Goal: Task Accomplishment & Management: Manage account settings

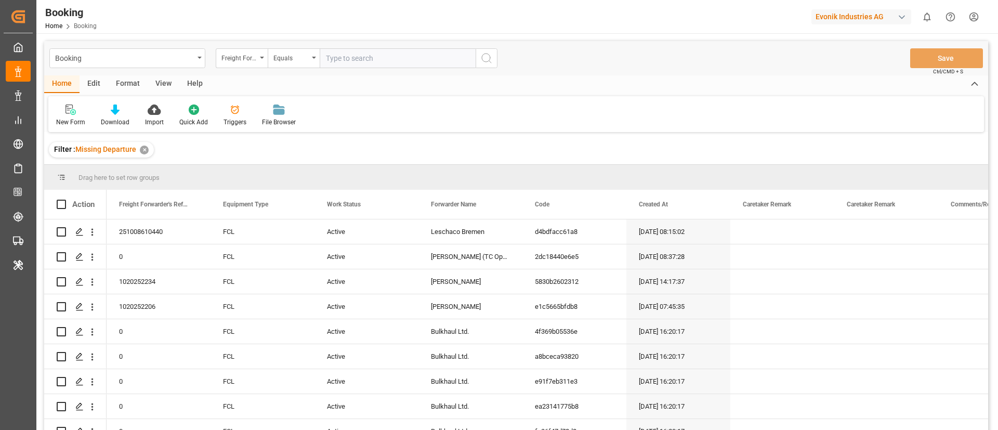
click at [129, 87] on div "Format" at bounding box center [128, 84] width 40 height 18
click at [158, 86] on div "View" at bounding box center [164, 84] width 32 height 18
click at [66, 116] on div "Default" at bounding box center [66, 115] width 36 height 23
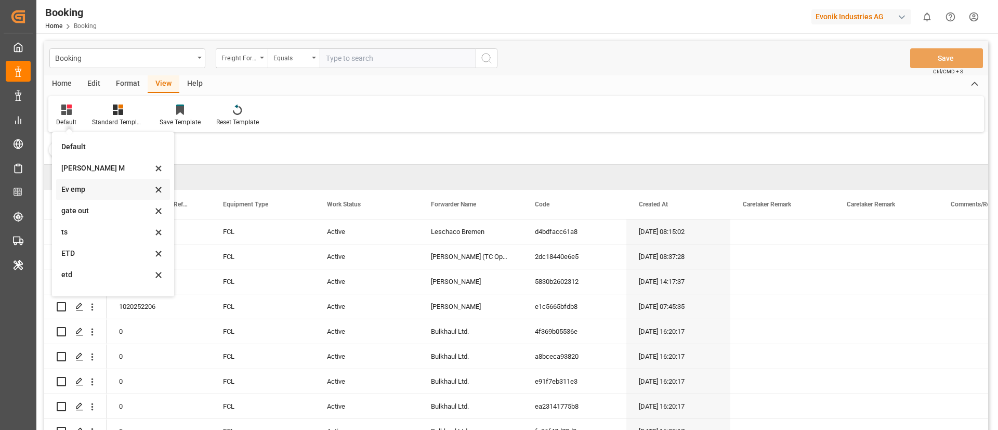
click at [84, 182] on div "Ev emp" at bounding box center [113, 189] width 114 height 21
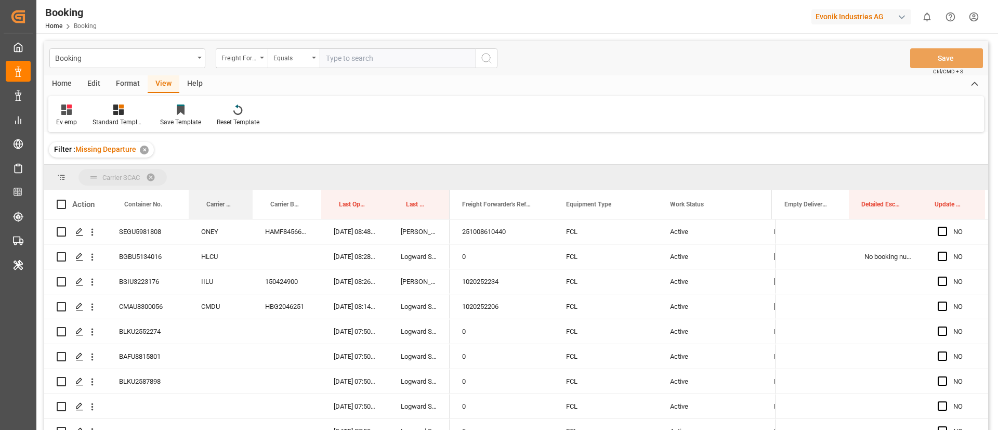
drag, startPoint x: 215, startPoint y: 205, endPoint x: 214, endPoint y: 181, distance: 23.9
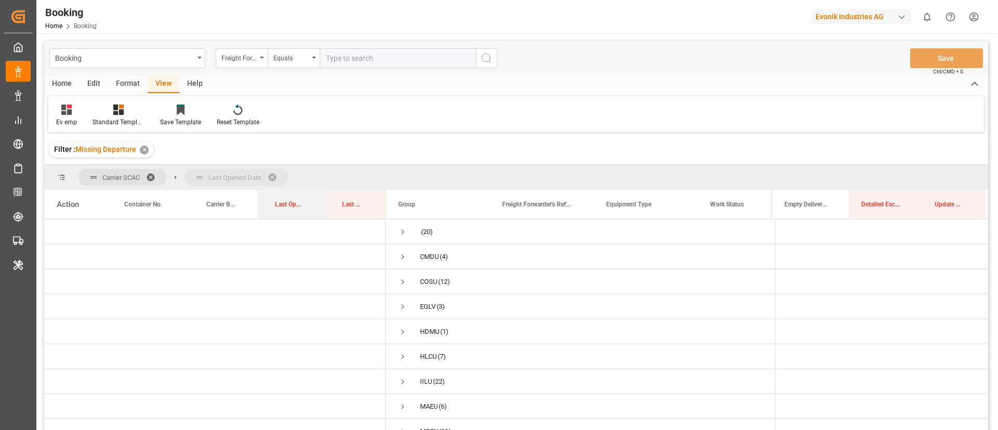
drag, startPoint x: 285, startPoint y: 207, endPoint x: 303, endPoint y: 186, distance: 28.1
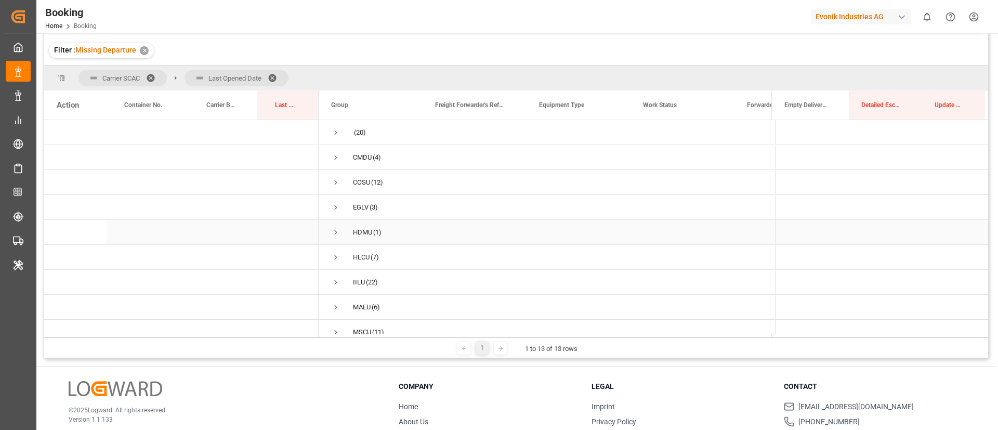
scroll to position [76, 0]
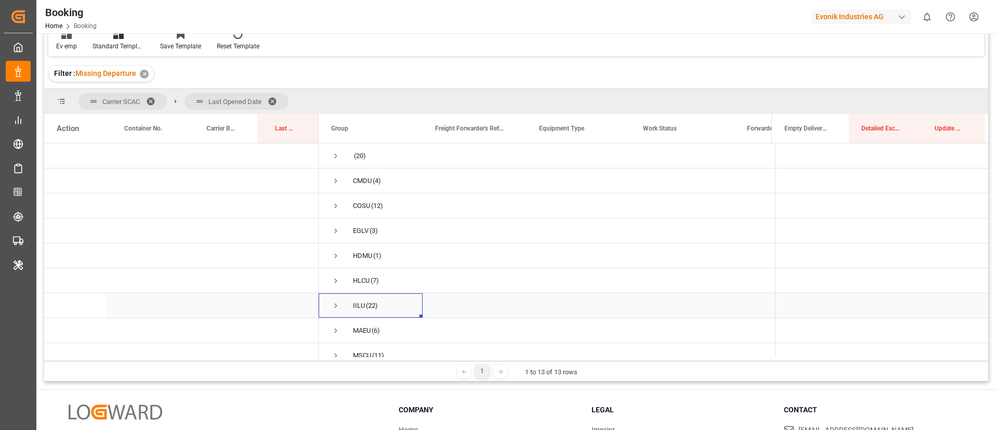
click at [334, 304] on span "Press SPACE to select this row." at bounding box center [335, 305] width 9 height 9
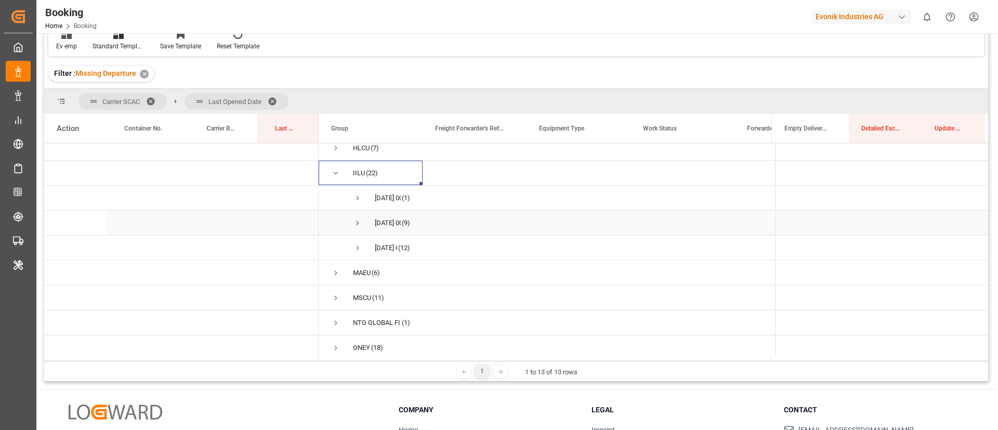
scroll to position [156, 0]
click at [359, 198] on span "Press SPACE to select this row." at bounding box center [357, 199] width 9 height 9
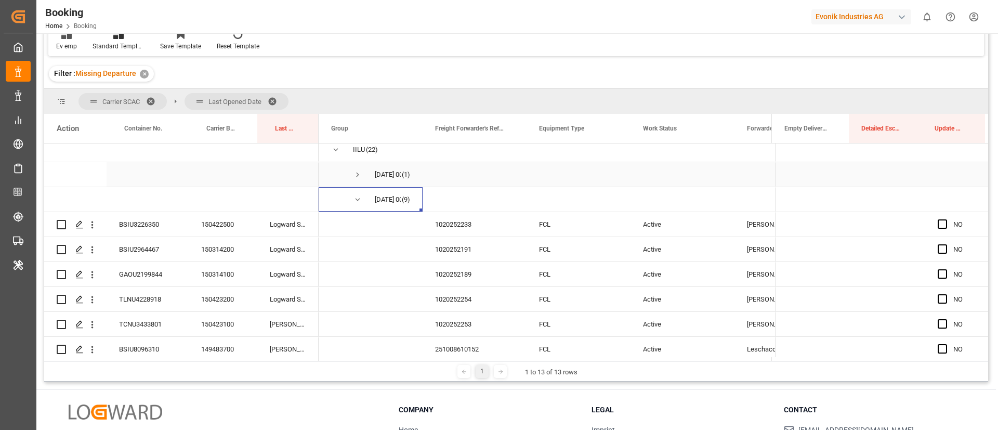
click at [360, 178] on span "Press SPACE to select this row." at bounding box center [357, 174] width 9 height 9
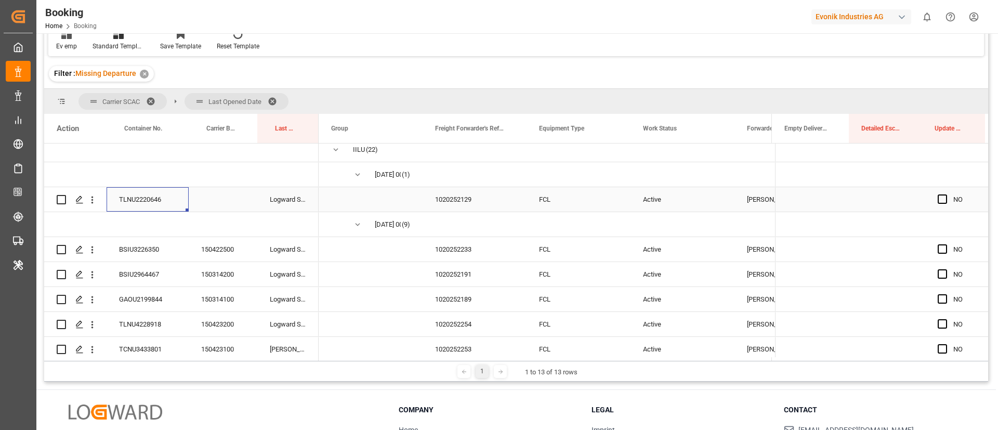
click at [143, 203] on div "TLNU2220646" at bounding box center [148, 199] width 82 height 24
click at [456, 199] on div "1020252129" at bounding box center [475, 199] width 104 height 24
click at [94, 202] on icon "open menu" at bounding box center [92, 199] width 11 height 11
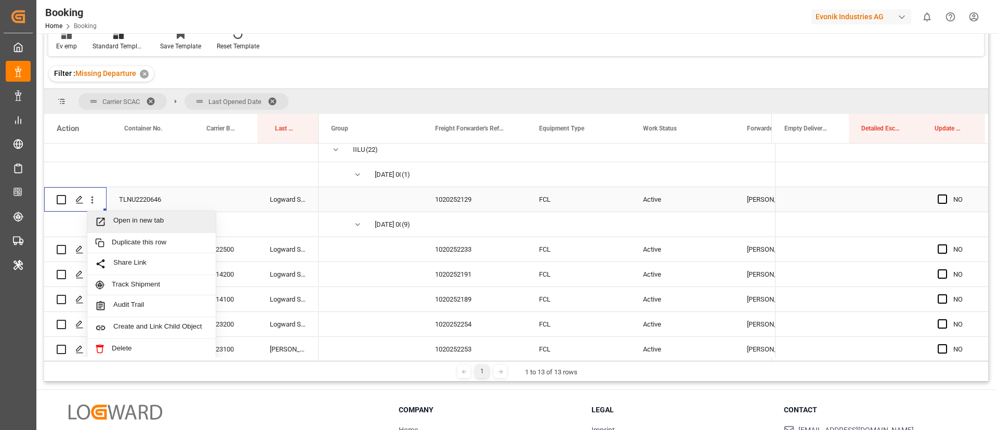
click at [137, 222] on span "Open in new tab" at bounding box center [160, 221] width 95 height 11
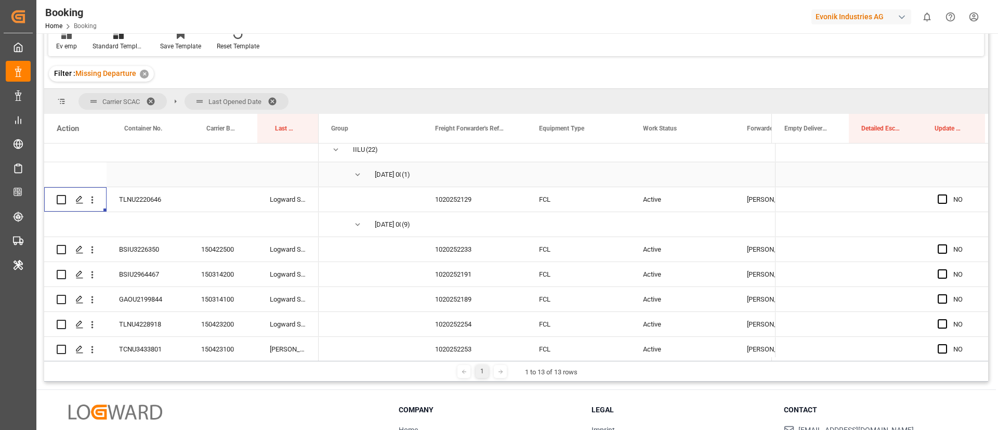
click at [358, 172] on span "Press SPACE to select this row." at bounding box center [357, 174] width 9 height 9
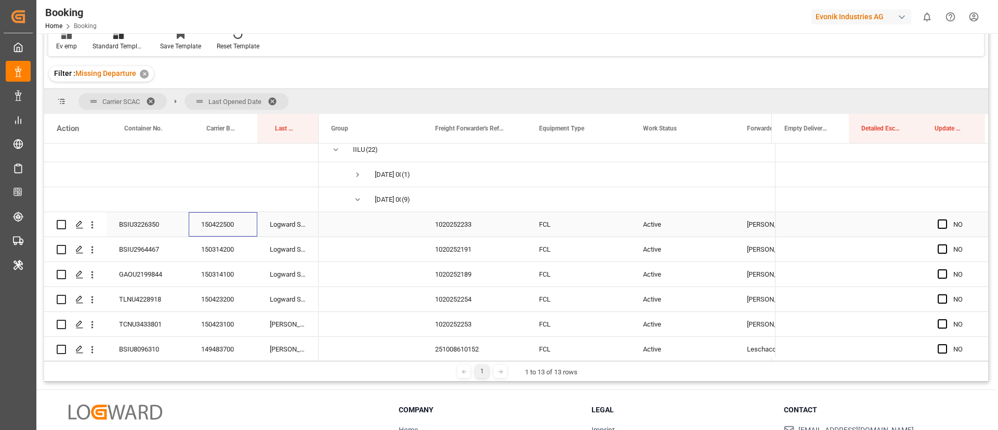
click at [225, 215] on div "150422500" at bounding box center [223, 224] width 69 height 24
click at [95, 225] on icon "open menu" at bounding box center [92, 224] width 11 height 11
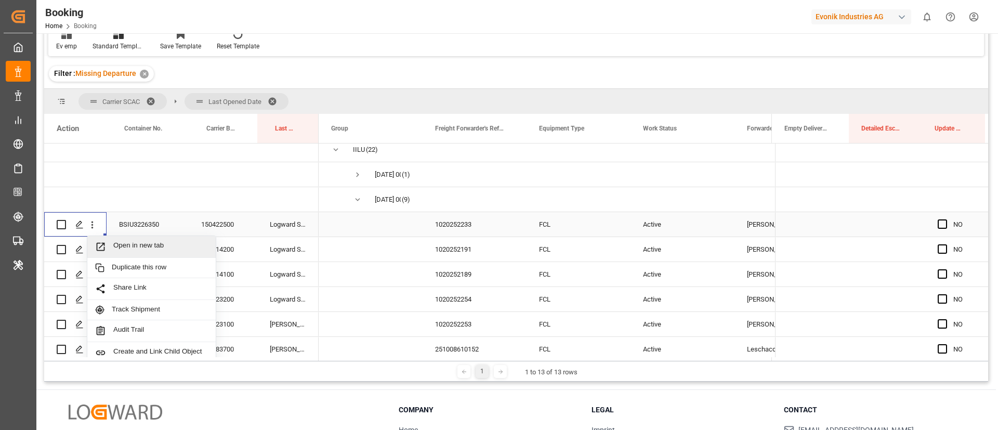
click at [153, 248] on span "Open in new tab" at bounding box center [160, 246] width 95 height 11
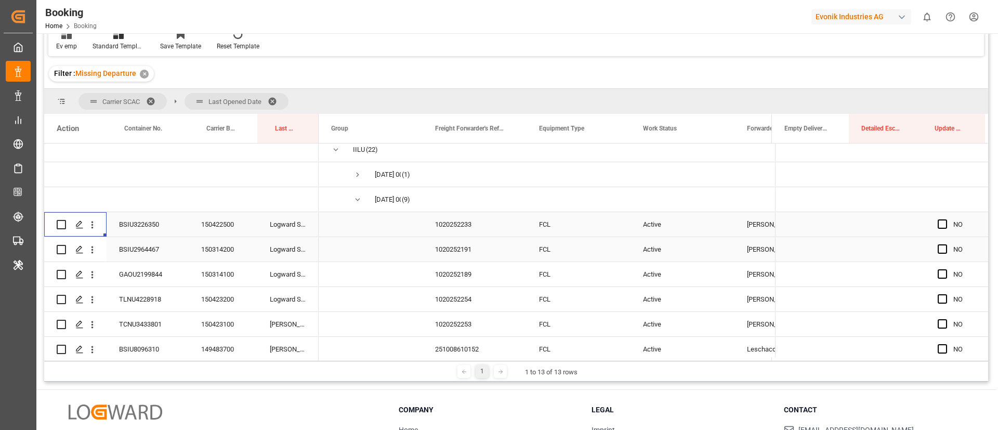
click at [225, 246] on div "150314200" at bounding box center [223, 249] width 69 height 24
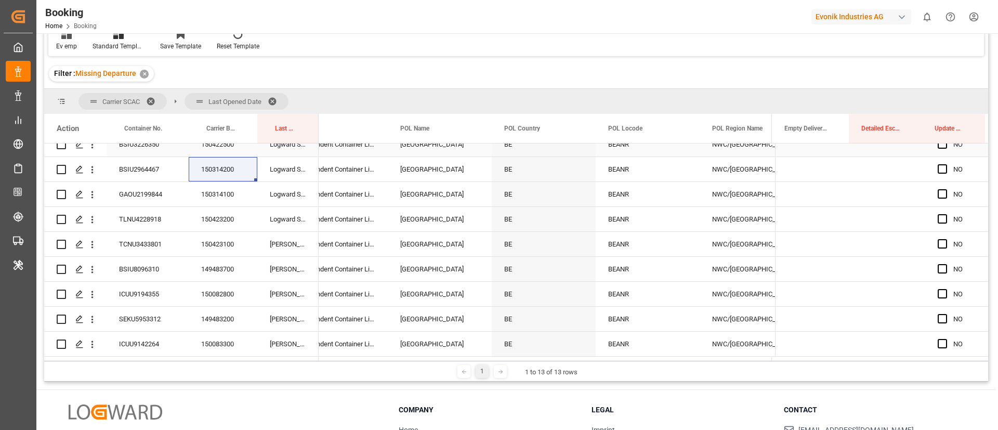
scroll to position [0, 0]
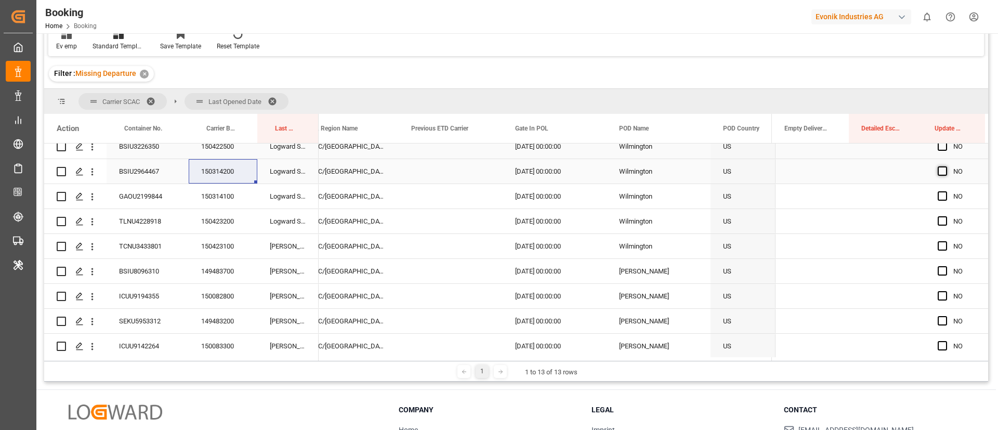
click at [938, 172] on span "Press SPACE to select this row." at bounding box center [942, 170] width 9 height 9
click at [945, 166] on input "Press SPACE to select this row." at bounding box center [945, 166] width 0 height 0
click at [938, 198] on span "Press SPACE to select this row." at bounding box center [942, 195] width 9 height 9
click at [945, 191] on input "Press SPACE to select this row." at bounding box center [945, 191] width 0 height 0
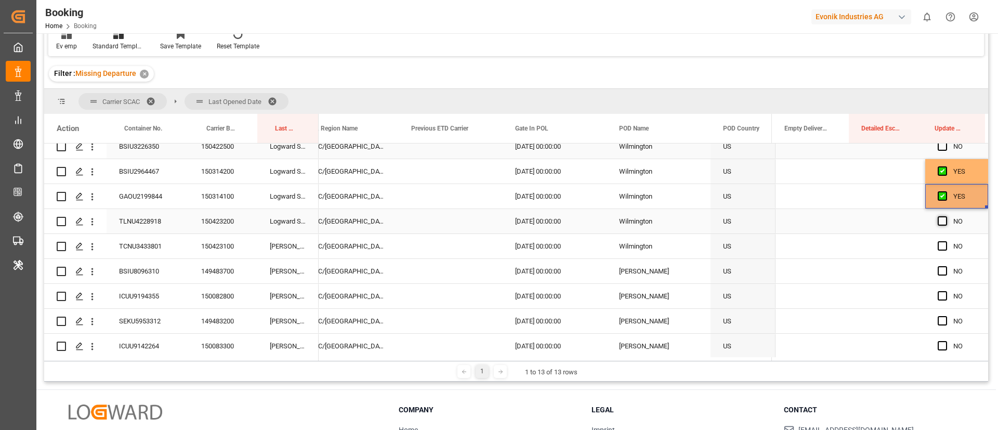
click at [938, 219] on span "Press SPACE to select this row." at bounding box center [942, 220] width 9 height 9
click at [945, 216] on input "Press SPACE to select this row." at bounding box center [945, 216] width 0 height 0
click at [938, 244] on span "Press SPACE to select this row." at bounding box center [942, 245] width 9 height 9
click at [945, 241] on input "Press SPACE to select this row." at bounding box center [945, 241] width 0 height 0
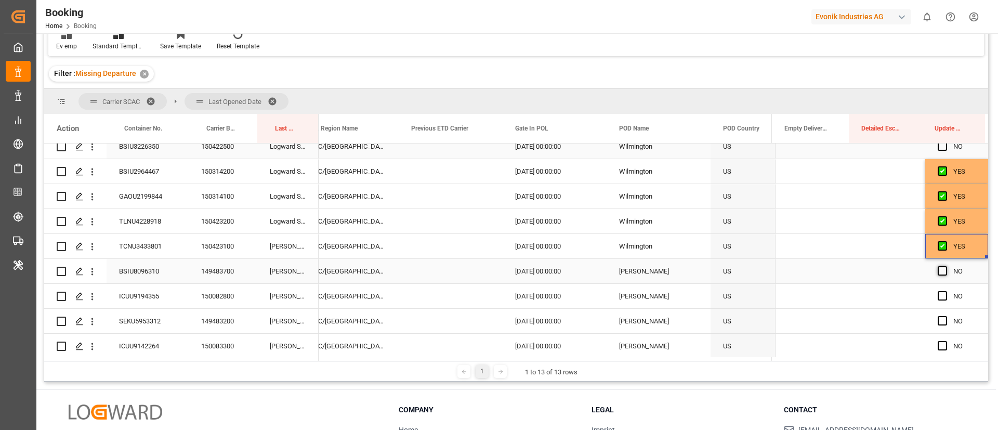
click at [938, 269] on span "Press SPACE to select this row." at bounding box center [942, 270] width 9 height 9
click at [945, 266] on input "Press SPACE to select this row." at bounding box center [945, 266] width 0 height 0
click at [940, 294] on span "Press SPACE to select this row." at bounding box center [942, 295] width 9 height 9
click at [945, 291] on input "Press SPACE to select this row." at bounding box center [945, 291] width 0 height 0
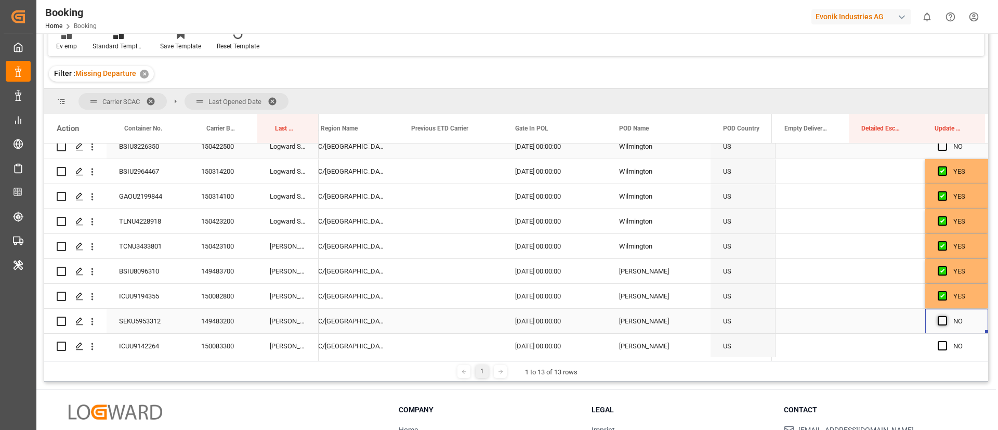
click at [939, 320] on span "Press SPACE to select this row." at bounding box center [942, 320] width 9 height 9
click at [945, 316] on input "Press SPACE to select this row." at bounding box center [945, 316] width 0 height 0
click at [940, 341] on span "Press SPACE to select this row." at bounding box center [942, 345] width 9 height 9
click at [945, 341] on input "Press SPACE to select this row." at bounding box center [945, 341] width 0 height 0
click at [231, 201] on div "150314100" at bounding box center [223, 196] width 69 height 24
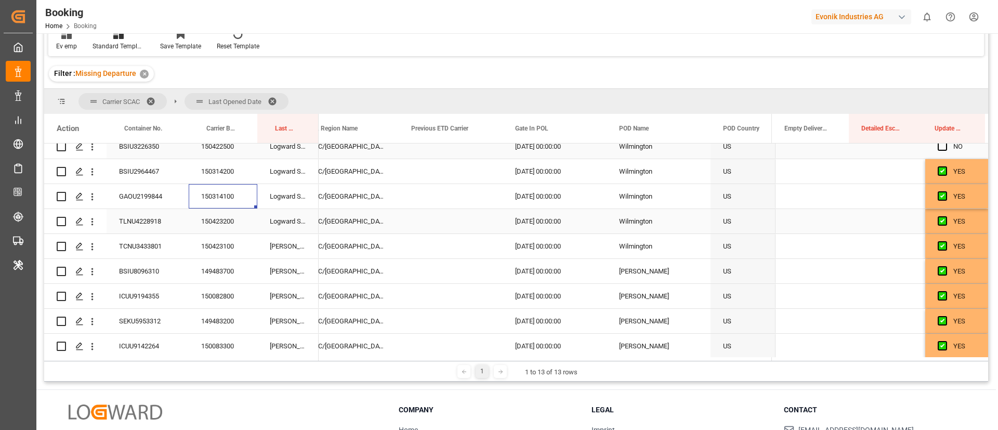
click at [233, 217] on div "150423200" at bounding box center [223, 221] width 69 height 24
click at [231, 248] on div "150423100" at bounding box center [223, 246] width 69 height 24
click at [224, 274] on div "149483700" at bounding box center [223, 271] width 69 height 24
click at [226, 295] on div "150082800" at bounding box center [223, 296] width 69 height 24
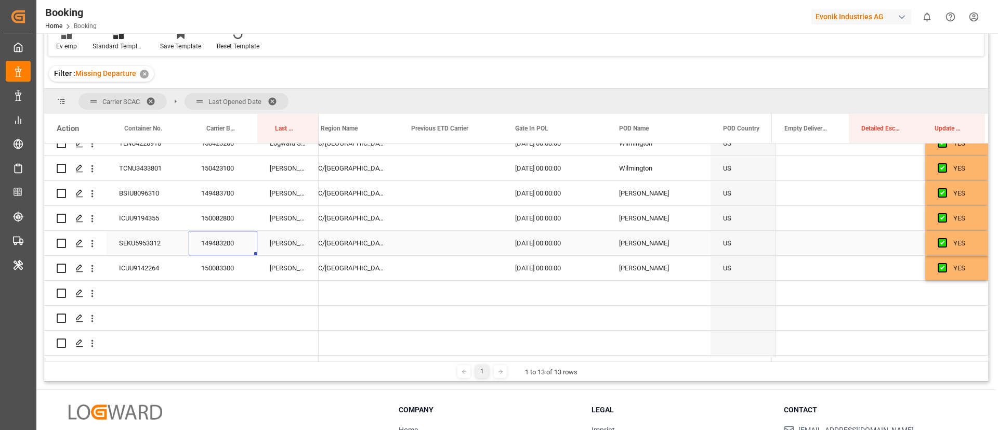
click at [226, 243] on div "149483200" at bounding box center [223, 243] width 69 height 24
click at [220, 270] on div "150083300" at bounding box center [223, 268] width 69 height 24
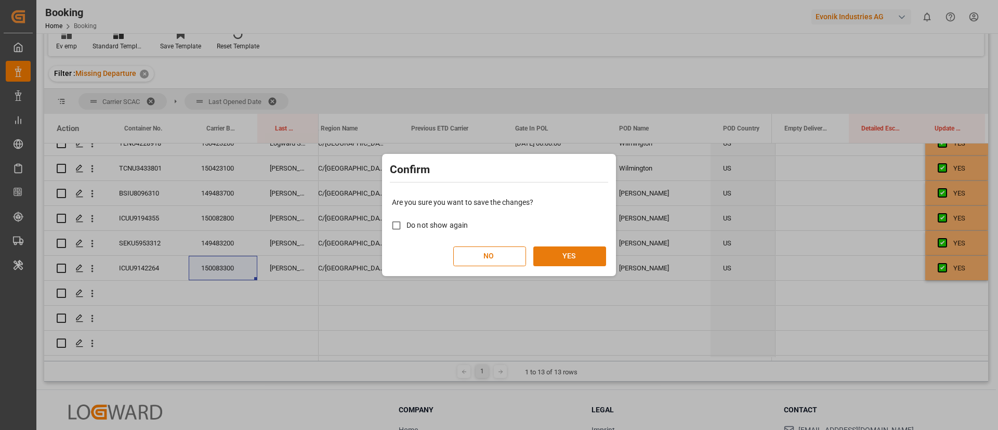
click at [585, 258] on button "YES" at bounding box center [569, 256] width 73 height 20
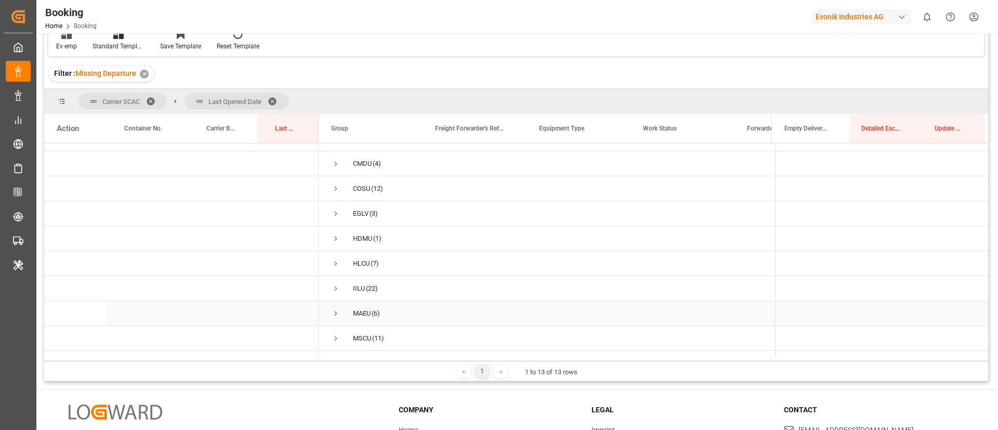
scroll to position [0, 0]
click at [339, 226] on span "Press SPACE to select this row." at bounding box center [335, 230] width 9 height 9
click at [353, 199] on span "Press SPACE to select this row." at bounding box center [357, 202] width 9 height 9
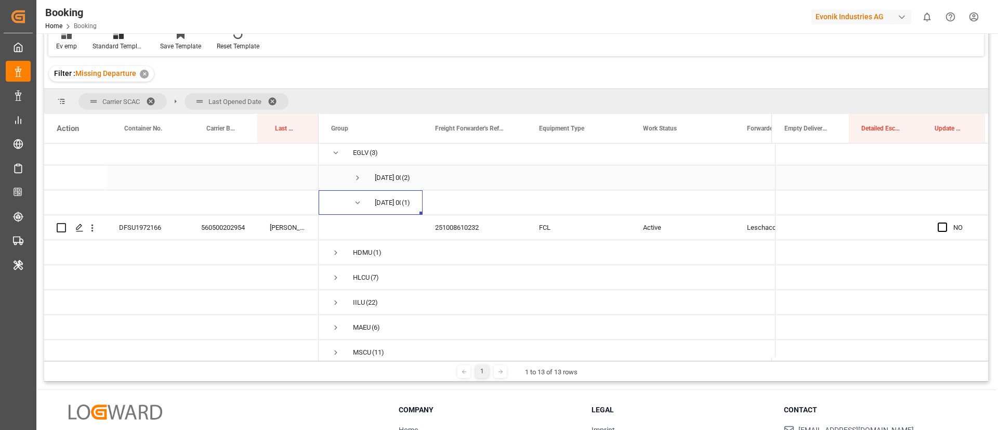
click at [360, 176] on span "Press SPACE to select this row." at bounding box center [357, 177] width 9 height 9
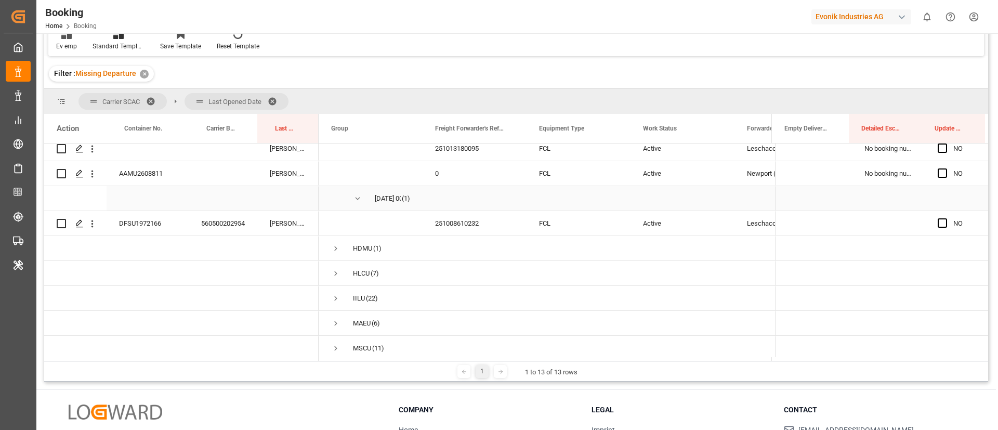
scroll to position [156, 0]
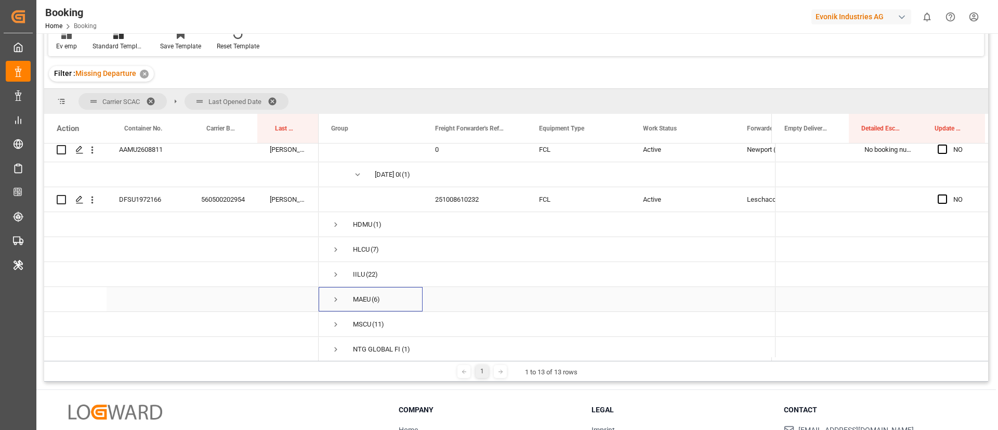
click at [340, 297] on span "MAEU (6)" at bounding box center [370, 298] width 79 height 23
click at [333, 296] on span "Press SPACE to select this row." at bounding box center [335, 299] width 9 height 9
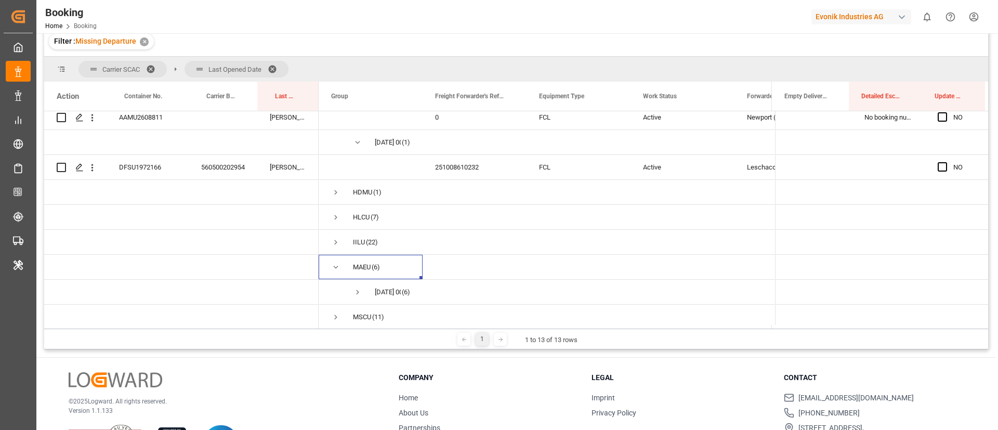
scroll to position [76, 0]
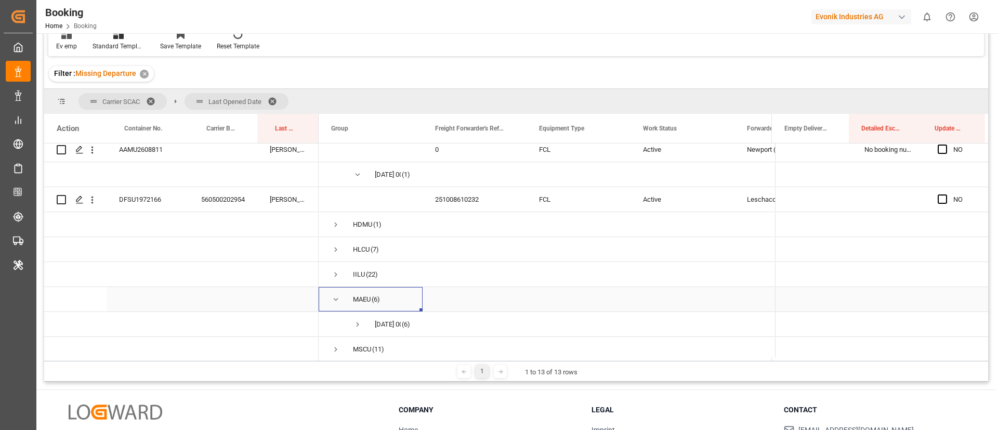
click at [351, 325] on span "14.10.2025 00:00:00 (6)" at bounding box center [370, 323] width 79 height 23
click at [359, 325] on span "Press SPACE to select this row." at bounding box center [357, 324] width 9 height 9
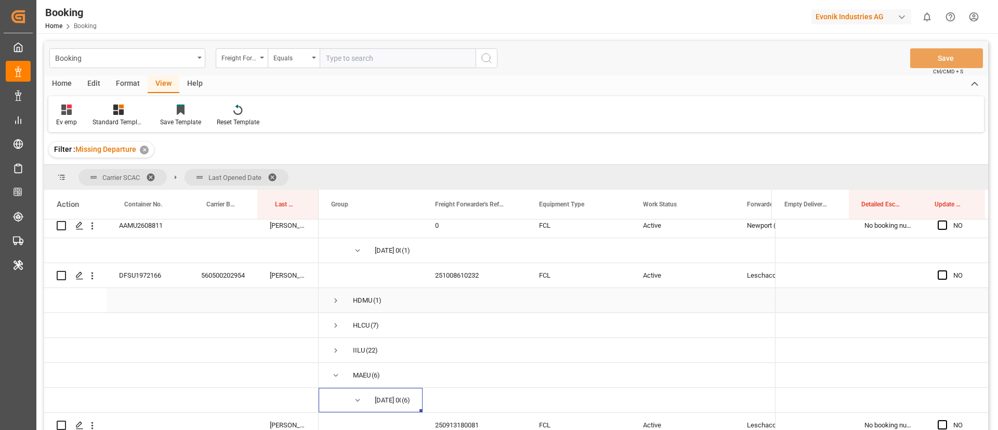
scroll to position [78, 0]
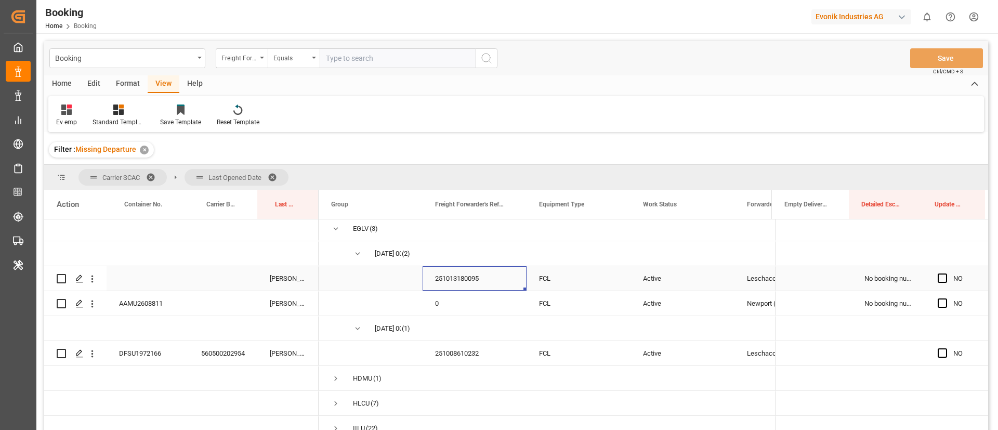
click at [455, 278] on div "251013180095" at bounding box center [475, 278] width 104 height 24
click at [940, 274] on span "Press SPACE to select this row." at bounding box center [942, 277] width 9 height 9
click at [945, 273] on input "Press SPACE to select this row." at bounding box center [945, 273] width 0 height 0
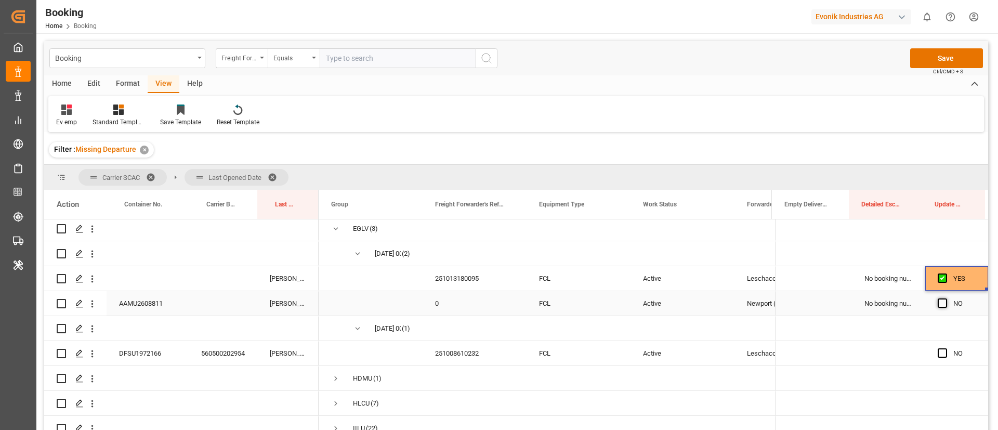
click at [938, 298] on span "Press SPACE to select this row." at bounding box center [942, 302] width 9 height 9
click at [945, 298] on input "Press SPACE to select this row." at bounding box center [945, 298] width 0 height 0
click at [92, 279] on icon "open menu" at bounding box center [92, 278] width 2 height 7
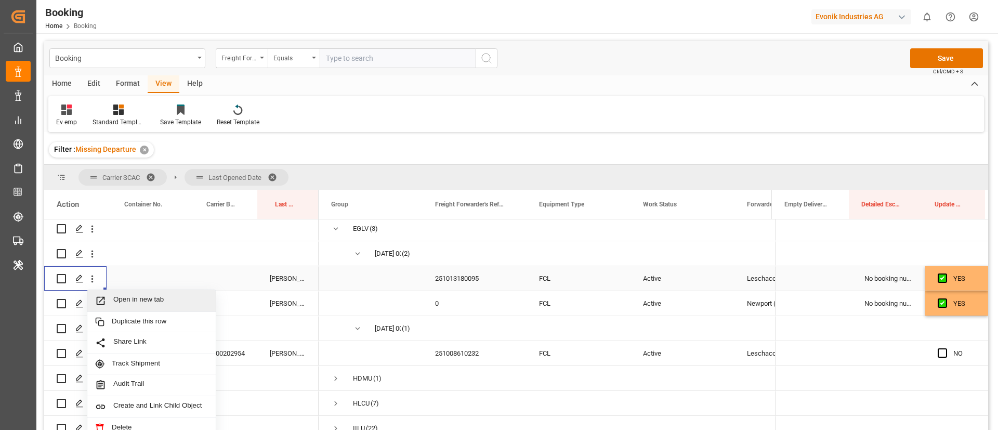
click at [124, 298] on span "Open in new tab" at bounding box center [160, 300] width 95 height 11
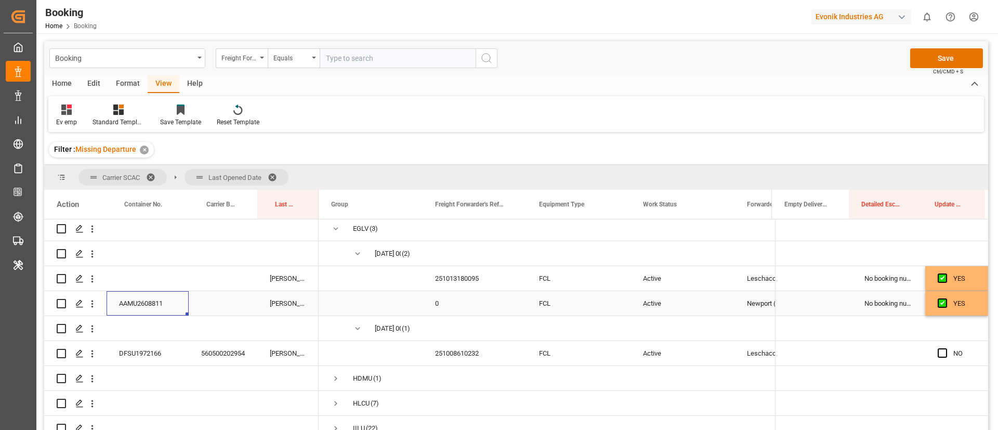
click at [141, 306] on div "AAMU2608811" at bounding box center [148, 303] width 82 height 24
click at [93, 305] on icon "open menu" at bounding box center [92, 303] width 11 height 11
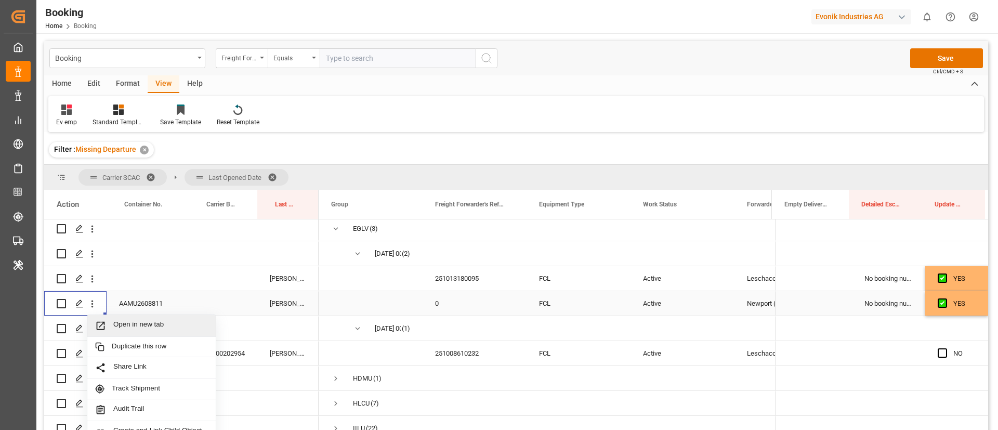
click at [113, 321] on span "Press SPACE to select this row." at bounding box center [104, 325] width 18 height 11
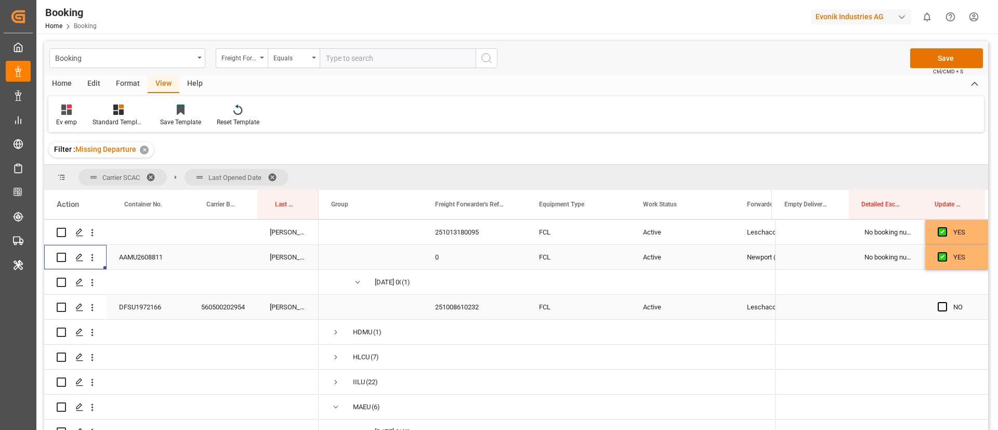
scroll to position [156, 0]
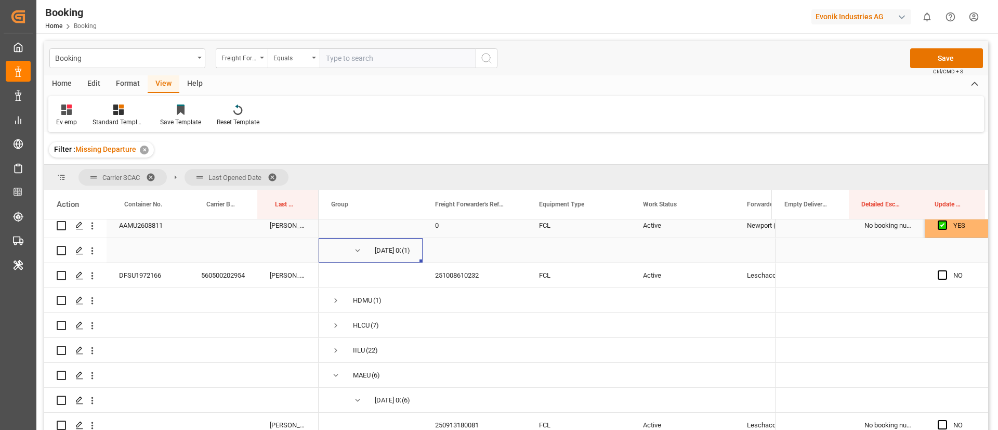
click at [357, 247] on span "Press SPACE to select this row." at bounding box center [357, 250] width 9 height 9
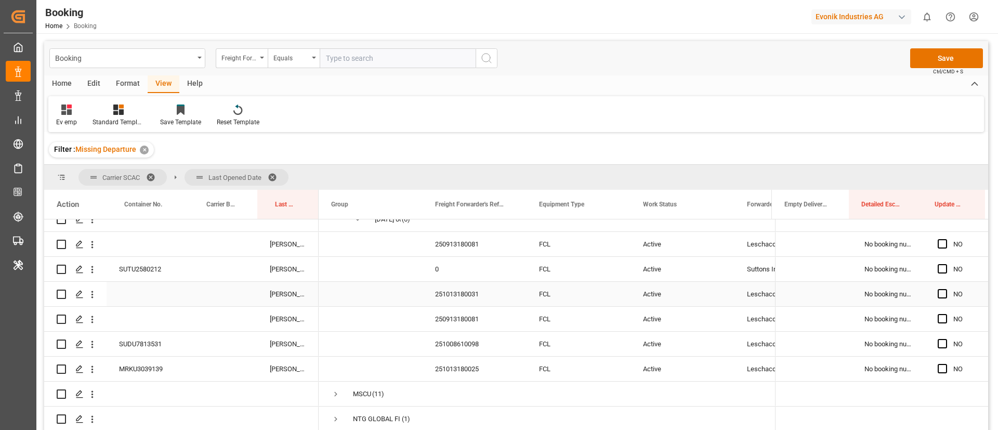
scroll to position [234, 0]
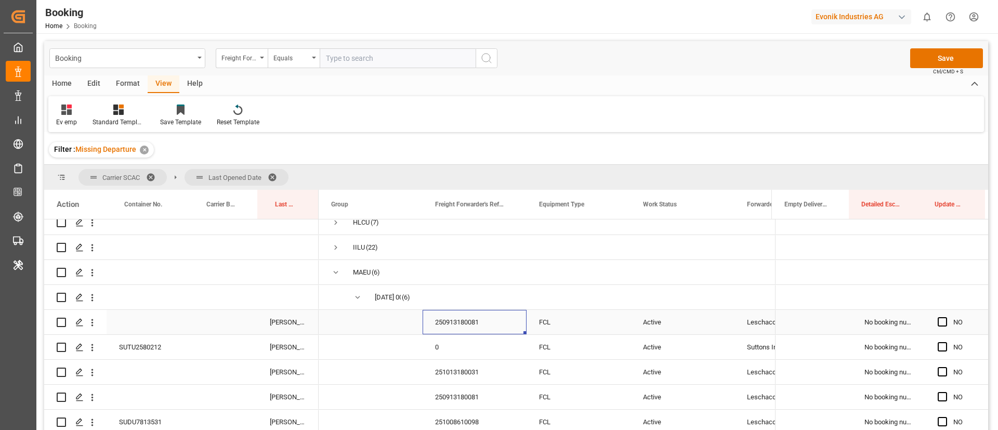
click at [462, 323] on div "250913180081" at bounding box center [475, 322] width 104 height 24
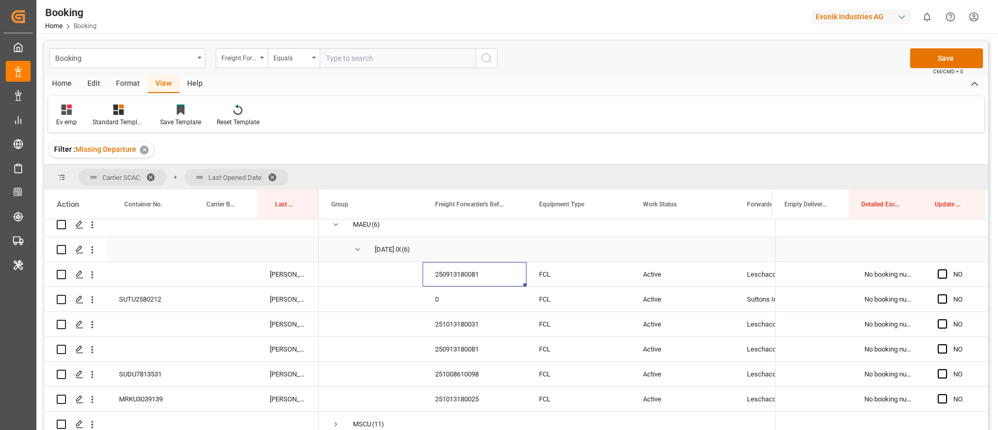
scroll to position [312, 0]
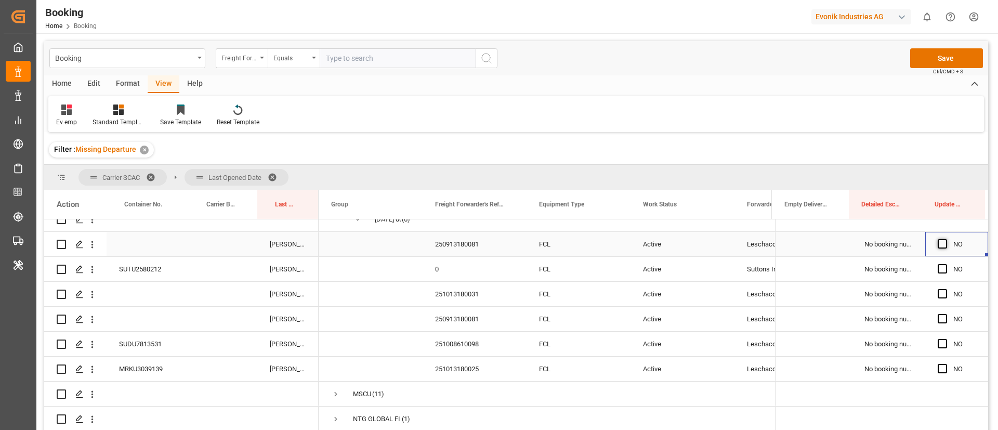
click at [940, 241] on span "Press SPACE to select this row." at bounding box center [942, 243] width 9 height 9
click at [945, 239] on input "Press SPACE to select this row." at bounding box center [945, 239] width 0 height 0
click at [152, 268] on div "SUTU2580212" at bounding box center [148, 269] width 82 height 24
click at [94, 270] on icon "open menu" at bounding box center [92, 269] width 11 height 11
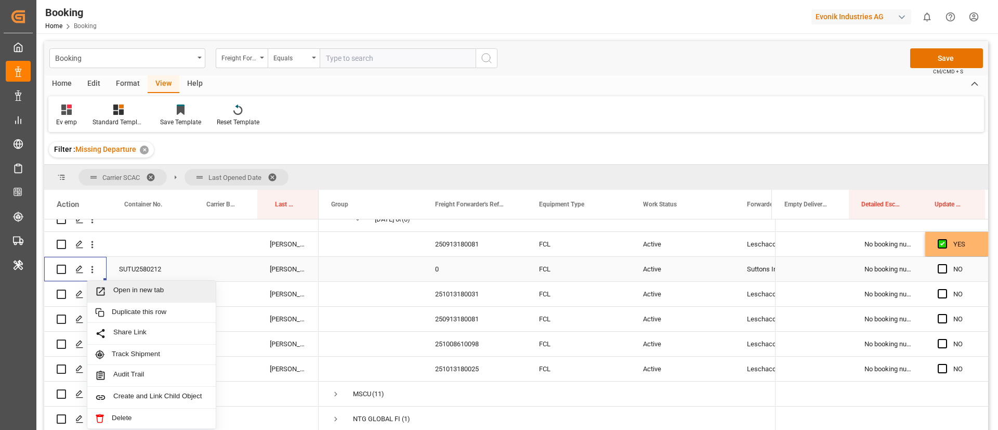
click at [127, 289] on span "Open in new tab" at bounding box center [160, 291] width 95 height 11
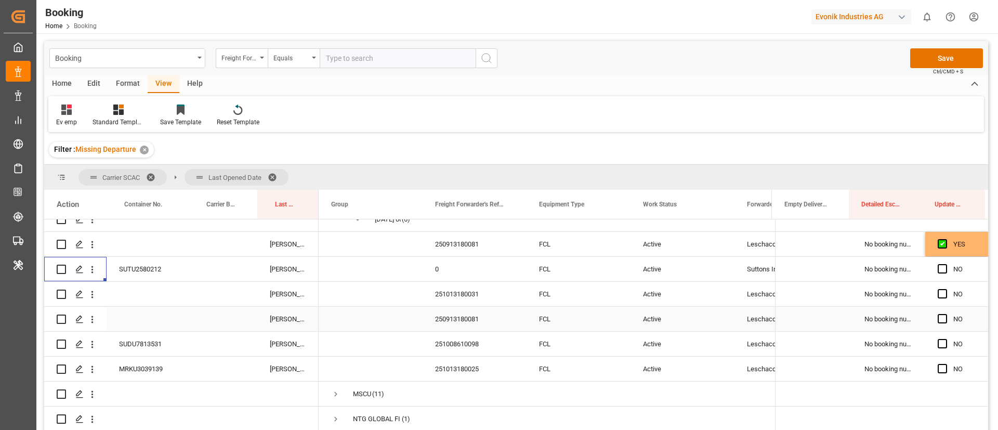
click at [466, 298] on div "251013180031" at bounding box center [475, 294] width 104 height 24
click at [939, 292] on span "Press SPACE to select this row." at bounding box center [942, 293] width 9 height 9
click at [945, 289] on input "Press SPACE to select this row." at bounding box center [945, 289] width 0 height 0
click at [471, 319] on div "250913180081" at bounding box center [475, 319] width 104 height 24
click at [938, 321] on span "Press SPACE to select this row." at bounding box center [942, 318] width 9 height 9
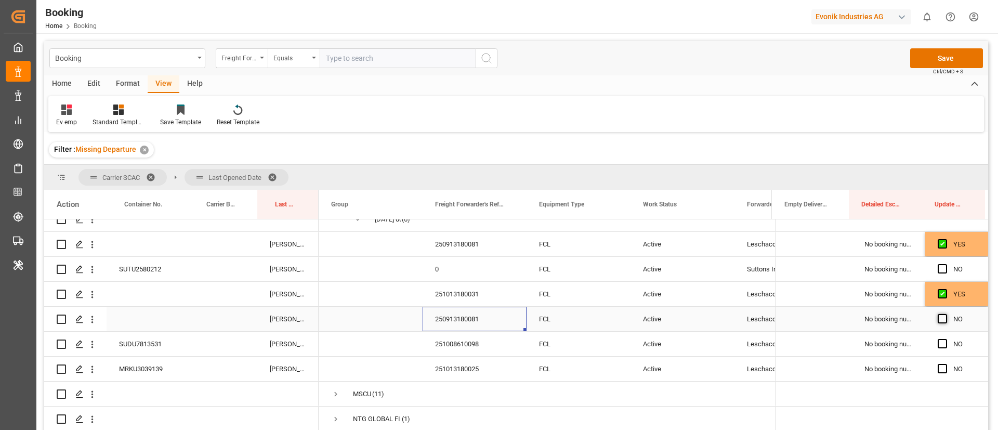
click at [945, 314] on input "Press SPACE to select this row." at bounding box center [945, 314] width 0 height 0
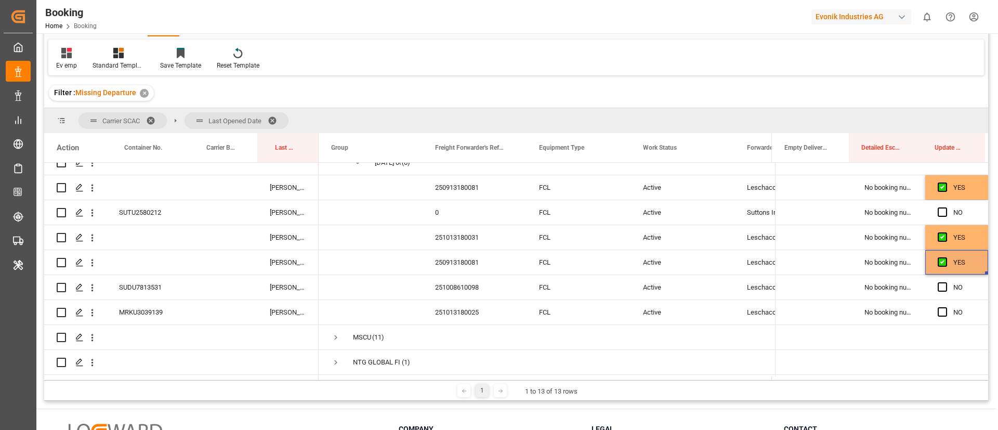
scroll to position [78, 0]
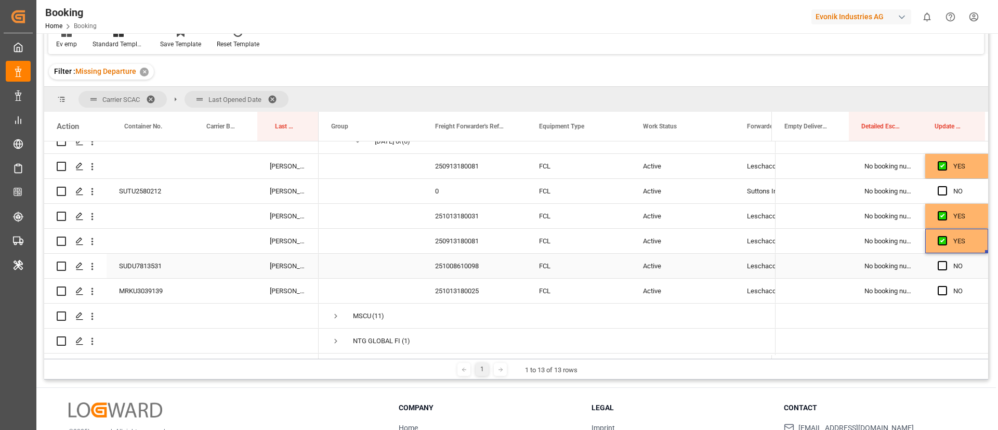
click at [148, 264] on div "SUDU7813531" at bounding box center [148, 266] width 82 height 24
click at [93, 267] on icon "open menu" at bounding box center [92, 266] width 11 height 11
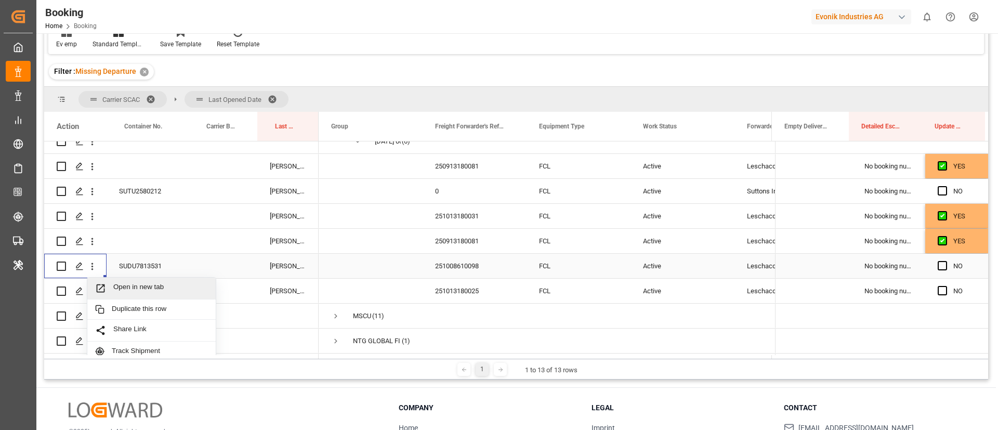
click at [128, 285] on span "Open in new tab" at bounding box center [160, 288] width 95 height 11
click at [148, 290] on div "MRKU3039139" at bounding box center [148, 291] width 82 height 24
click at [90, 298] on button "open menu" at bounding box center [92, 291] width 11 height 20
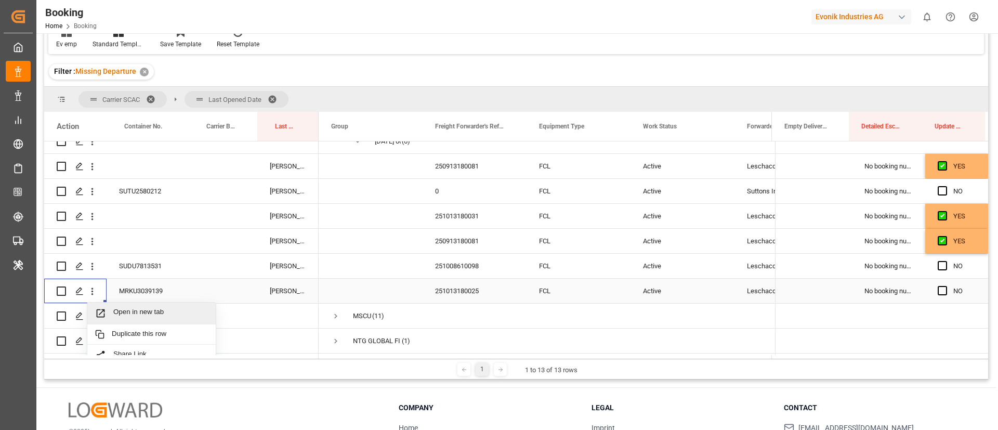
click at [133, 313] on span "Open in new tab" at bounding box center [160, 313] width 95 height 11
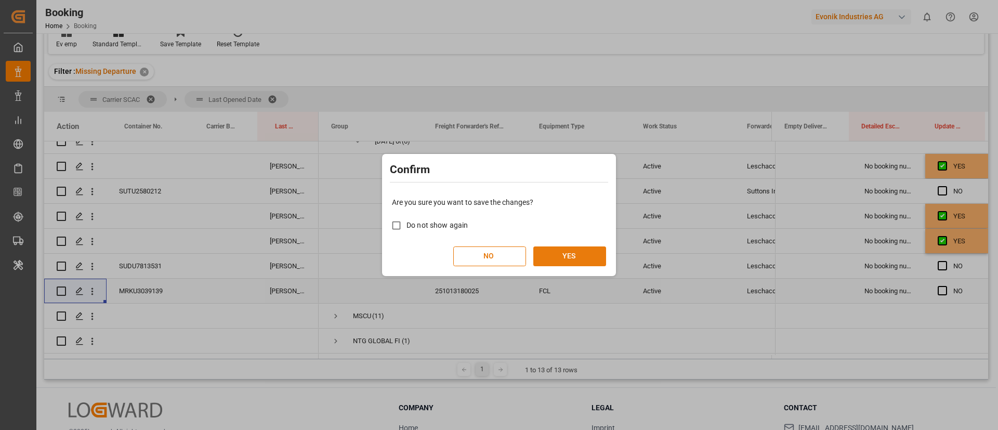
click at [563, 257] on button "YES" at bounding box center [569, 256] width 73 height 20
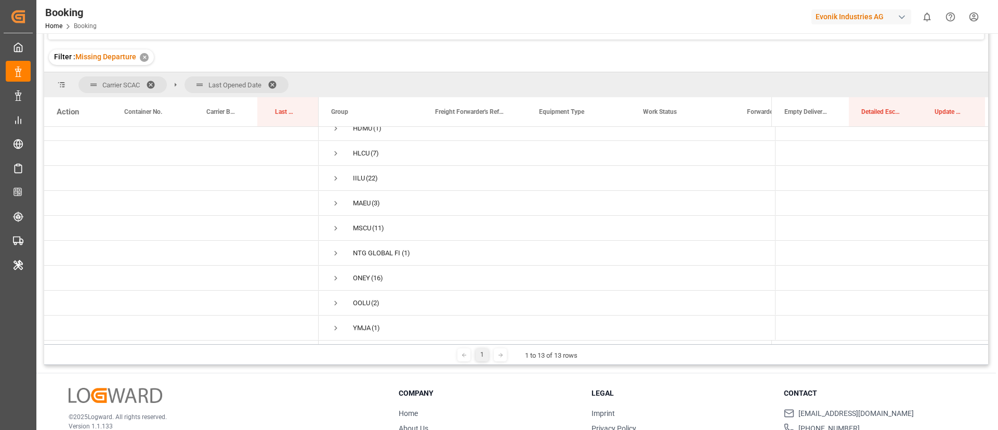
scroll to position [76, 0]
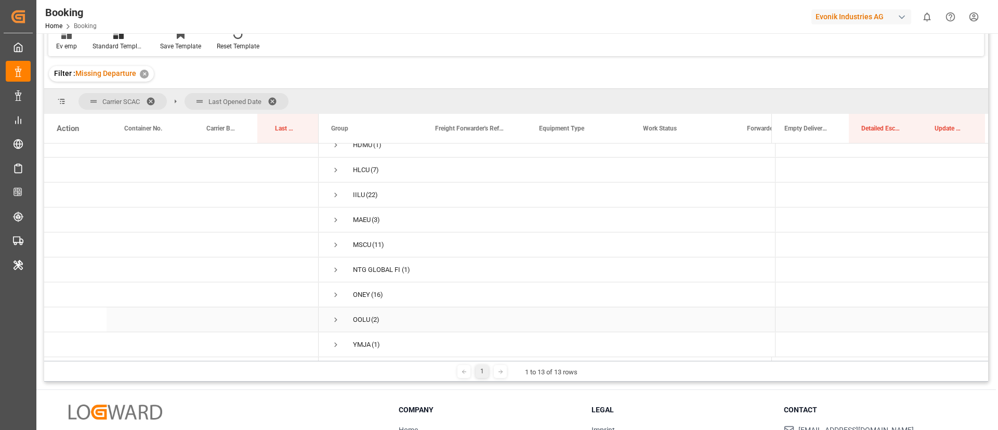
click at [340, 316] on span "OOLU (2)" at bounding box center [370, 319] width 79 height 23
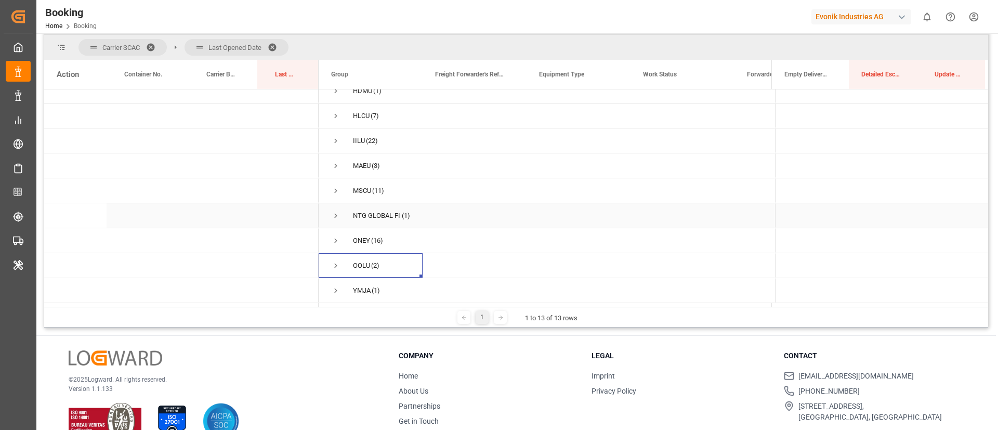
scroll to position [154, 0]
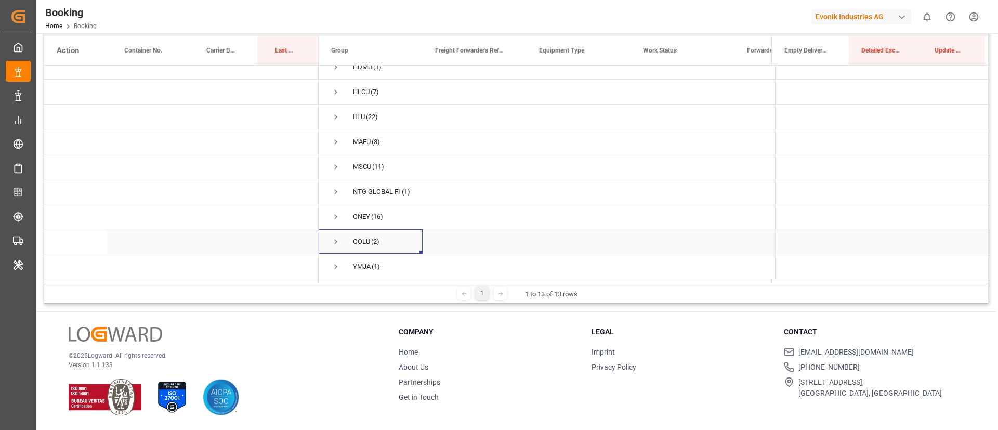
click at [335, 237] on span "Press SPACE to select this row." at bounding box center [335, 241] width 9 height 9
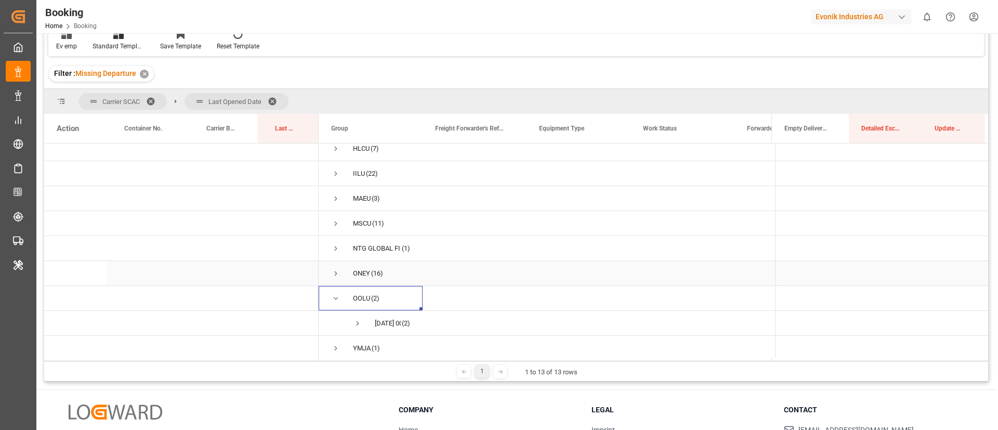
scroll to position [139, 0]
click at [334, 342] on span "Press SPACE to select this row." at bounding box center [335, 344] width 9 height 9
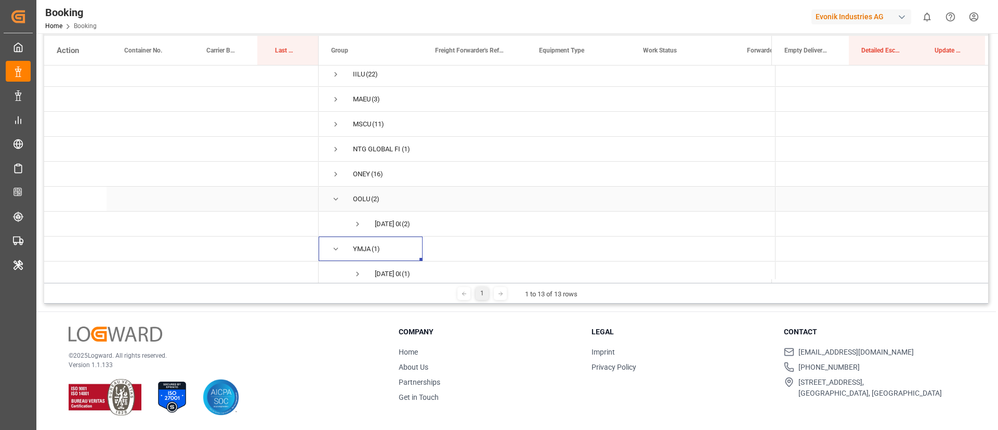
scroll to position [164, 0]
click at [352, 215] on span "14.10.2025 00:00:00 (2)" at bounding box center [370, 216] width 79 height 23
click at [359, 213] on span "Press SPACE to select this row." at bounding box center [357, 216] width 9 height 9
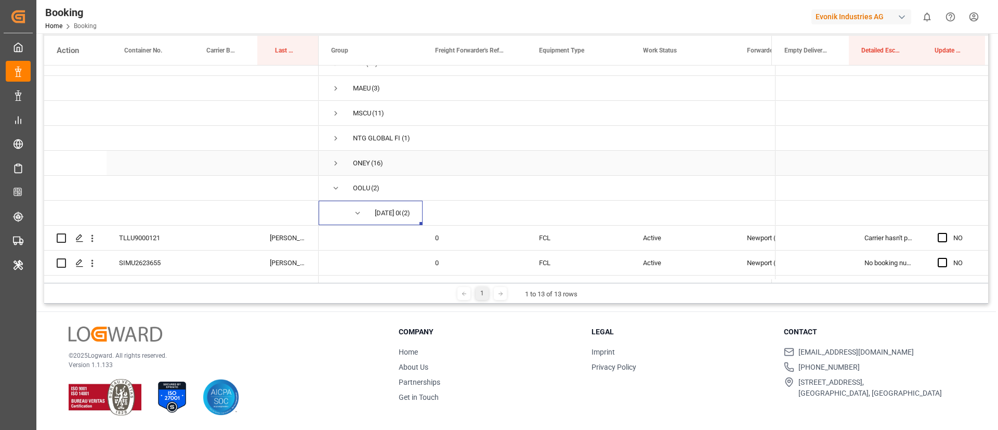
scroll to position [214, 0]
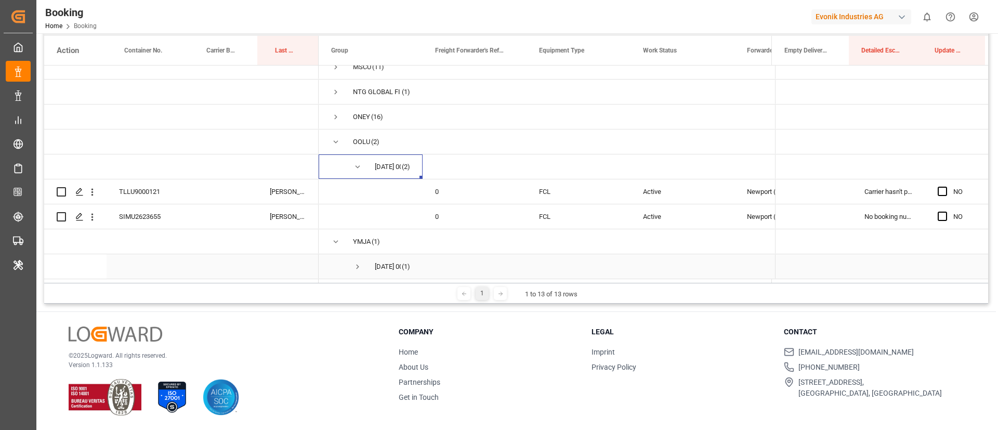
click at [360, 262] on span "Press SPACE to select this row." at bounding box center [357, 266] width 9 height 9
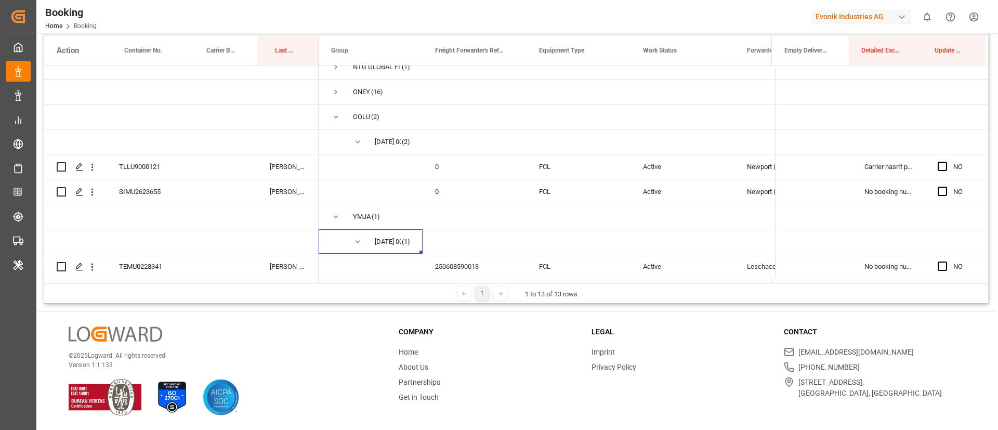
scroll to position [76, 0]
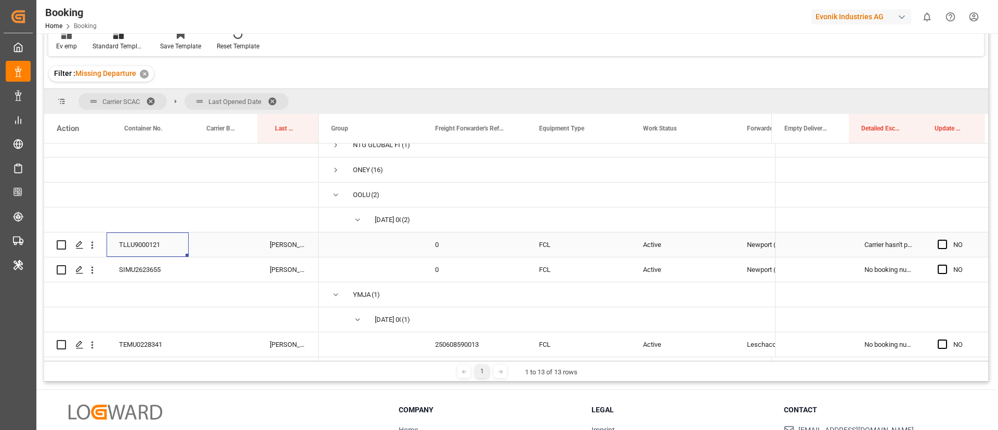
click at [143, 242] on div "TLLU9000121" at bounding box center [148, 244] width 82 height 24
click at [94, 246] on icon "open menu" at bounding box center [92, 245] width 11 height 11
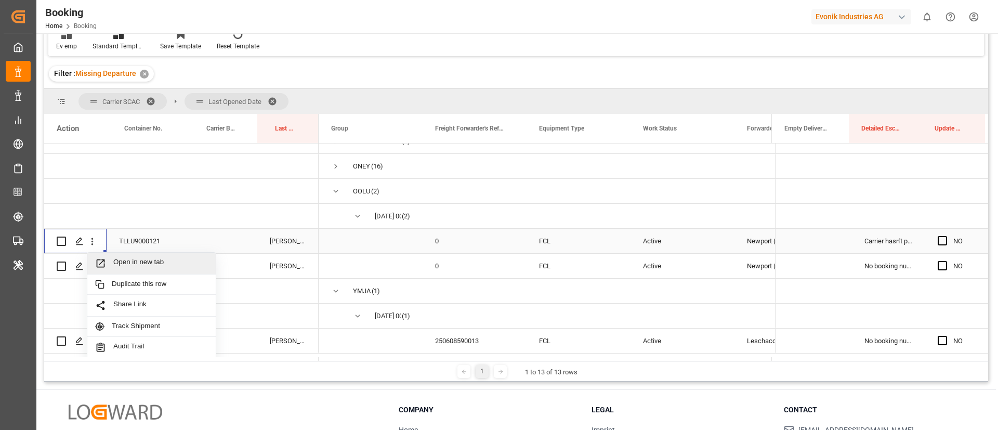
click at [150, 265] on span "Open in new tab" at bounding box center [160, 263] width 95 height 11
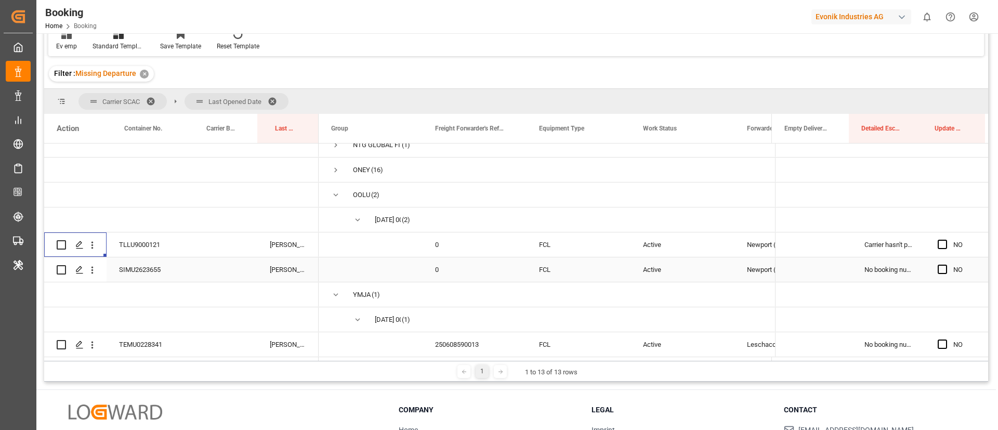
click at [132, 264] on div "SIMU2623655" at bounding box center [148, 269] width 82 height 24
click at [91, 269] on icon "open menu" at bounding box center [92, 270] width 11 height 11
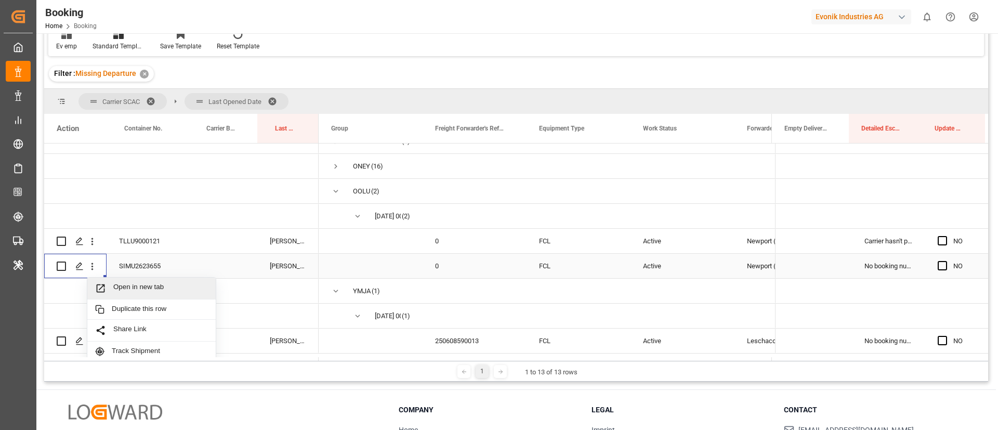
click at [125, 286] on span "Open in new tab" at bounding box center [160, 288] width 95 height 11
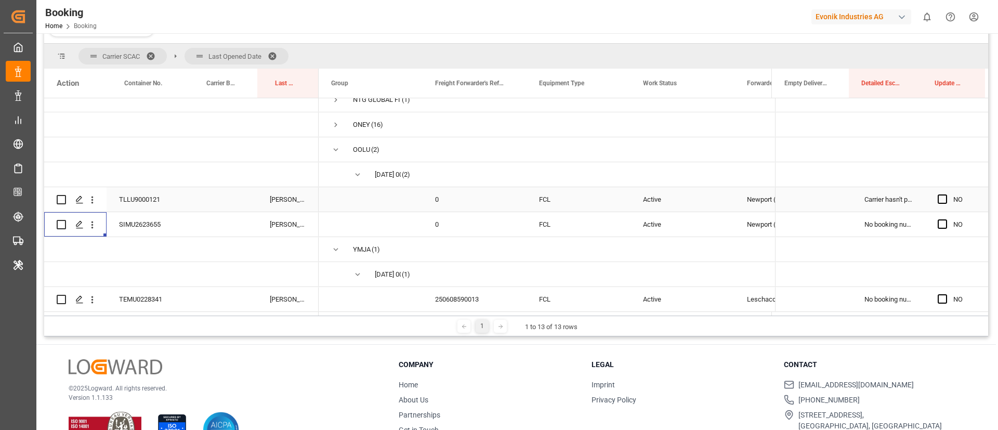
scroll to position [154, 0]
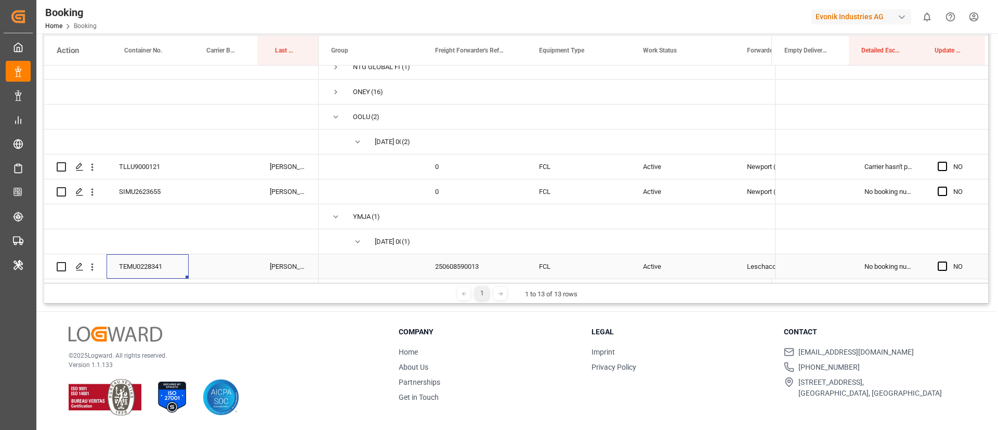
click at [146, 263] on div "TEMU0228341" at bounding box center [148, 266] width 82 height 24
click at [91, 268] on icon "open menu" at bounding box center [92, 266] width 11 height 11
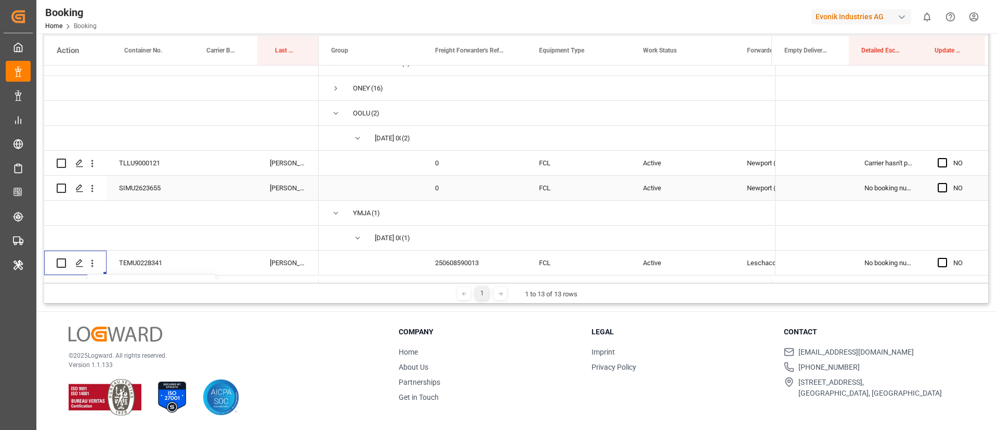
scroll to position [317, 0]
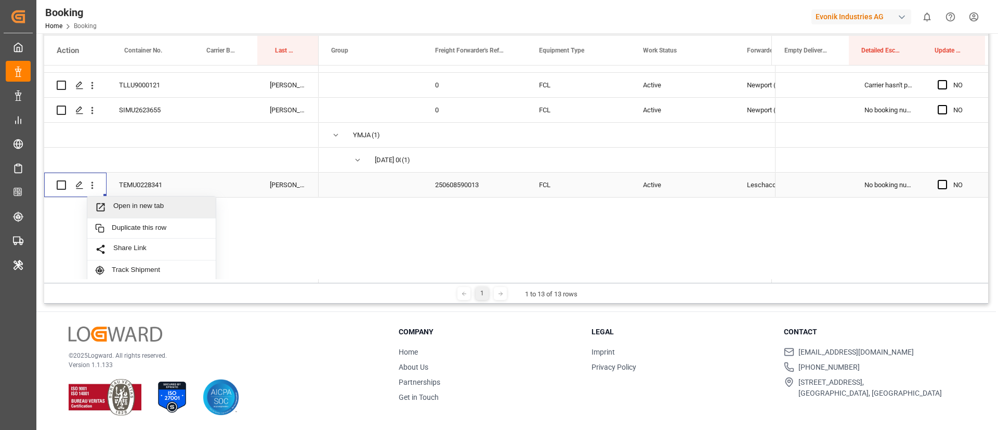
click at [162, 209] on span "Open in new tab" at bounding box center [160, 207] width 95 height 11
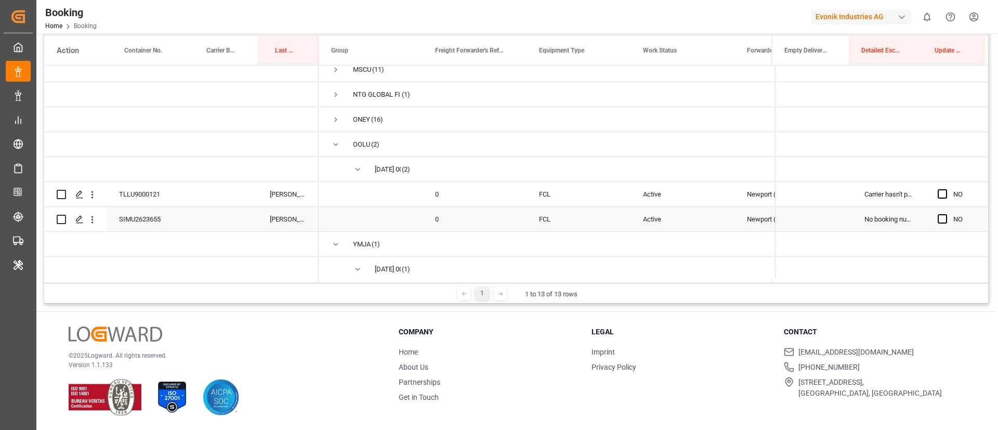
scroll to position [239, 0]
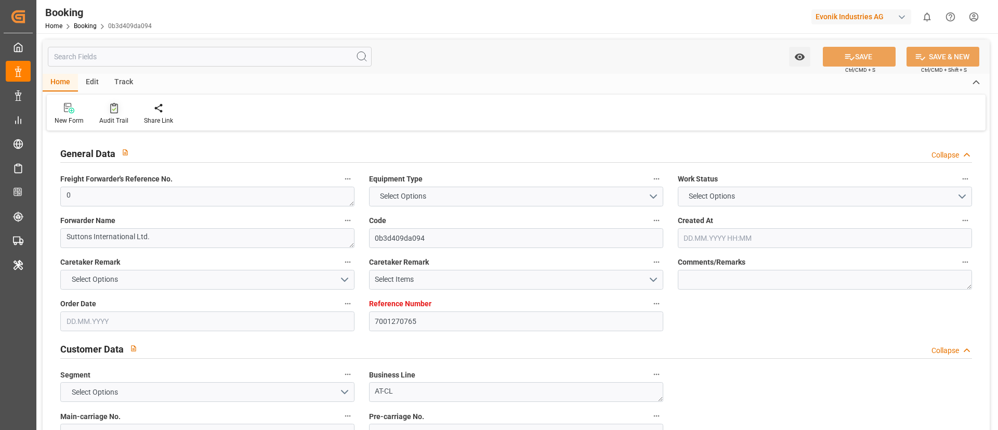
click at [113, 120] on div "Audit Trail" at bounding box center [113, 120] width 29 height 9
type input "7001291148"
type input "9298636"
type input "ICL"
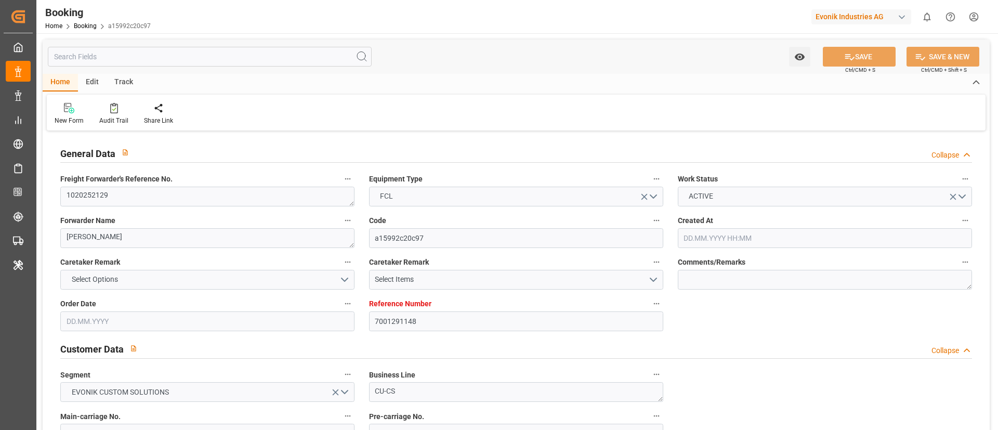
type input "Independent Container Line Limited"
type input "USILM"
type input "02.10.2025 07:34"
type input "02.10.2025"
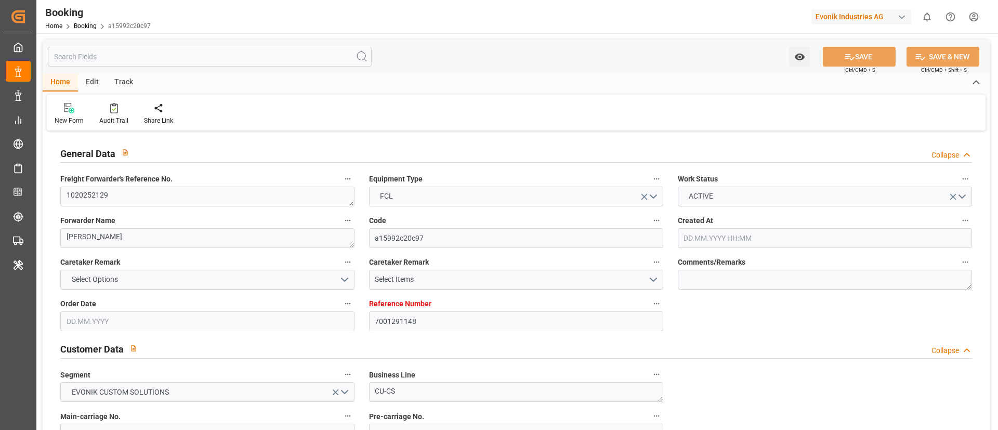
type input "30.10.2025"
type input "08.10.2025"
type input "15.10.2025 00:00"
type input "08.10.2025 00:00"
type input "15.10.2025 00:00"
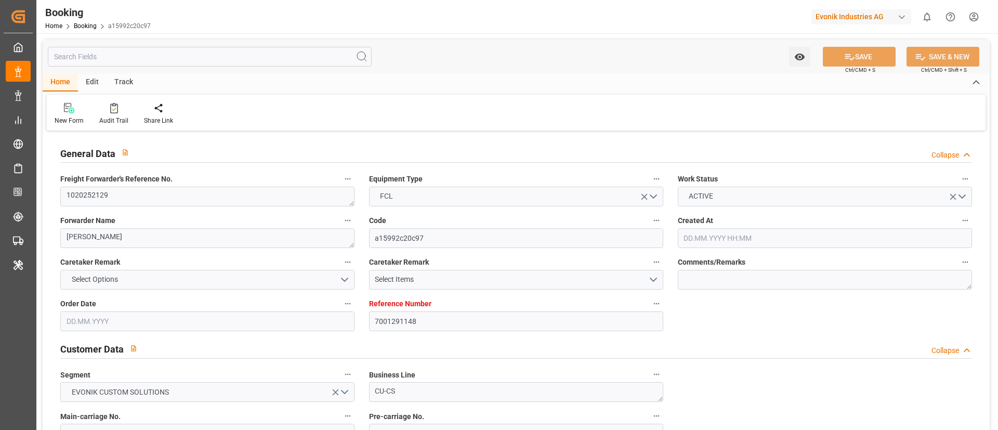
type input "15.10.2025 00:00"
type input "30.10.2025 00:00"
type input "08.10.2025 06:18"
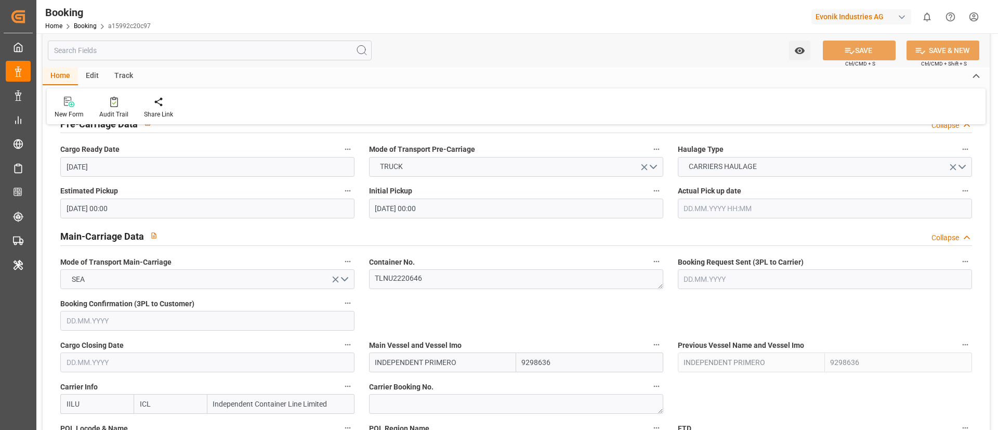
scroll to position [624, 0]
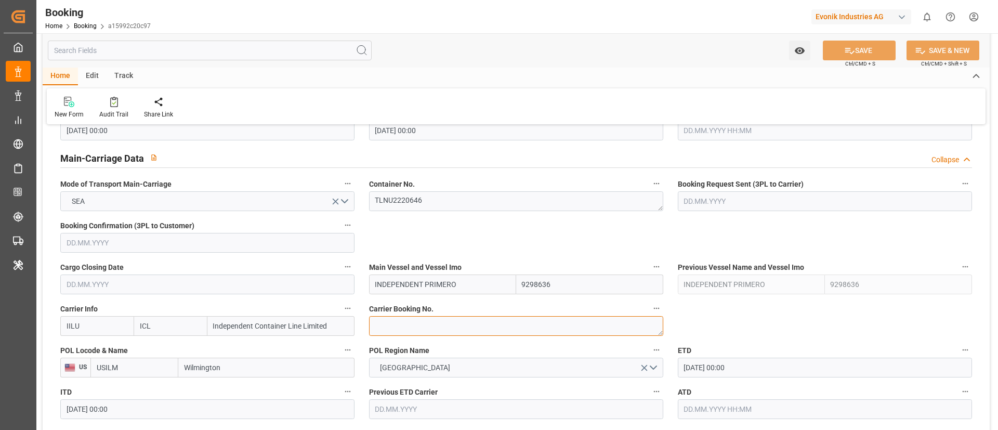
click at [413, 321] on textarea at bounding box center [516, 326] width 294 height 20
paste textarea "149968000"
type textarea "149968000"
click at [477, 284] on input "INDEPENDENT PRIMERO" at bounding box center [442, 284] width 147 height 20
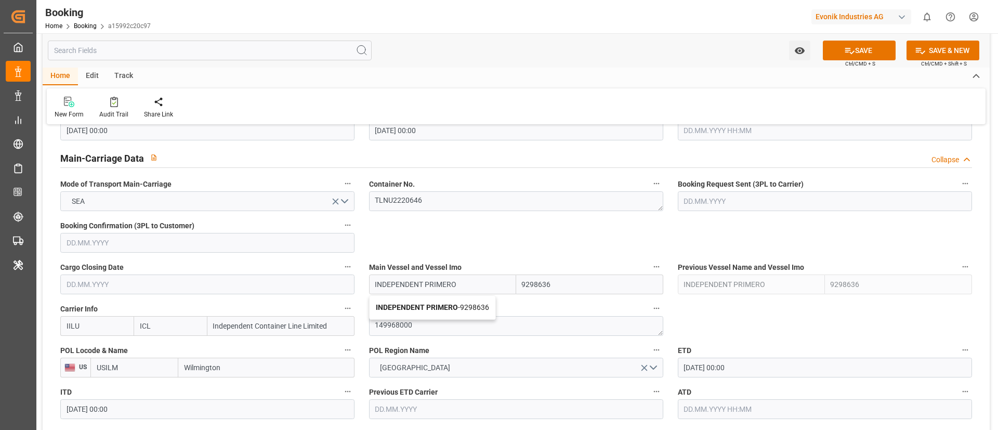
type input "INDEPENDENT PRIMERO"
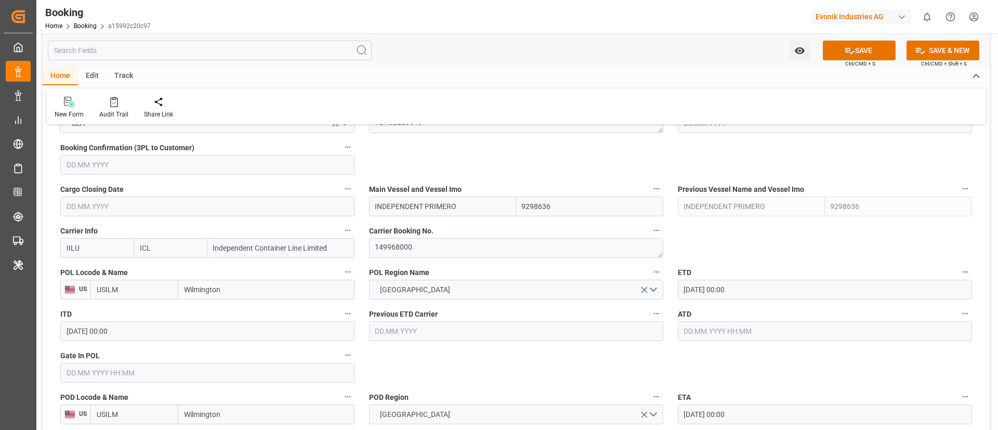
click at [226, 283] on input "Wilmington" at bounding box center [266, 290] width 176 height 20
paste input "Antwerpe"
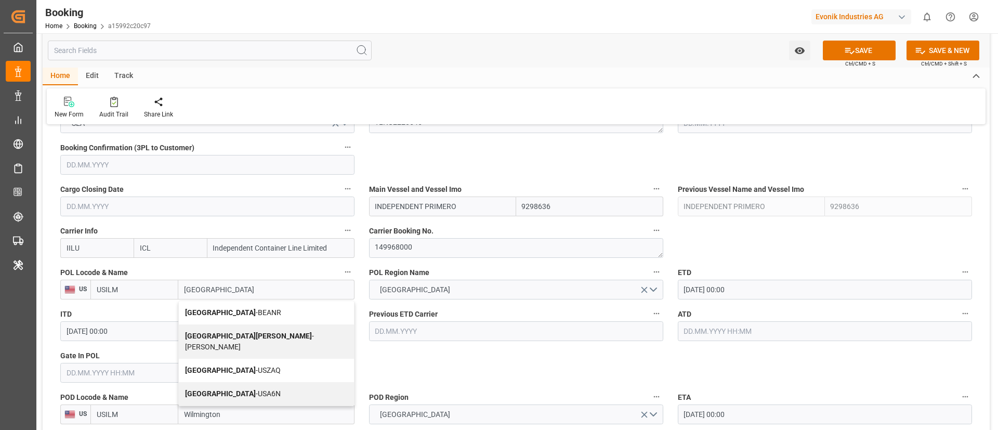
click at [235, 310] on span "Antwerp - BEANR" at bounding box center [233, 312] width 96 height 8
type input "[GEOGRAPHIC_DATA]"
type input "BEANR"
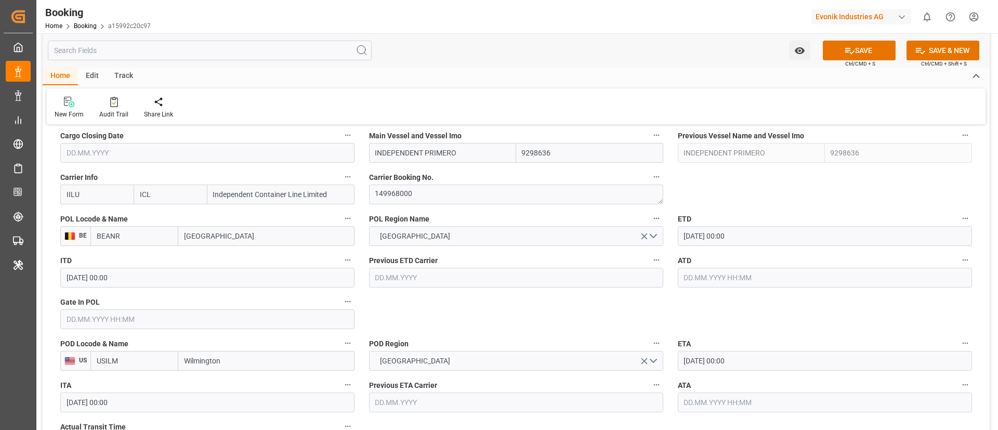
scroll to position [780, 0]
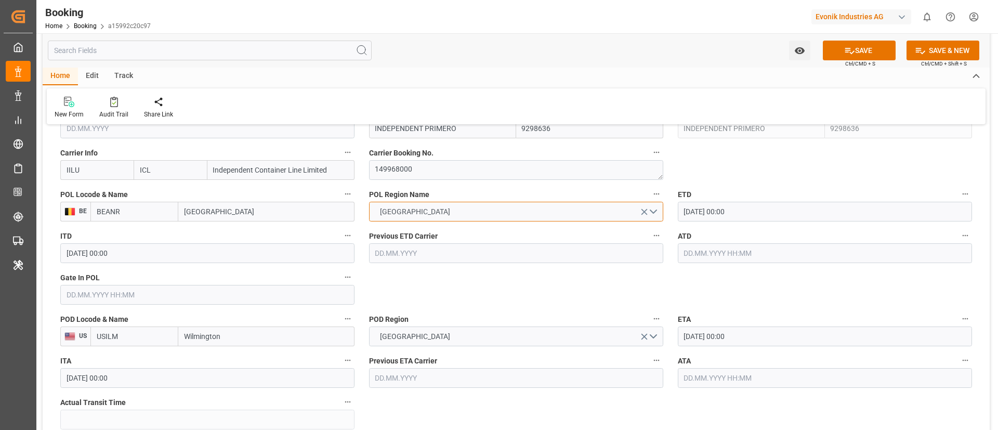
click at [484, 214] on button "USA" at bounding box center [516, 212] width 294 height 20
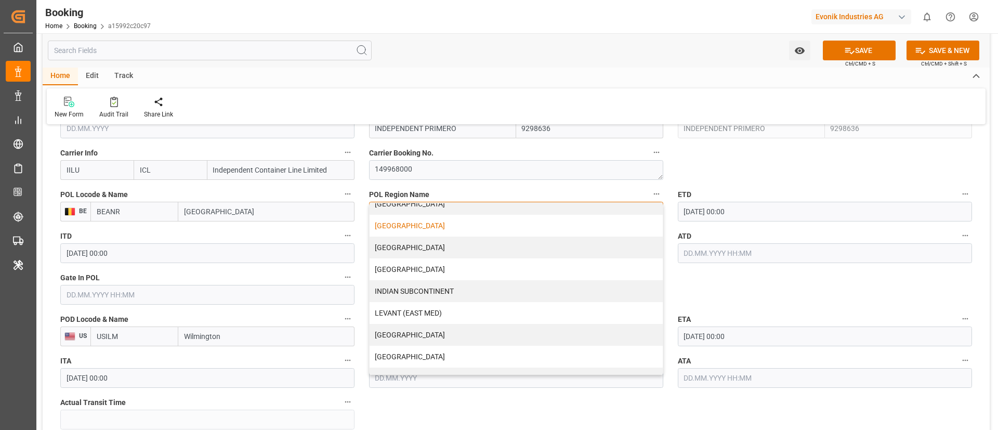
scroll to position [156, 0]
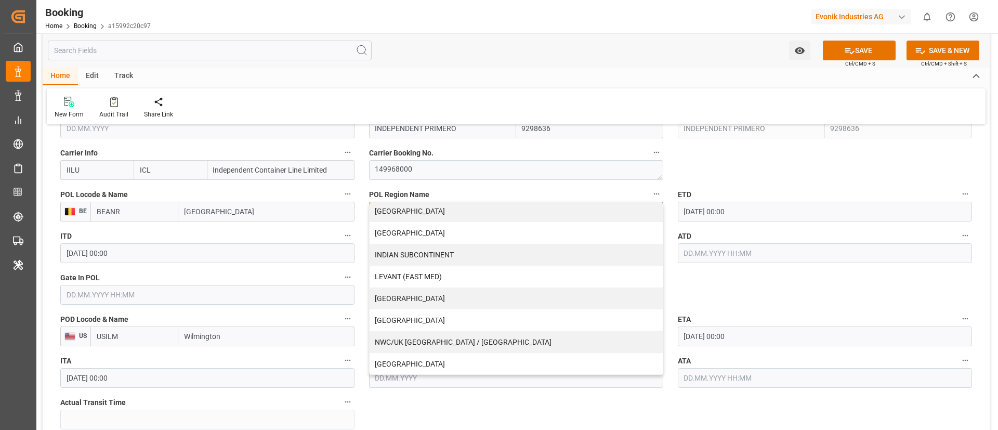
click at [466, 340] on div "NWC/UK [GEOGRAPHIC_DATA] / [GEOGRAPHIC_DATA]" at bounding box center [516, 342] width 293 height 22
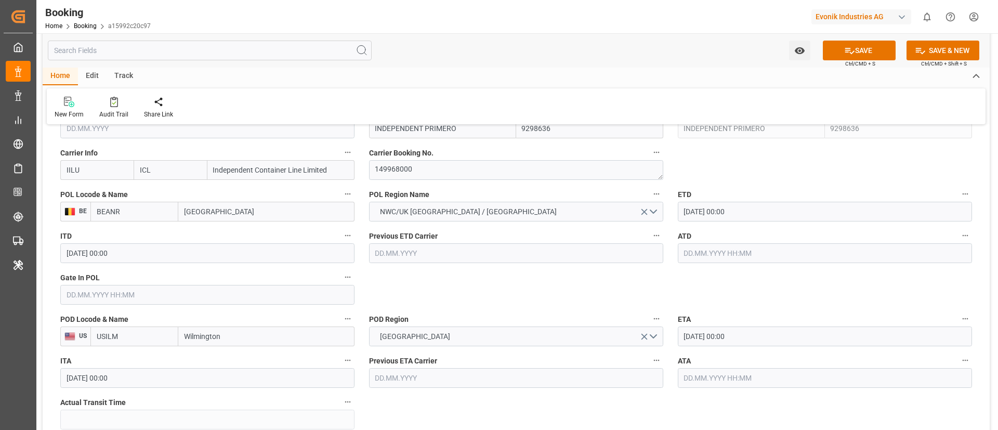
click at [105, 294] on input "text" at bounding box center [207, 295] width 294 height 20
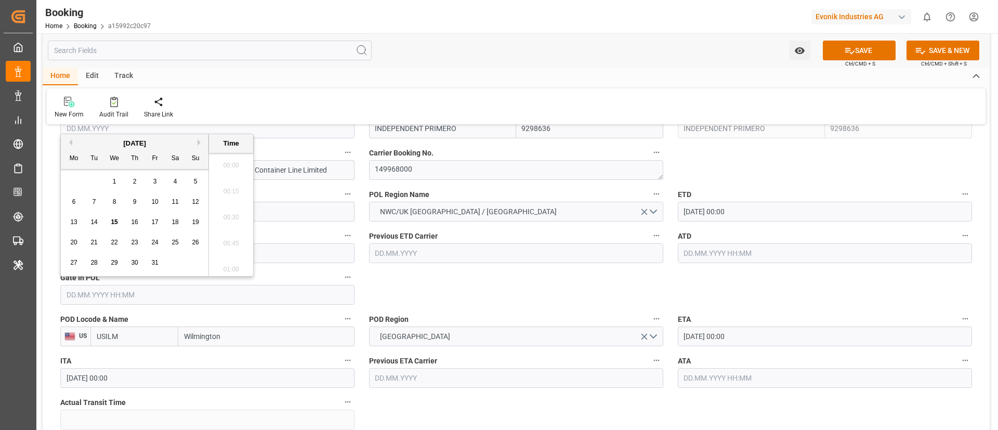
scroll to position [1459, 0]
click at [72, 220] on span "13" at bounding box center [73, 221] width 7 height 7
type input "[DATE] 00:00"
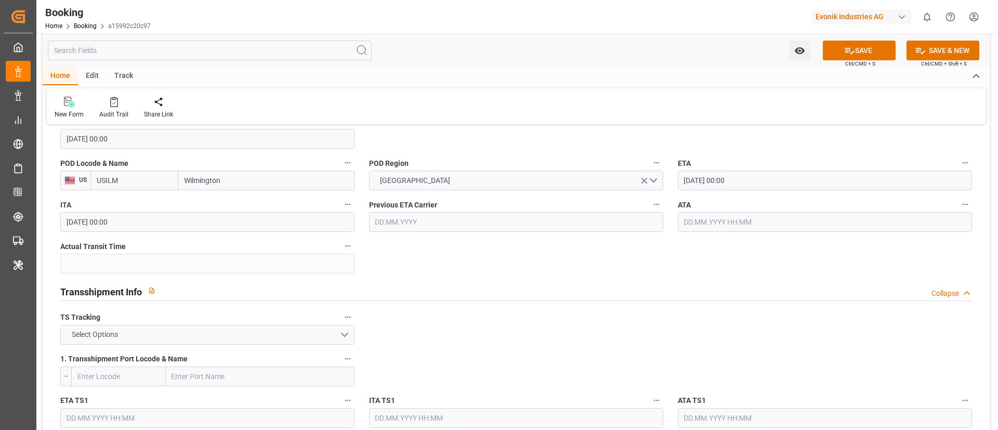
scroll to position [1014, 0]
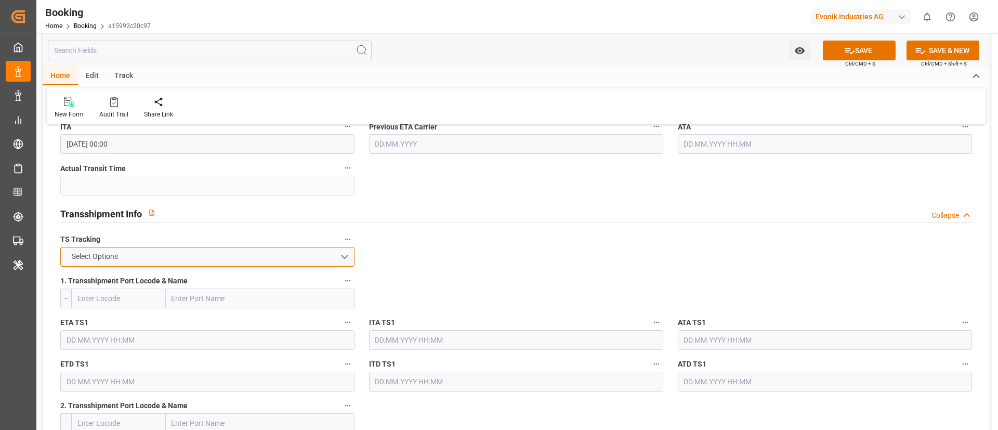
click at [254, 256] on button "Select Options" at bounding box center [207, 257] width 294 height 20
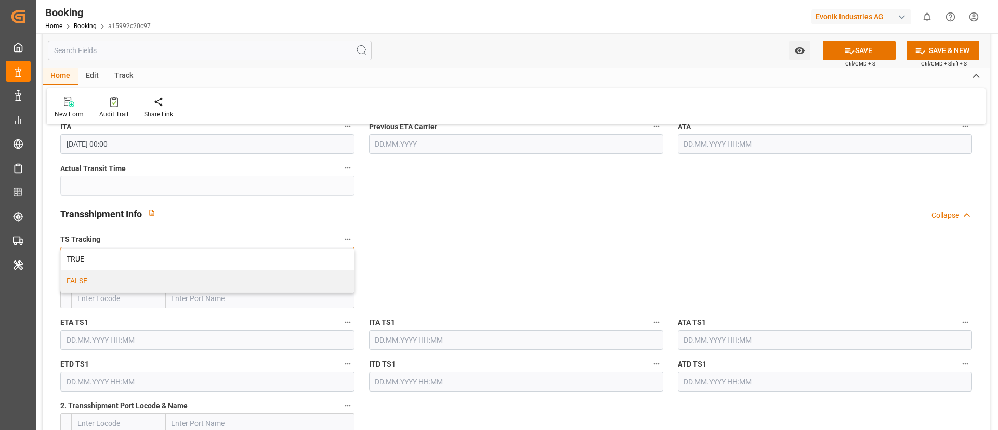
click at [216, 280] on div "FALSE" at bounding box center [207, 281] width 293 height 22
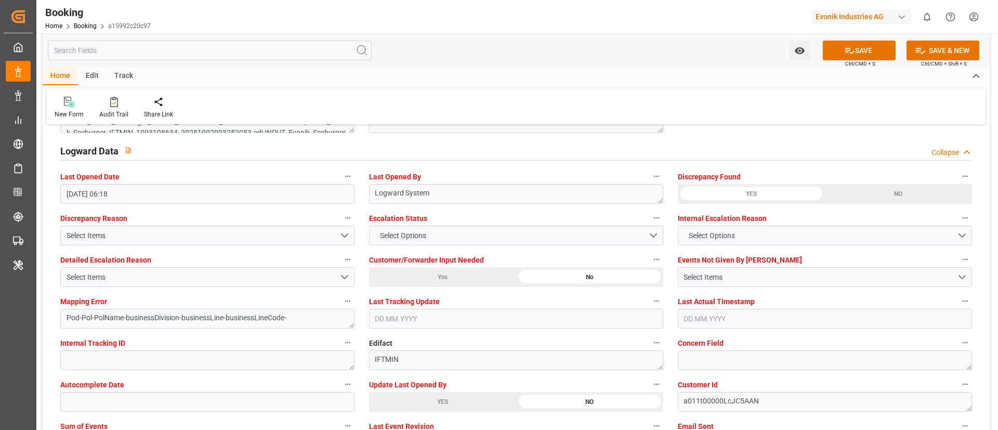
scroll to position [1949, 0]
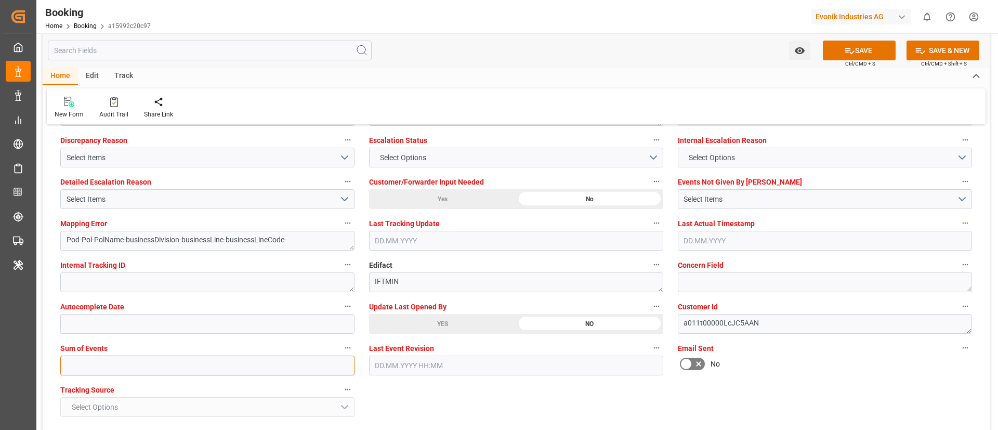
click at [196, 366] on input "text" at bounding box center [207, 366] width 294 height 20
type input "0"
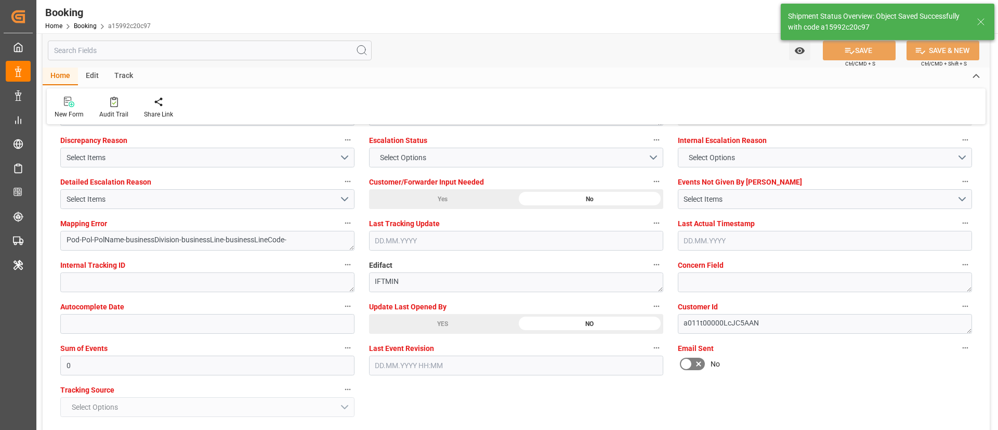
type textarea "NWC/UK North West Continent / UK_USILM_IILU_CU-CS"
type textarea "Vismitha Mahadev"
type textarea "Pod-businessDivision-businessLine-"
type input "INDEPENDENT PRIMERO"
type input "15.10.2025 09:03"
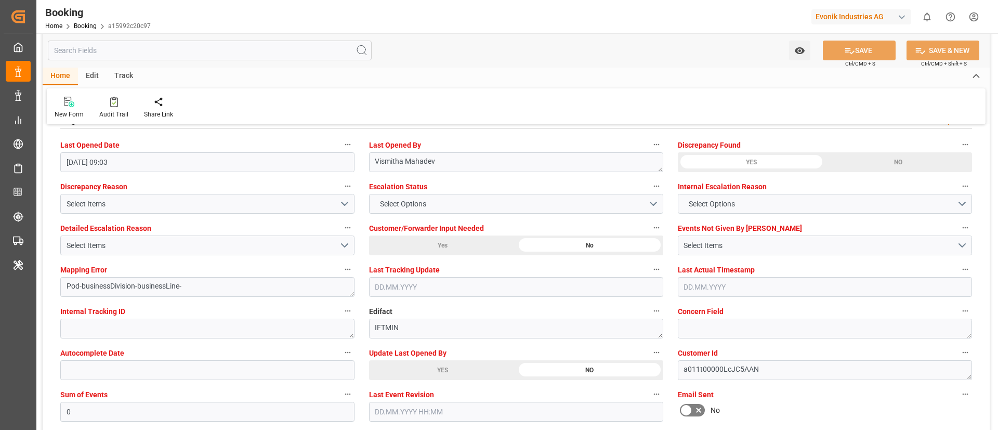
scroll to position [1871, 0]
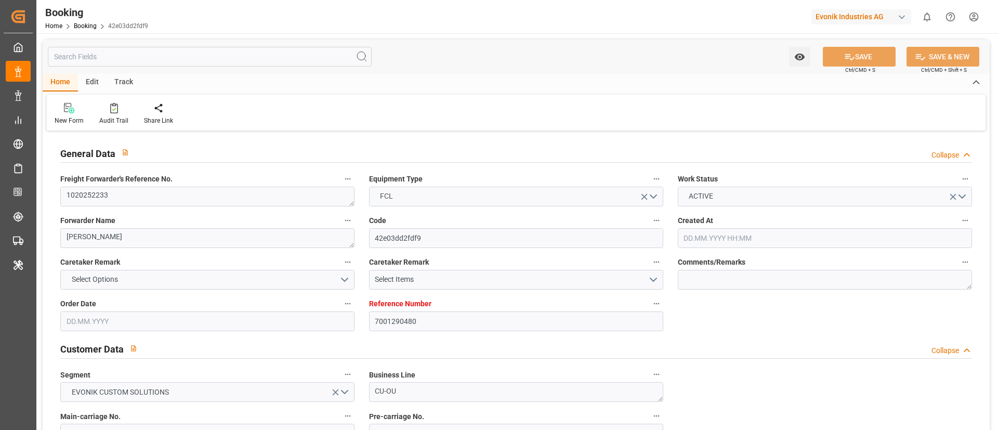
type input "7001290480"
type input "9298636"
type input "ICL"
type input "Independent Container Line Limited"
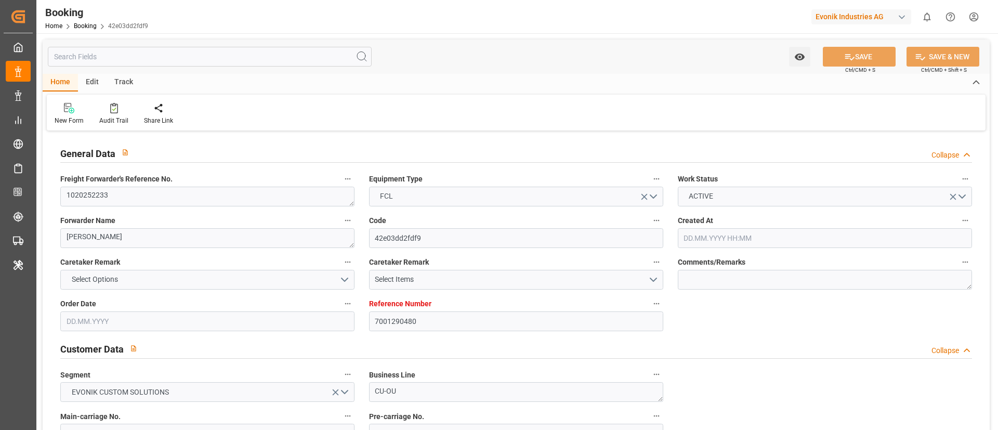
type input "BEANR"
type input "USILM"
type input "0"
type input "01.10.2025 14:12"
type input "01.10.2025"
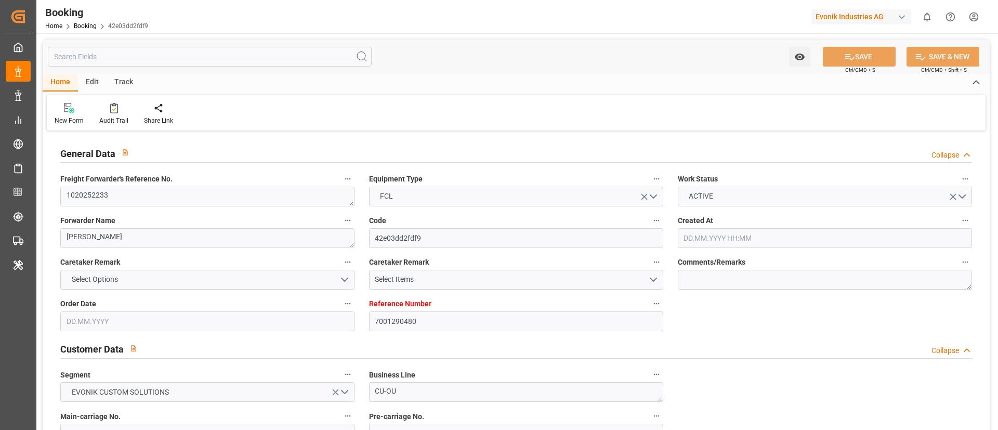
type input "18.11.2025"
type input "27.10.2025"
type input "08.10.2025 00:00"
type input "27.10.2025 00:00"
type input "08.10.2025 00:00"
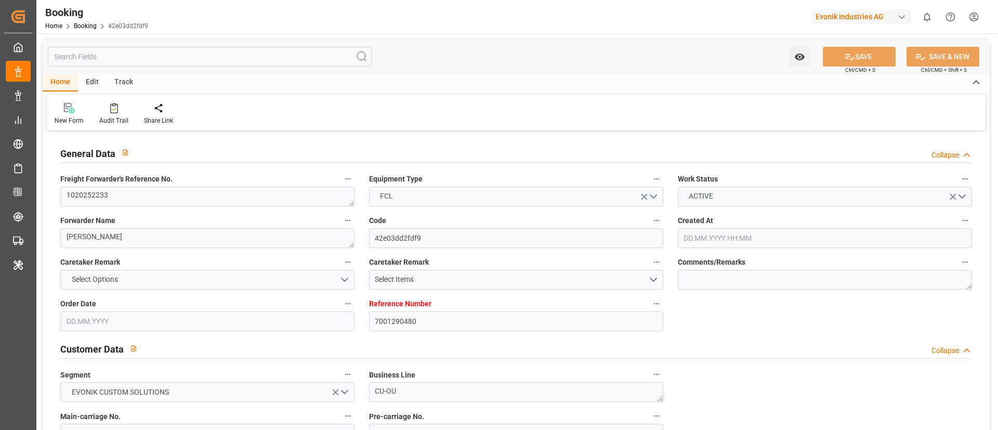
type input "15.10.2025 00:00"
type input "13.10.2025 00:00"
type input "31.10.2025 00:00"
type input "18.11.2025 00:00"
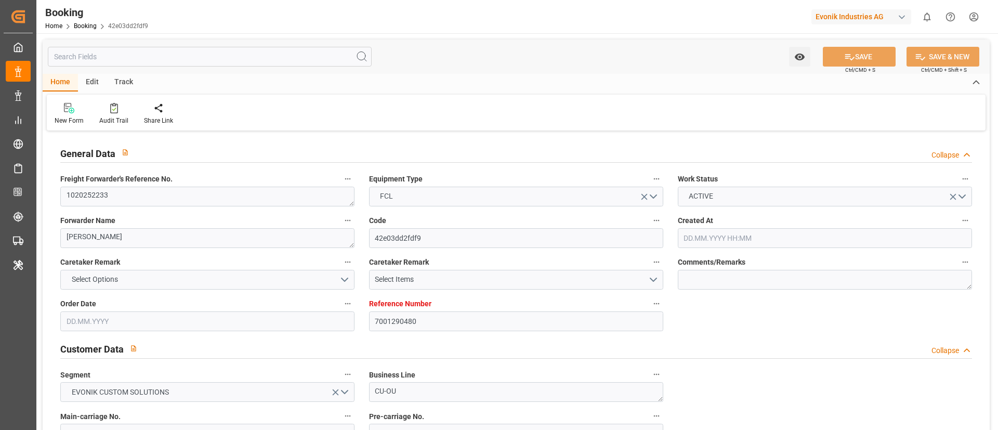
type input "14.10.2025 16:45"
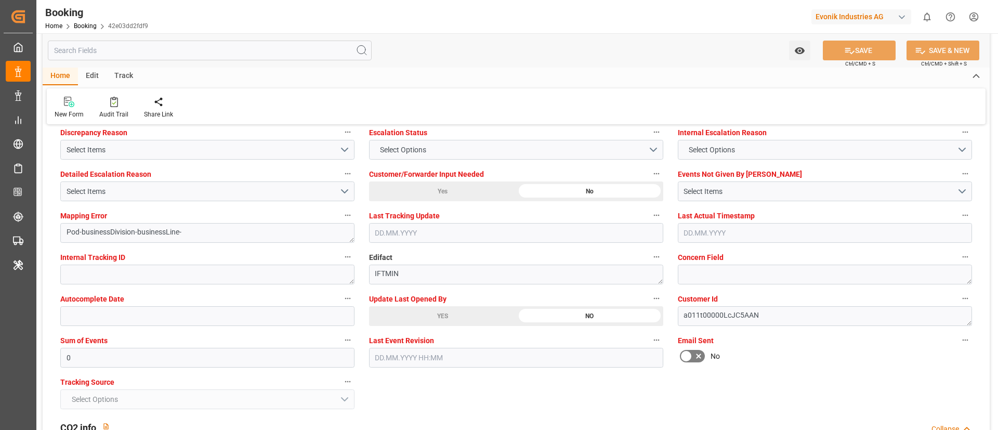
scroll to position [2027, 0]
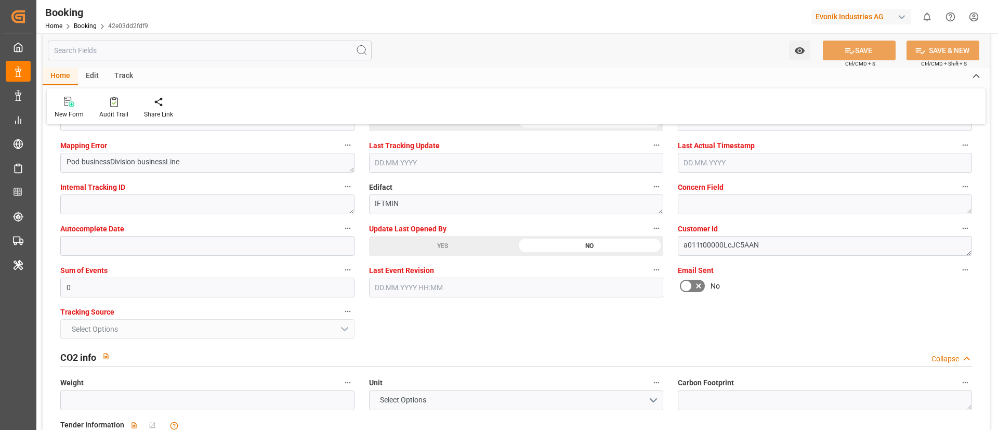
click at [441, 252] on div "YES" at bounding box center [442, 246] width 147 height 20
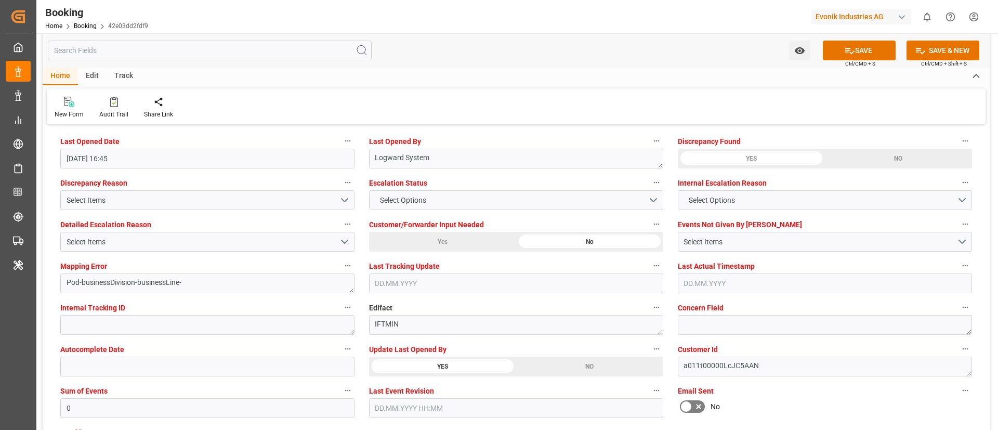
scroll to position [1871, 0]
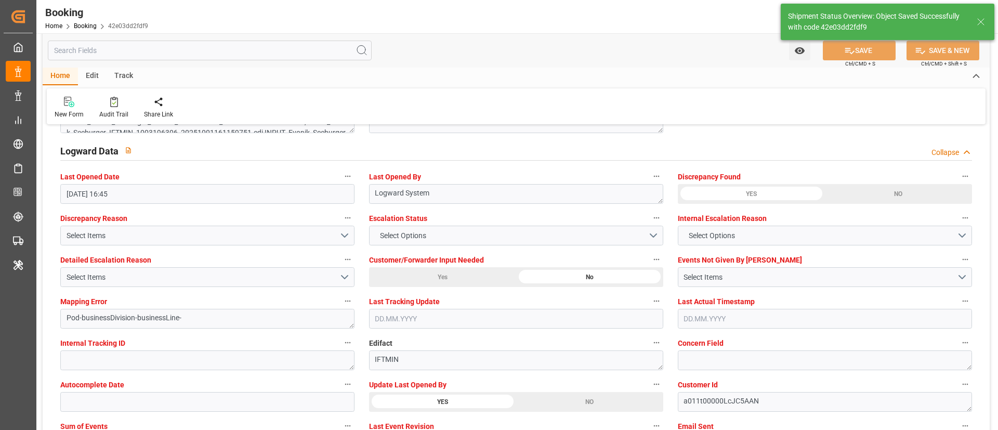
type textarea "Vismitha Mahadev"
type input "15.10.2025 09:05"
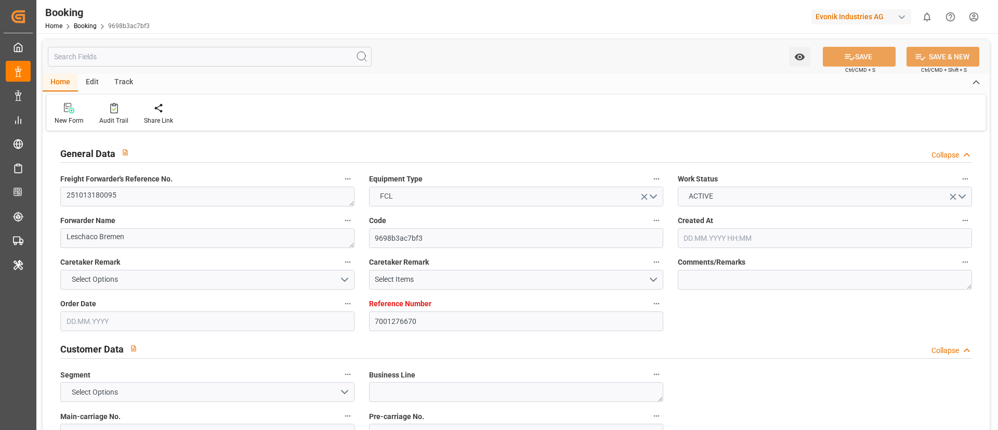
type input "7001276670"
type input "9472165"
type input "Evergreen"
type input "Evergreen Marine Corp."
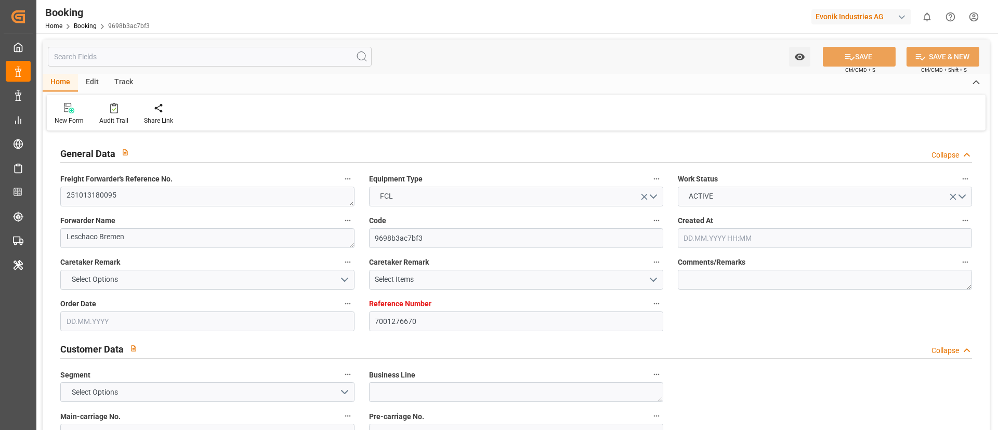
type input "BEANR"
type input "USNYC"
type input "[DATE] 07:37"
type input "[DATE]"
type input "[DATE] 00:00"
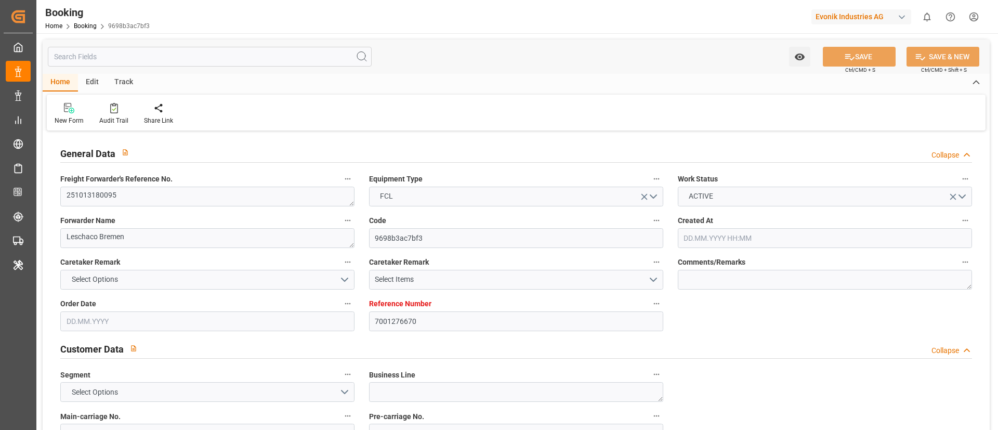
type input "[DATE] 00:00"
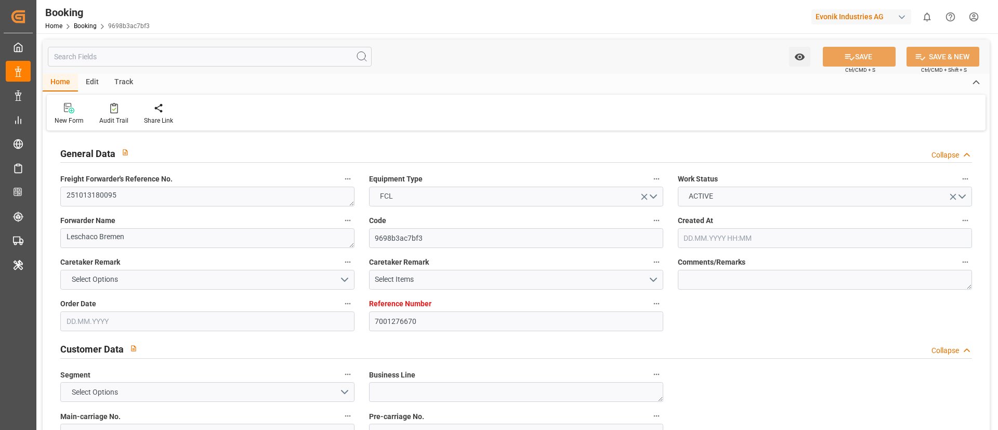
type input "[DATE] 06:48"
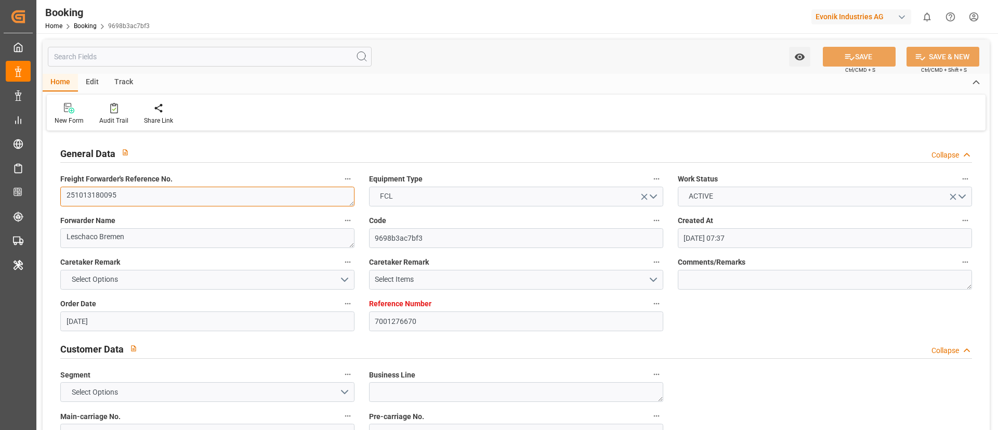
click at [180, 193] on textarea "251013180095" at bounding box center [207, 197] width 294 height 20
click at [349, 100] on div "New Form Audit Trail Share Link" at bounding box center [516, 113] width 939 height 36
click at [228, 190] on textarea "251013180095" at bounding box center [207, 197] width 294 height 20
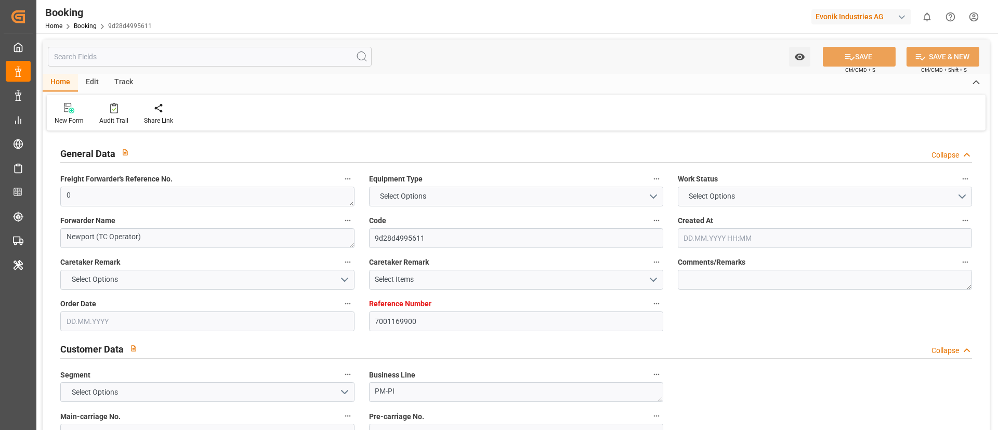
type input "7001169900"
type input "9401099"
type input "Evergreen"
type input "Evergreen Marine Corp."
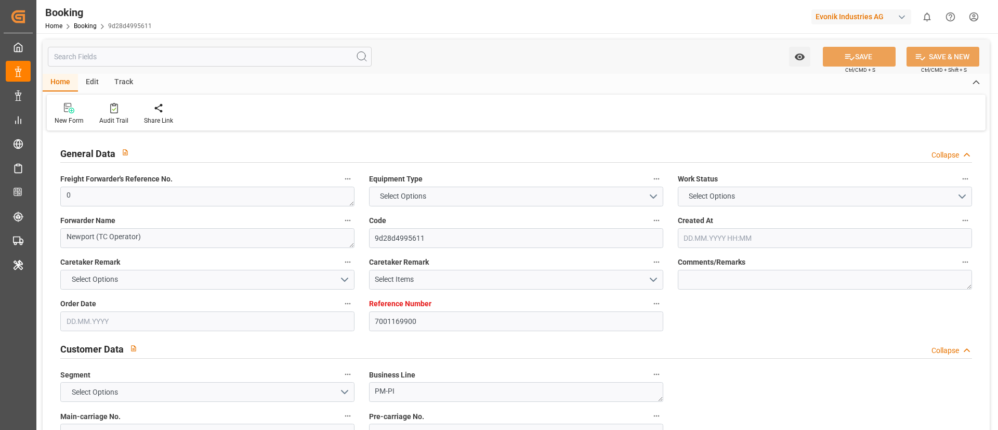
type input "BEANR"
type input "MXVER"
type input "0"
type input "-12"
type input "[DATE] 13:28"
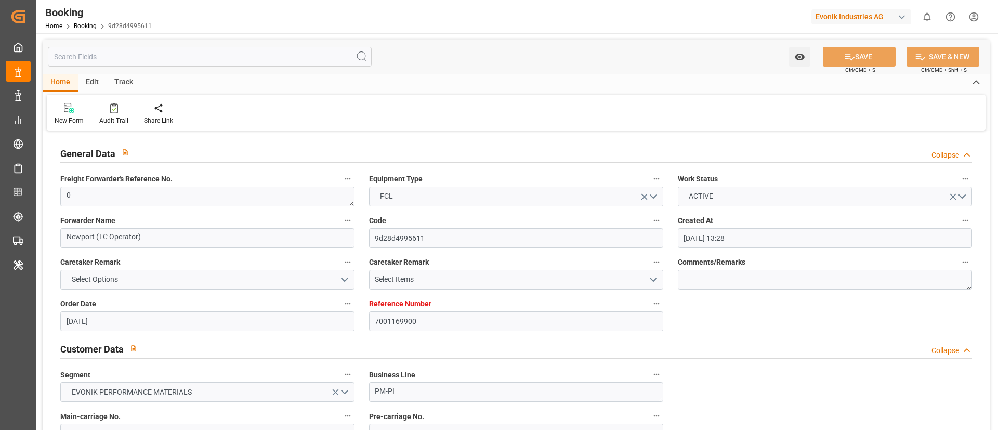
type input "[DATE]"
type input "[DATE] 00:00"
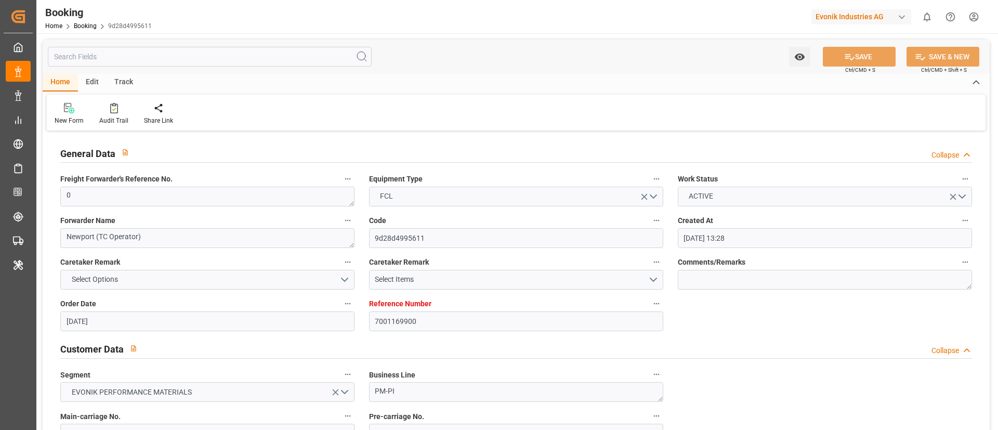
type input "[DATE] 00:00"
type input "[DATE]"
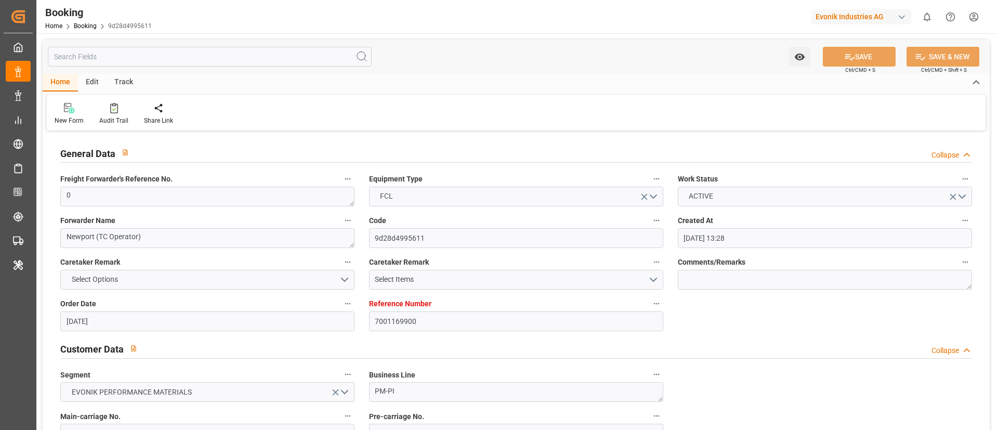
type input "[DATE]"
type input "[DATE] 06:45"
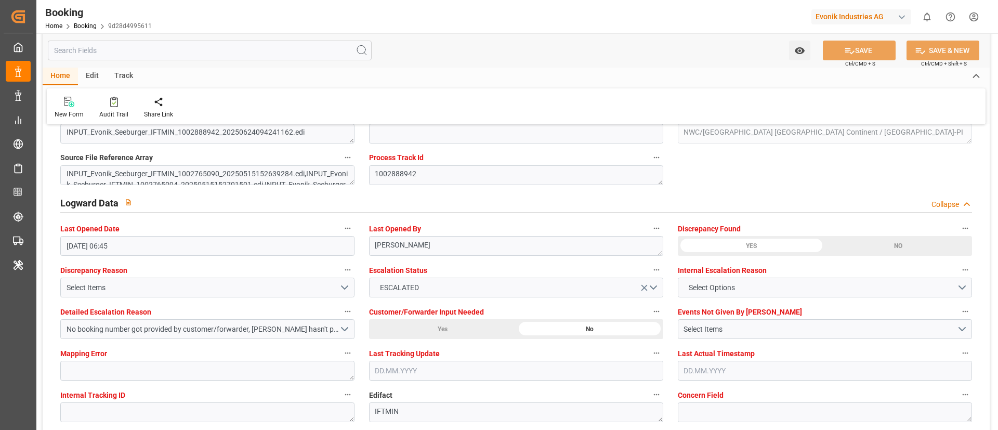
scroll to position [1871, 0]
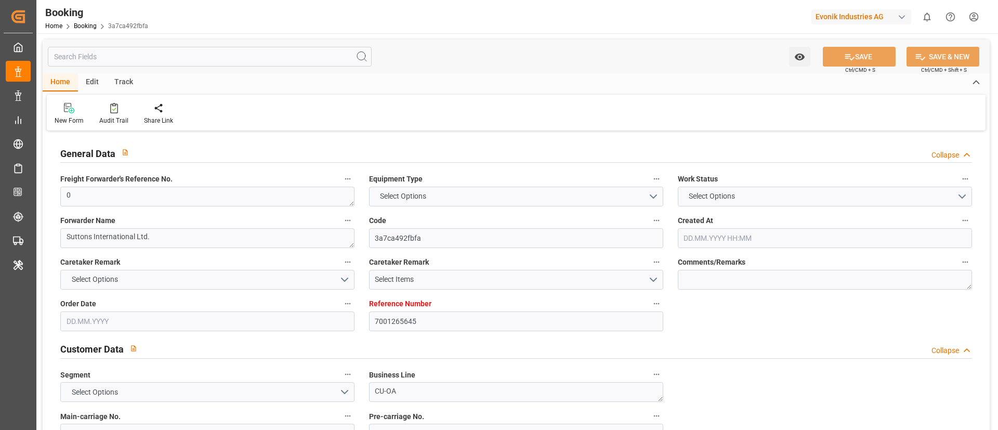
type input "7001265645"
type input "9349538"
type input "Maersk"
type input "Maersk Line AS"
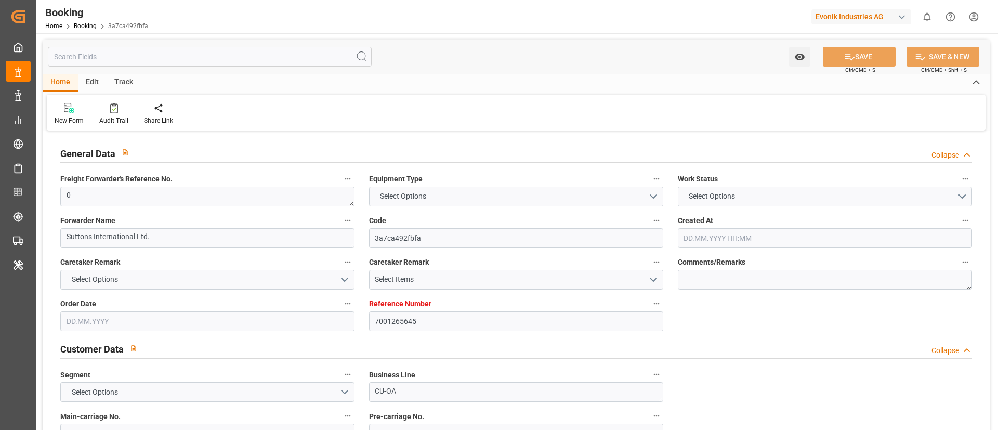
type input "BEANR"
type input "USCHS"
type input "0"
type input "03.09.2025 07:44"
type input "03.09.2025"
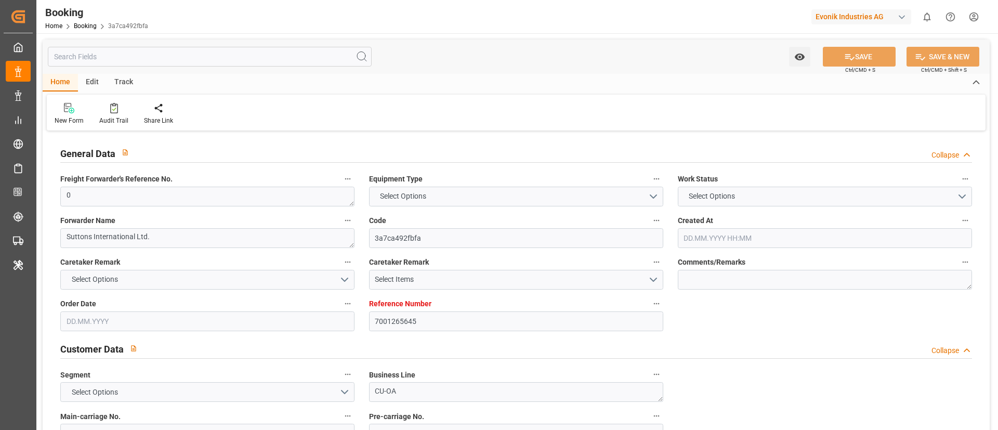
type input "12.11.2025"
type input "01.10.2025"
type input "30.09.2025 00:00"
type input "[DATE] 00:00"
type input "24.09.2025 00:00"
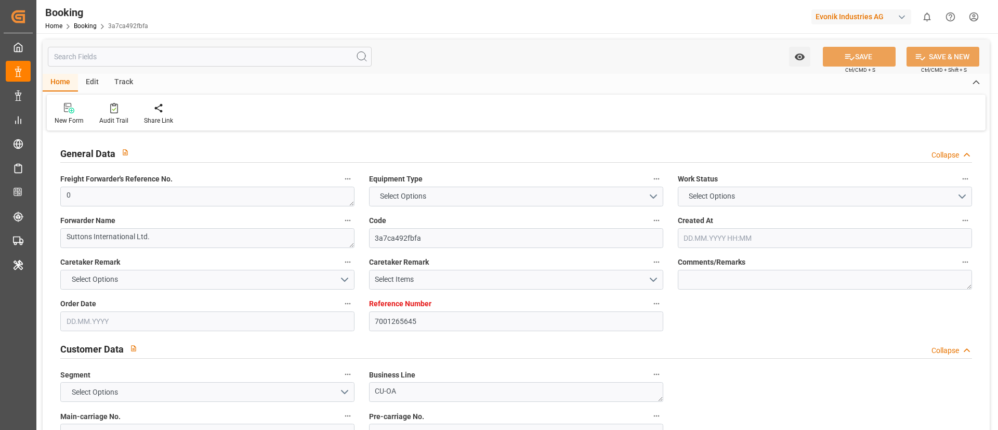
type input "[DATE] 00:00"
type input "07.10.2025 00:00"
type input "03.10.2025 00:00"
type input "29.10.2025 00:00"
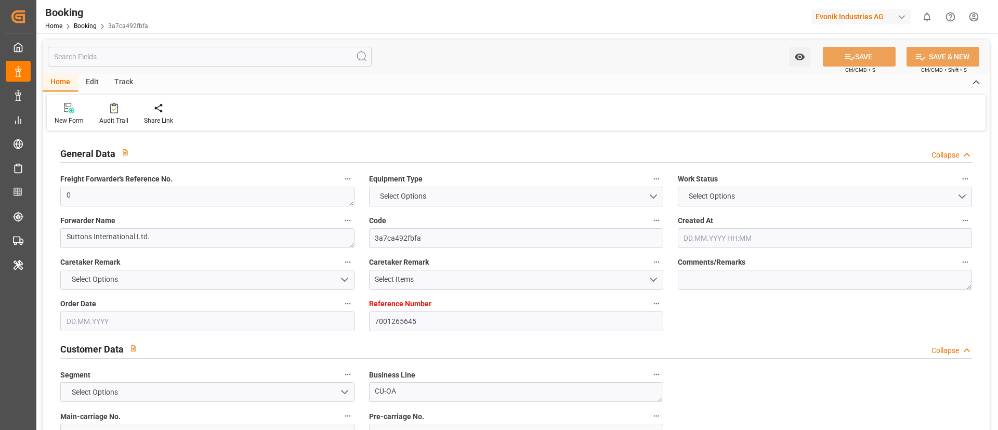
type input "14.10.2025 07:50"
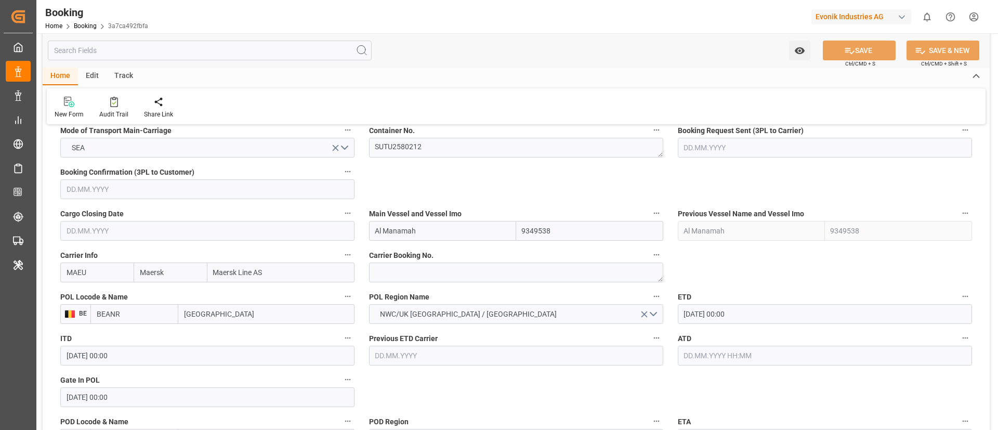
scroll to position [702, 0]
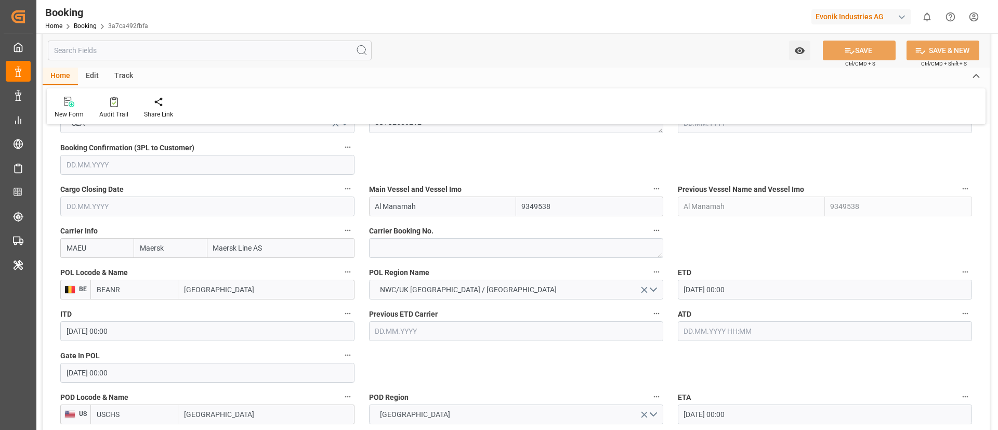
click at [748, 286] on input "14.10.2025 00:00" at bounding box center [825, 290] width 294 height 20
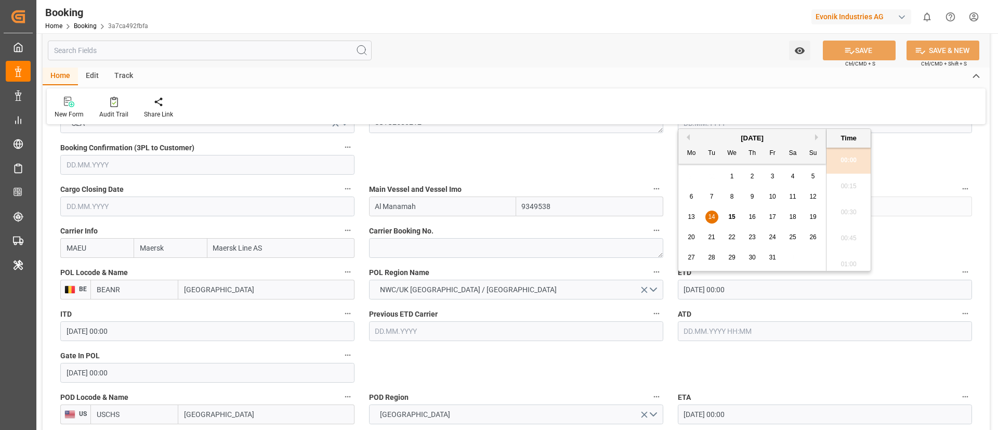
click at [821, 210] on div "13 14 15 16 17 18 19" at bounding box center [752, 217] width 142 height 20
click at [814, 215] on span "19" at bounding box center [812, 216] width 7 height 7
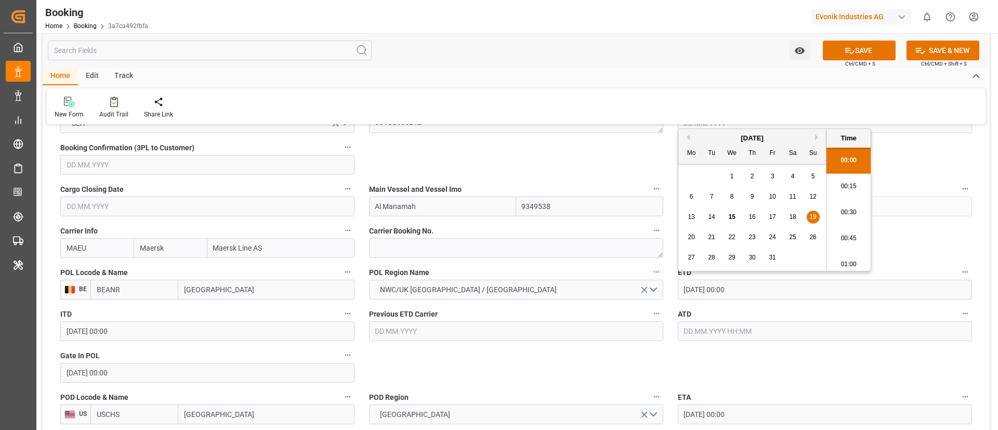
type input "19.10.2025 00:00"
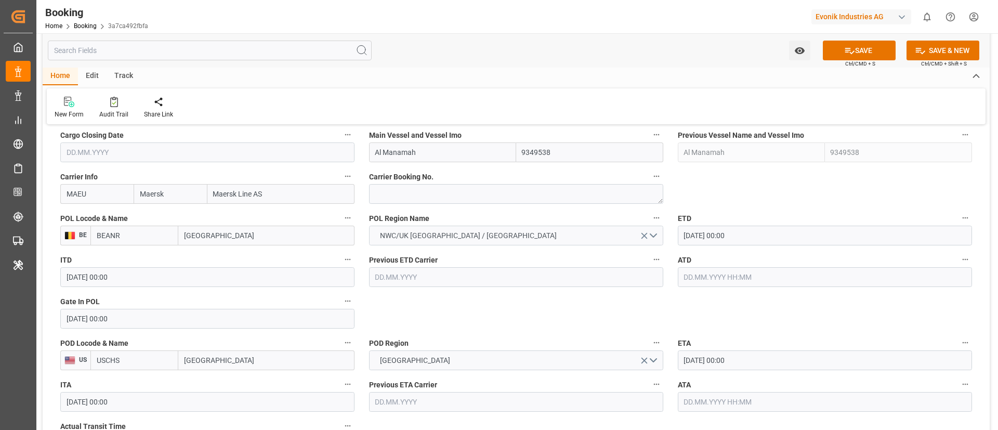
scroll to position [780, 0]
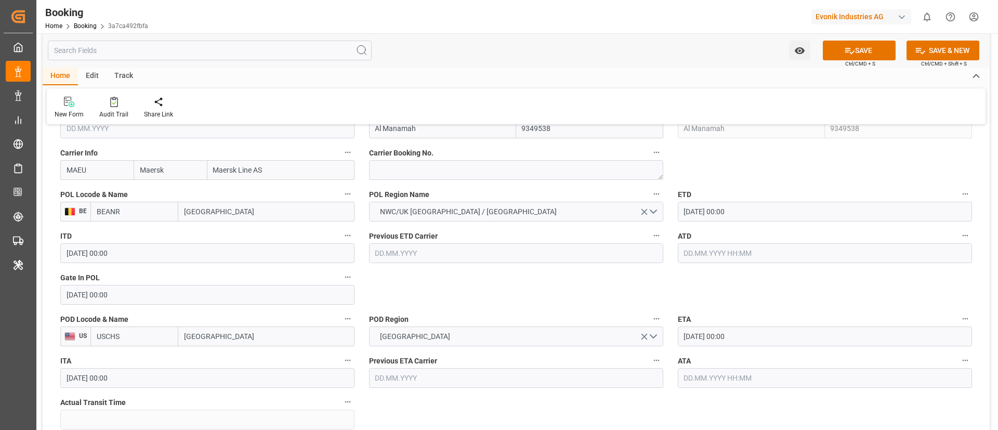
click at [765, 334] on input "29.10.2025 00:00" at bounding box center [825, 336] width 294 height 20
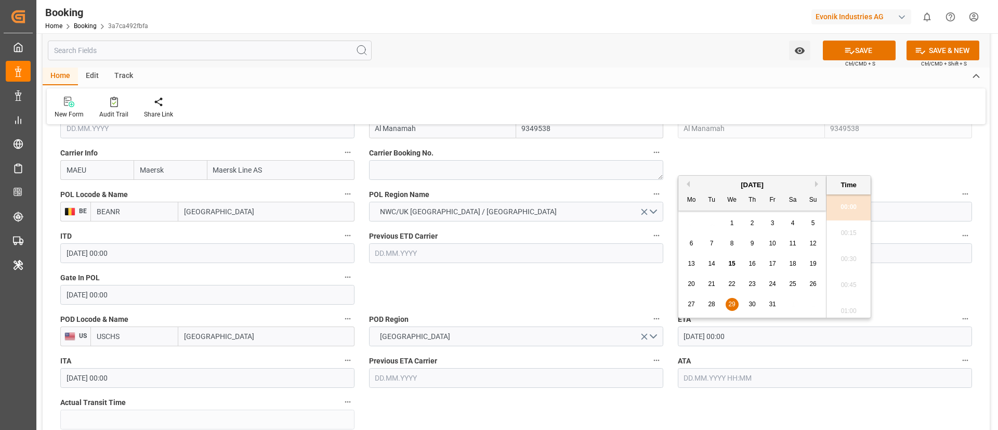
click at [817, 181] on button "Next Month" at bounding box center [818, 184] width 6 height 6
click at [773, 244] on span "7" at bounding box center [773, 243] width 4 height 7
type input "07.11.2025 00:00"
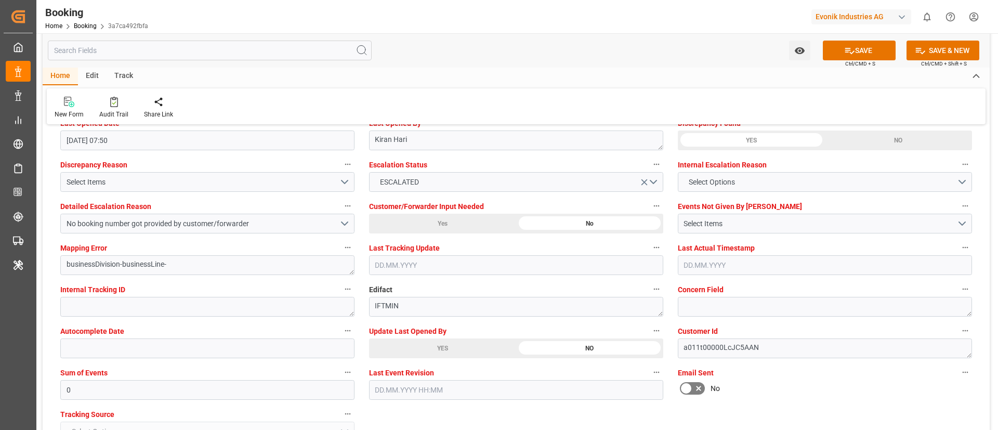
scroll to position [1949, 0]
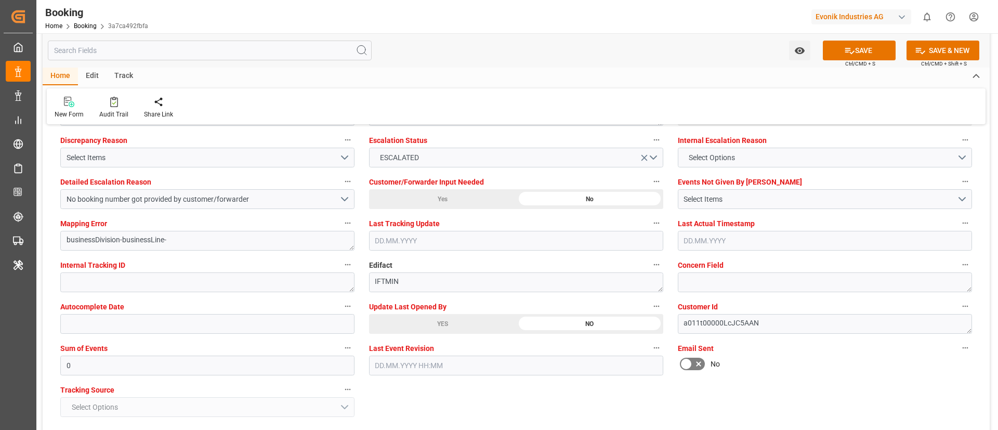
click at [415, 322] on div "YES" at bounding box center [442, 324] width 147 height 20
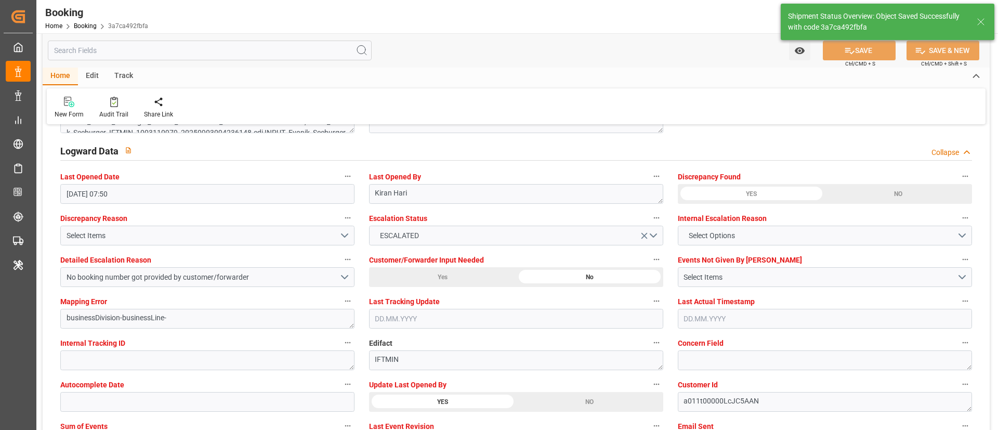
type textarea "Vismitha Mahadev"
type input "15.10.2025 09:16"
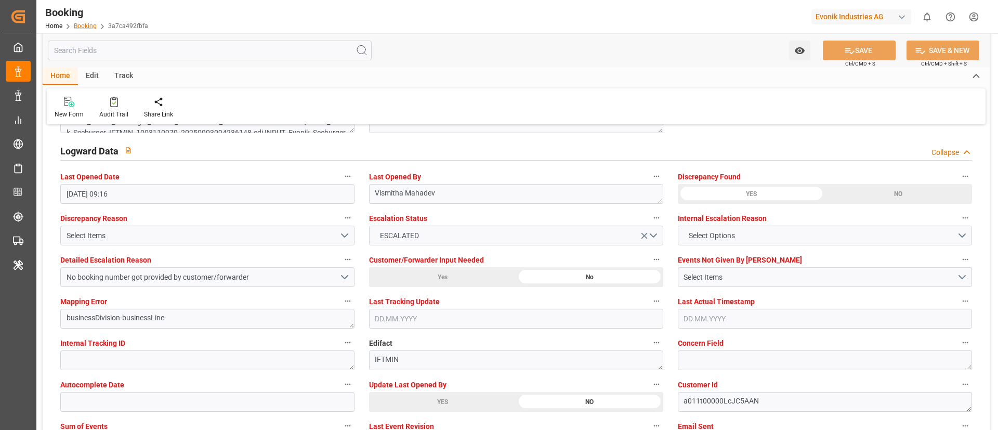
click at [85, 25] on link "Booking" at bounding box center [85, 25] width 23 height 7
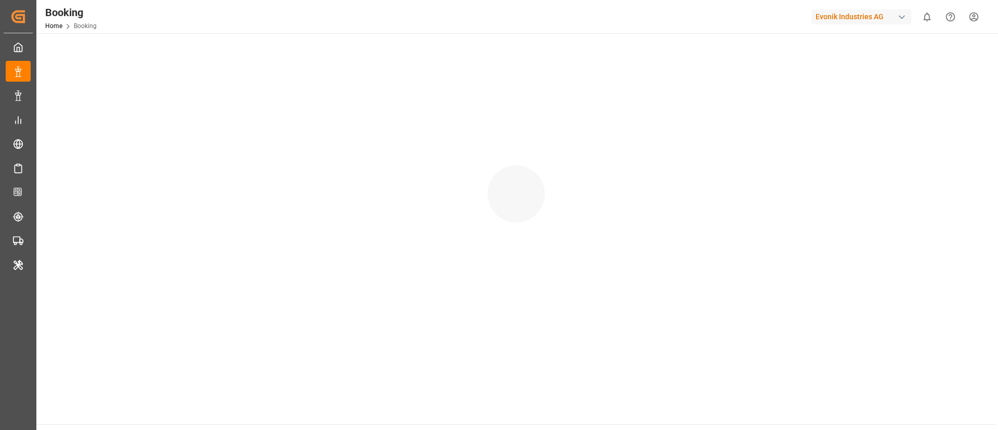
click at [57, 25] on link "Home" at bounding box center [53, 25] width 17 height 7
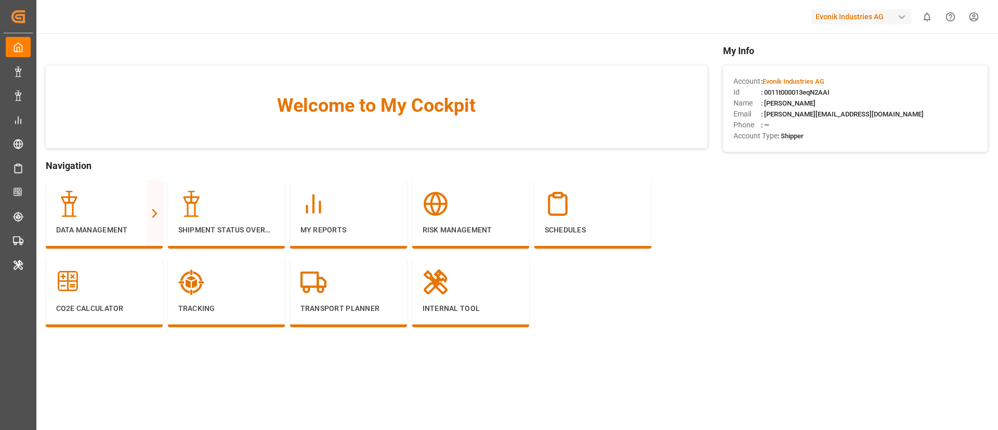
click at [832, 12] on div "Evonik Industries AG" at bounding box center [861, 16] width 100 height 15
type input "archrom"
click at [862, 67] on span "Archroma LATAM" at bounding box center [835, 65] width 57 height 11
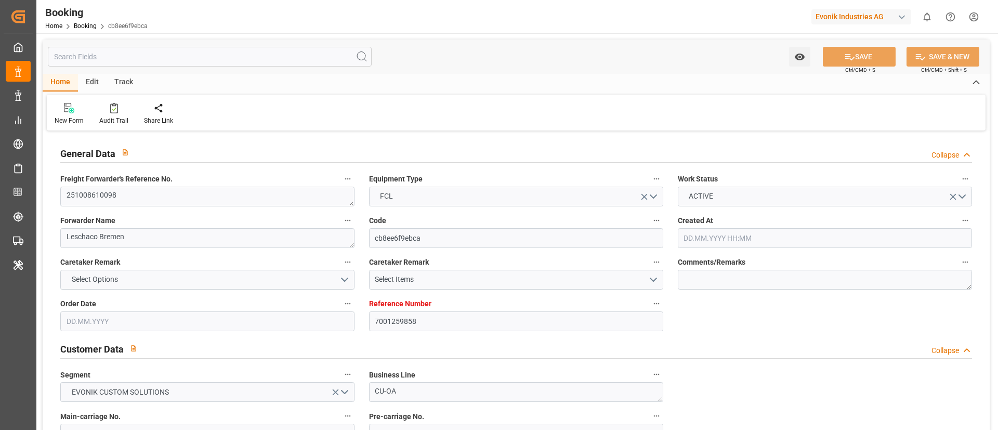
type input "[DATE] 09:33"
type input "[DATE]"
type input "[DATE] 00:00"
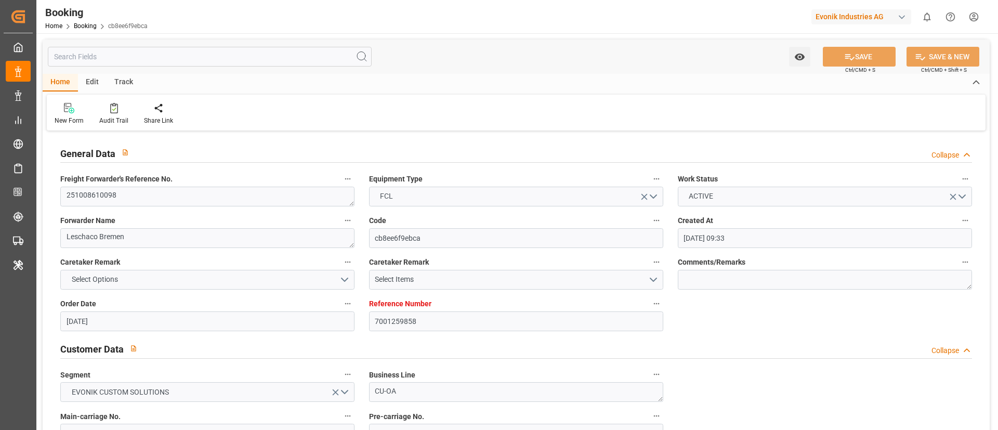
type input "[DATE] 00:00"
type input "[DATE]"
type input "[DATE] 00:00"
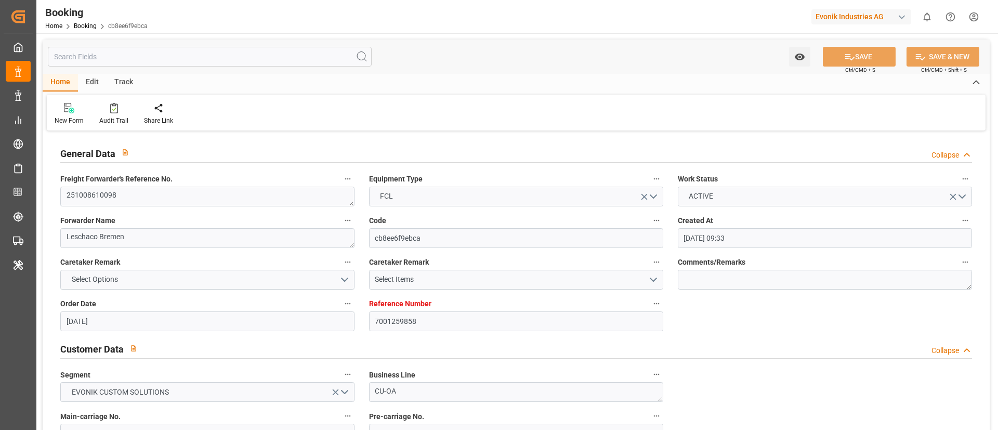
type input "[DATE] 00:00"
type input "22.11.2025 00:00"
type input "01.12.2025 00:00"
type input "[DATE] 07:50"
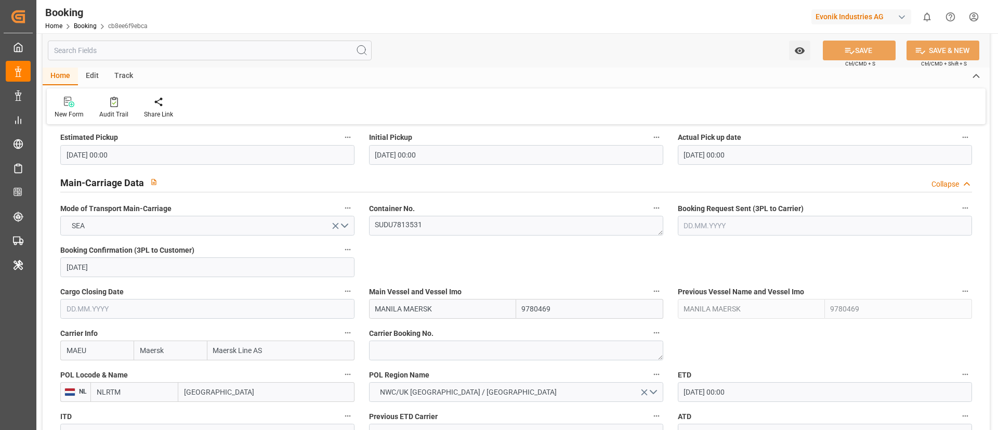
scroll to position [624, 0]
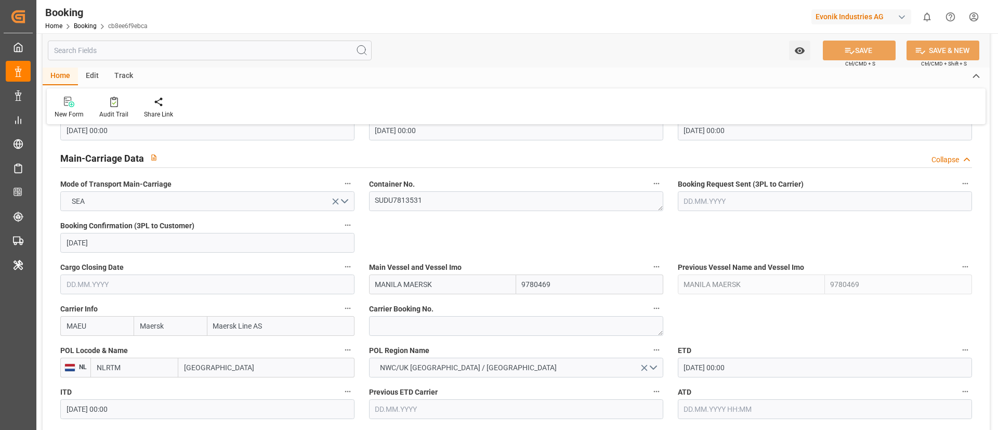
click at [455, 280] on input "MANILA MAERSK" at bounding box center [442, 284] width 147 height 20
type input "MANILA MAERSK"
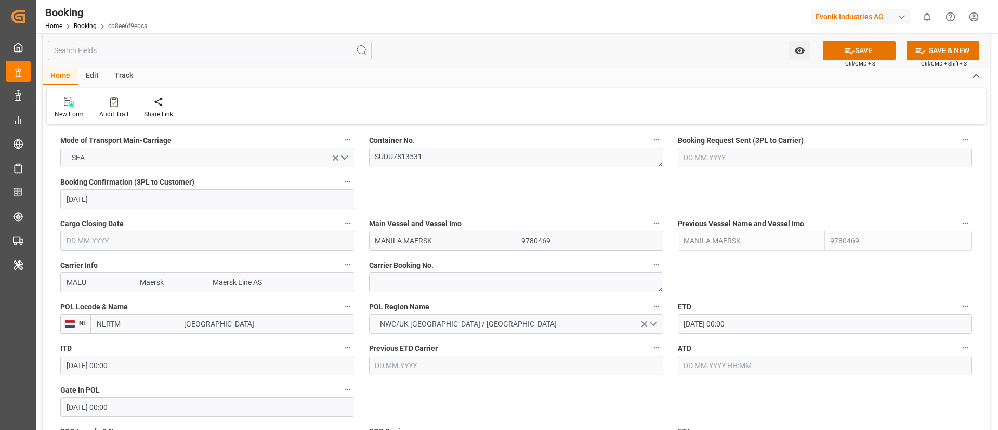
scroll to position [702, 0]
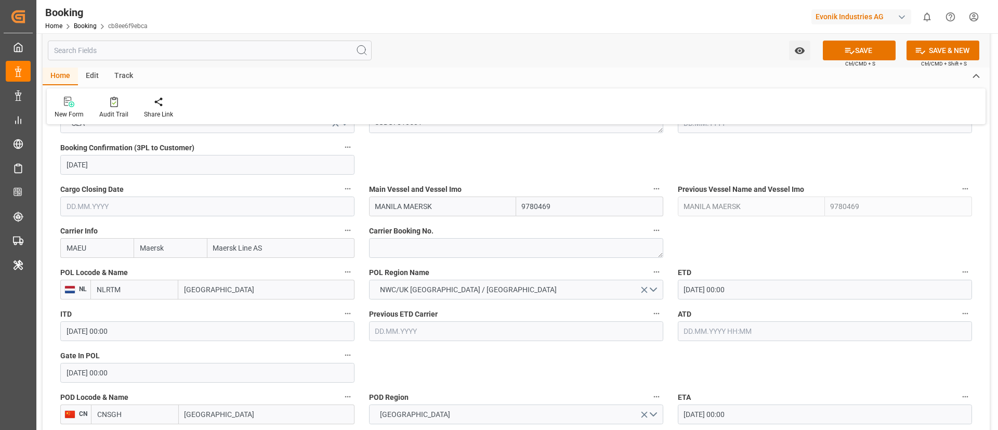
click at [750, 288] on input "14.10.2025 00:00" at bounding box center [825, 290] width 294 height 20
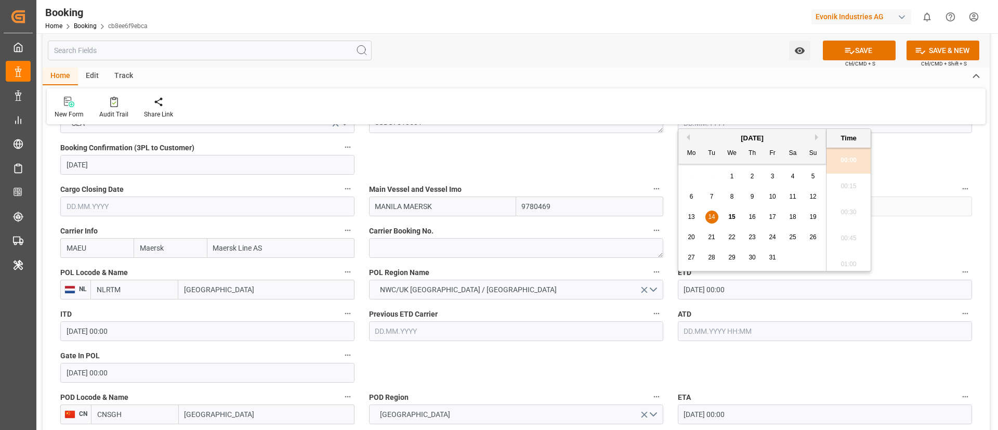
click at [774, 220] on div "17" at bounding box center [772, 217] width 13 height 12
type input "17.10.2025 00:00"
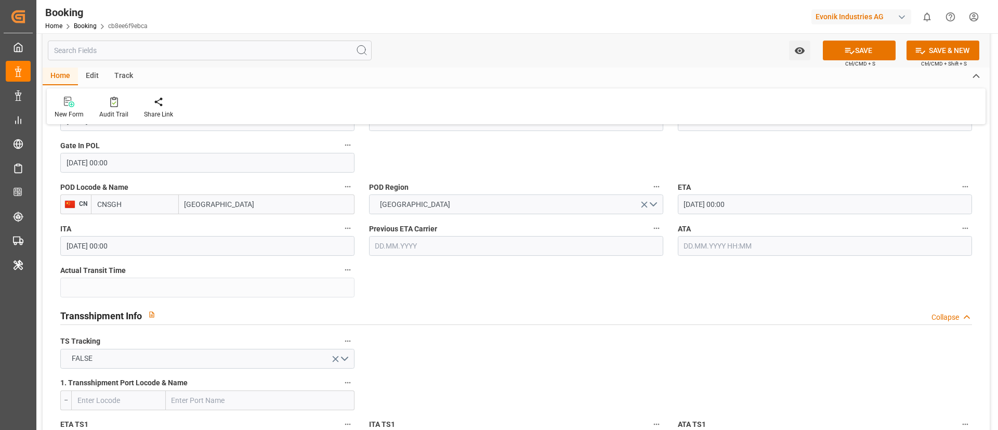
scroll to position [936, 0]
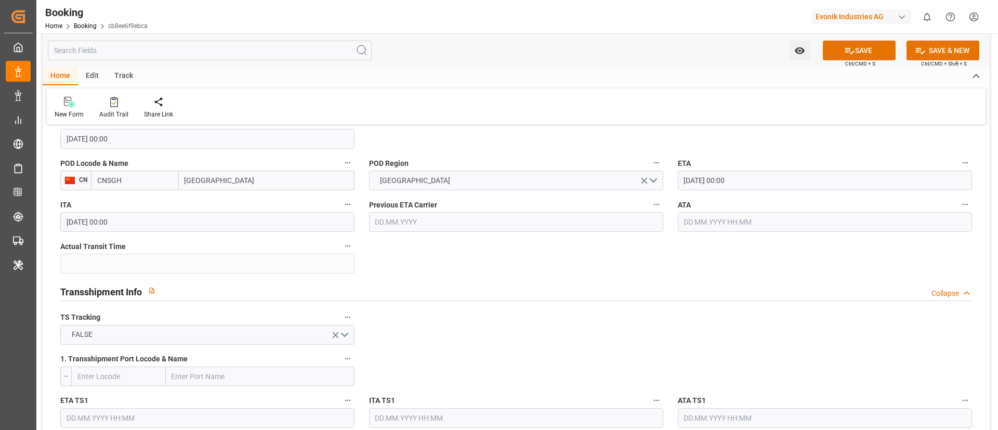
click at [488, 282] on div "Transshipment Info Collapse" at bounding box center [516, 291] width 912 height 20
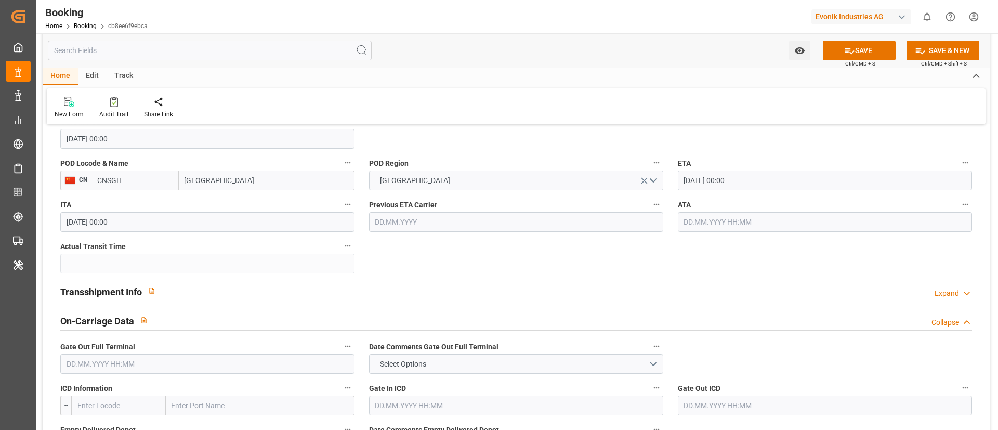
click at [488, 282] on div "Transshipment Info Expand" at bounding box center [516, 291] width 912 height 20
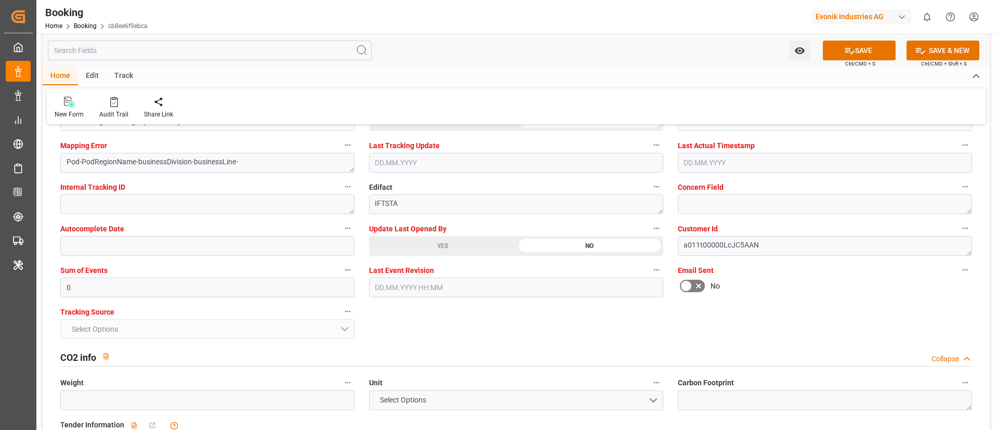
scroll to position [1949, 0]
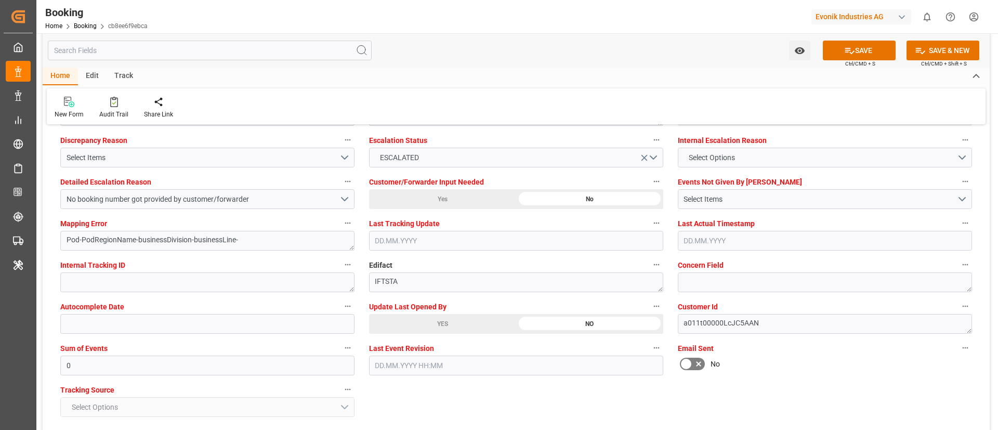
click at [420, 324] on div "YES" at bounding box center [442, 324] width 147 height 20
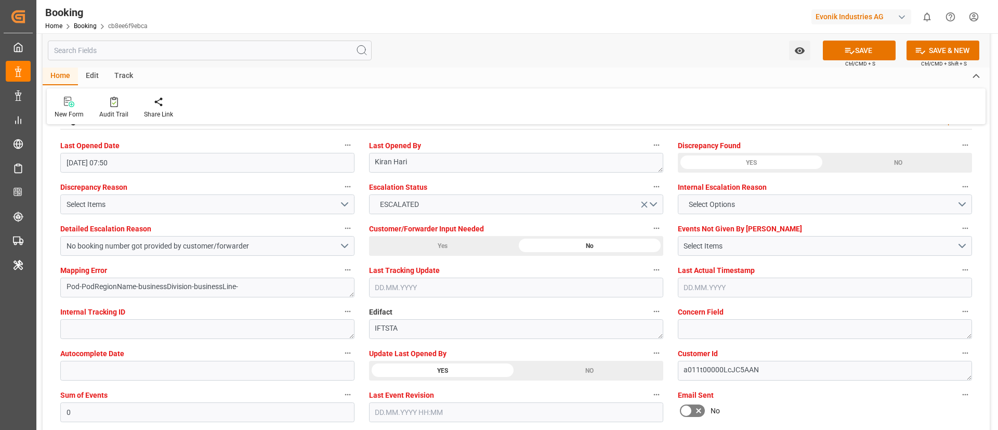
scroll to position [1871, 0]
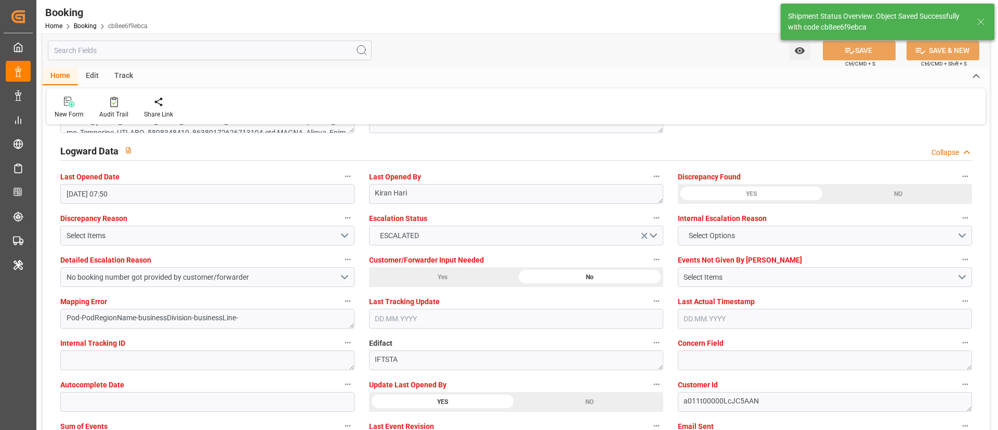
type textarea "Vismitha Mahadev"
type input "MANILA MAERSK"
type input "15.10.2025 09:18"
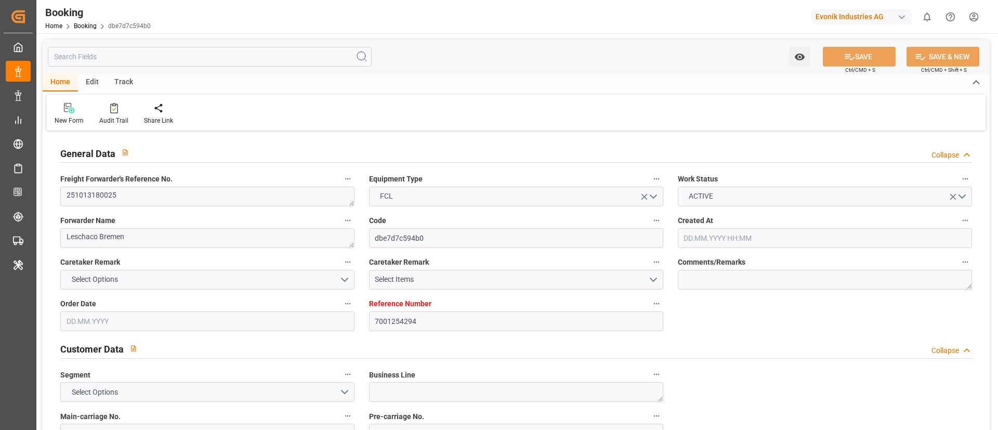
type input "[DATE] 05:59"
type input "[DATE]"
type input "[DATE] 00:00"
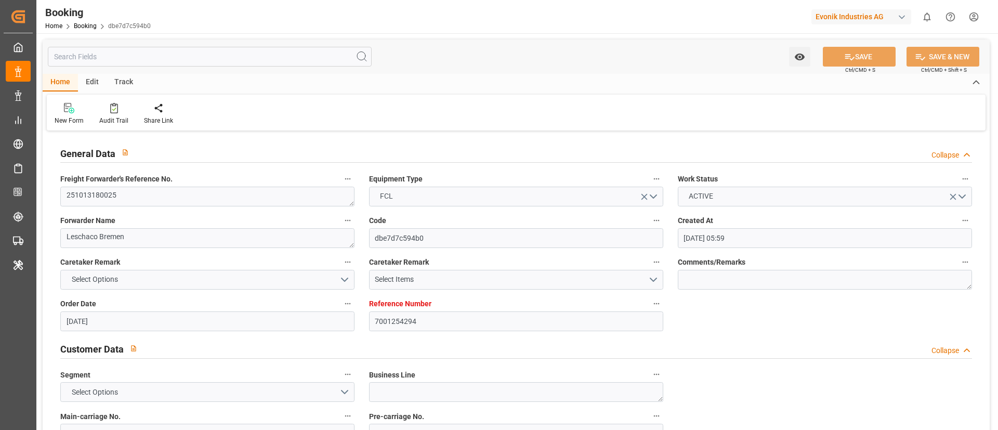
type input "[DATE] 00:00"
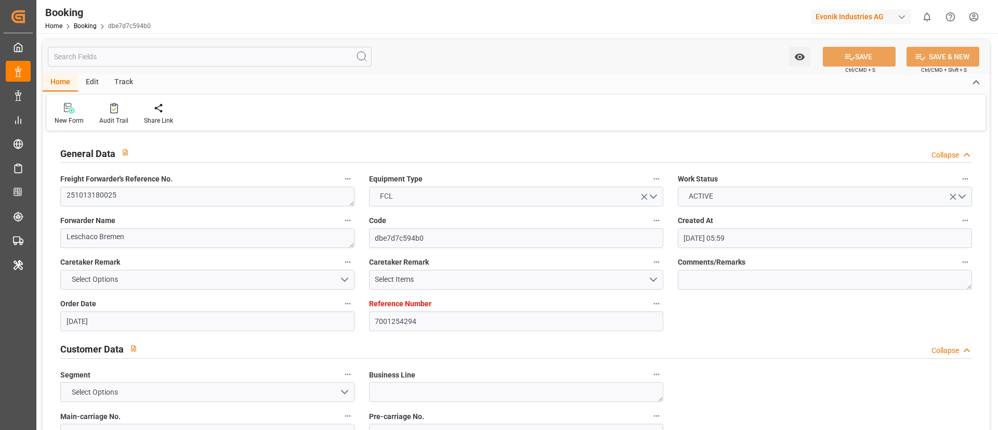
type input "[DATE] 00:00"
type input "[DATE]"
type input "[DATE] 07:50"
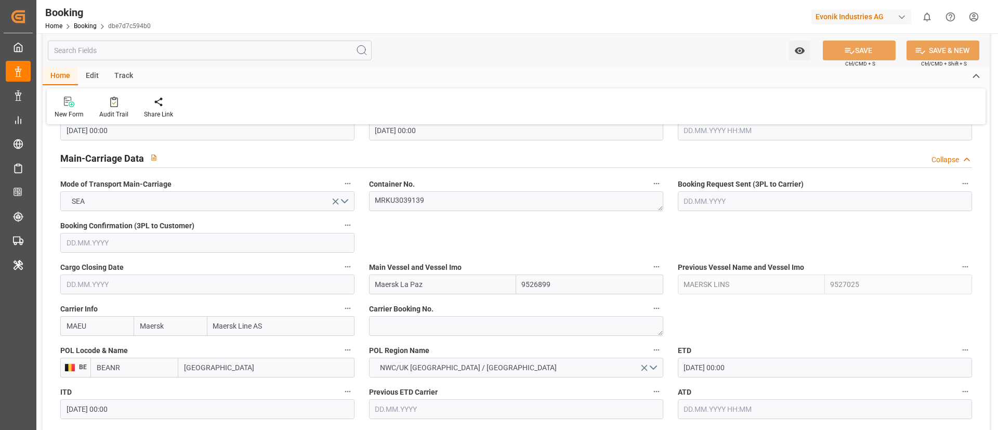
scroll to position [702, 0]
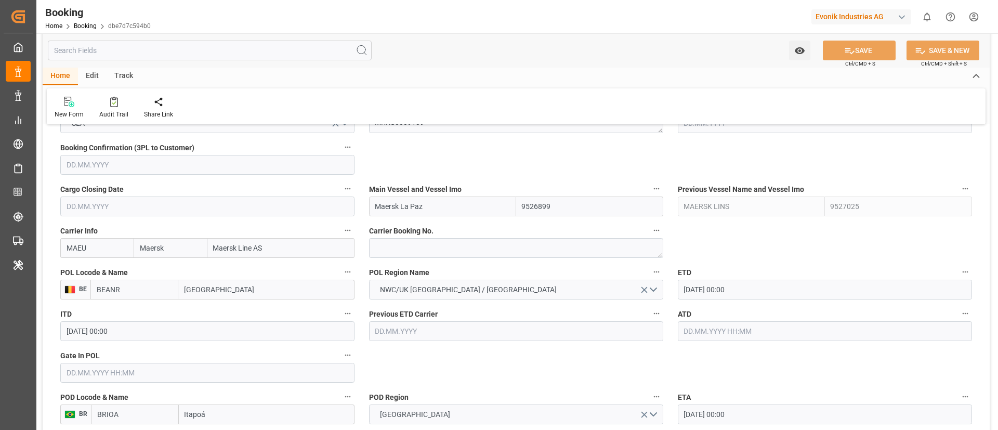
click at [760, 288] on input "[DATE] 00:00" at bounding box center [825, 290] width 294 height 20
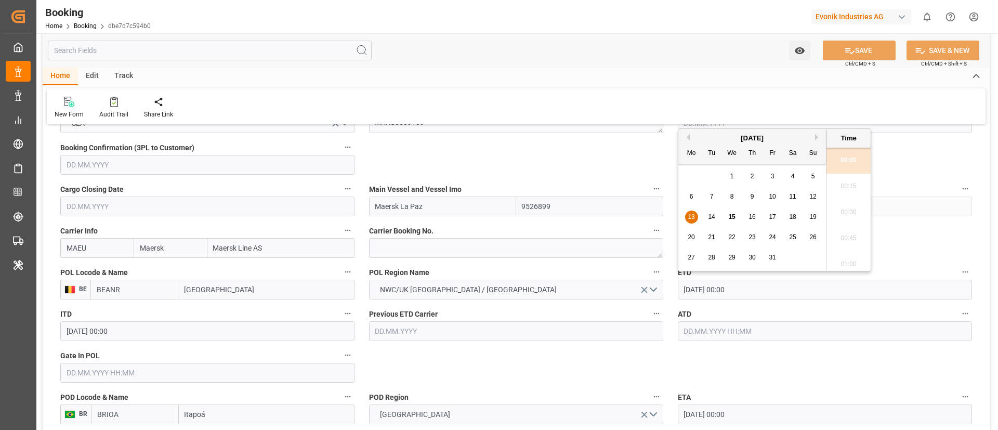
click at [728, 253] on div "29" at bounding box center [732, 258] width 13 height 12
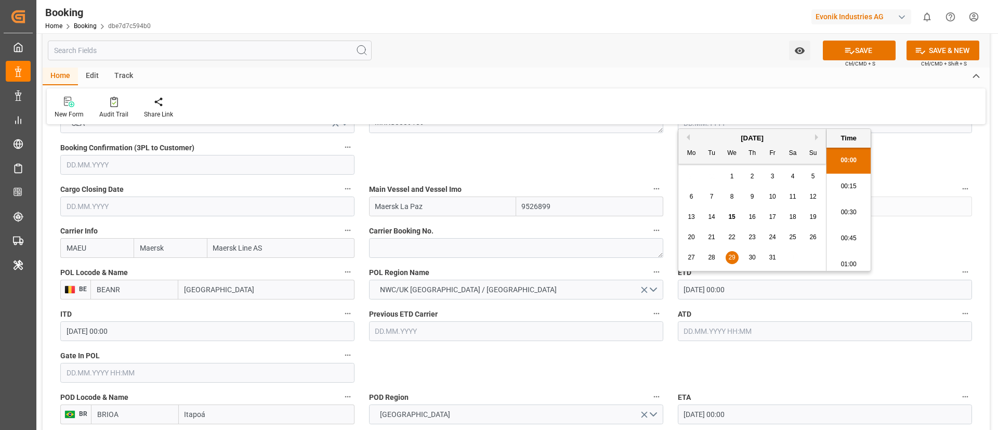
type input "[DATE] 00:00"
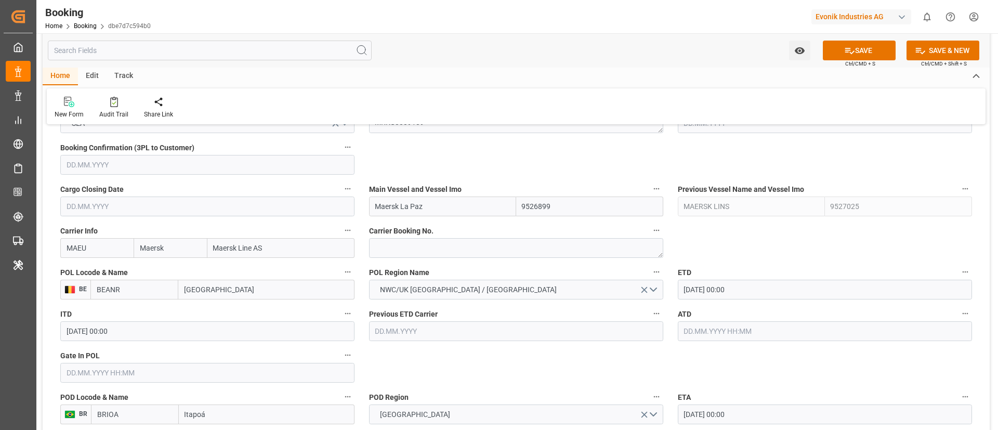
click at [441, 208] on input "Maersk La Paz" at bounding box center [442, 206] width 147 height 20
paste input "AERSK LABREA"
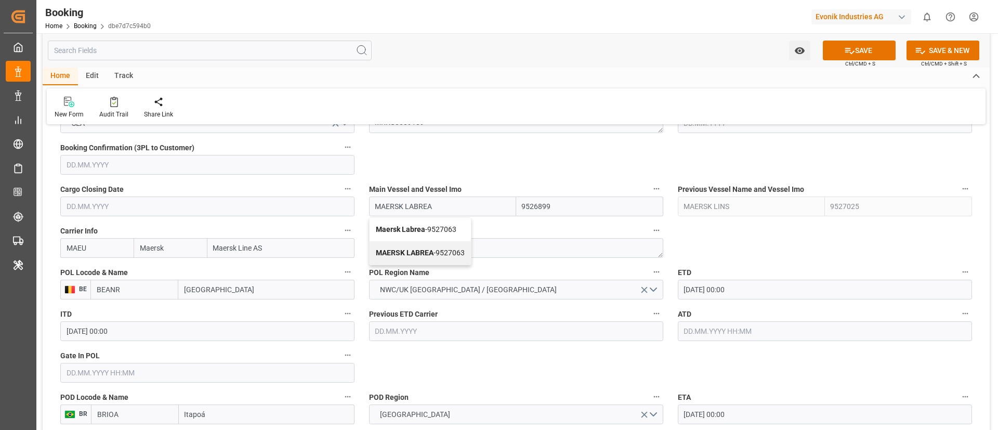
click at [433, 252] on b "MAERSK LABREA" at bounding box center [405, 252] width 58 height 8
type input "MAERSK LABREA"
type input "9527063"
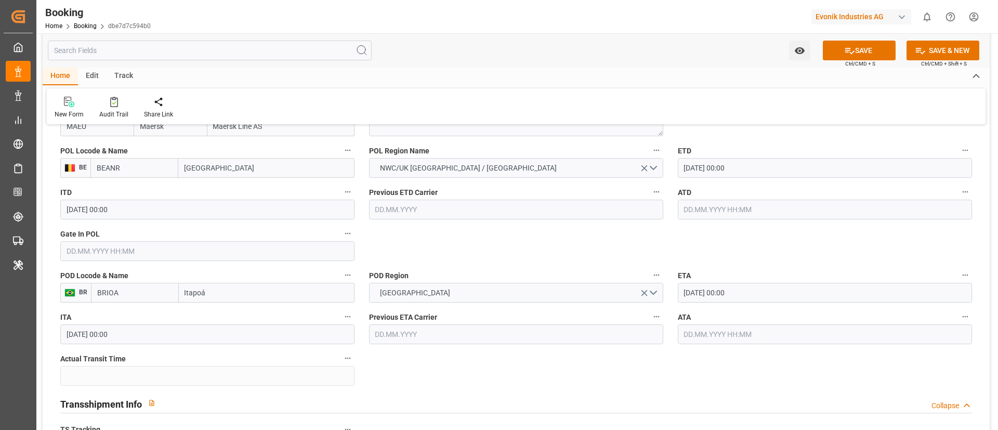
scroll to position [858, 0]
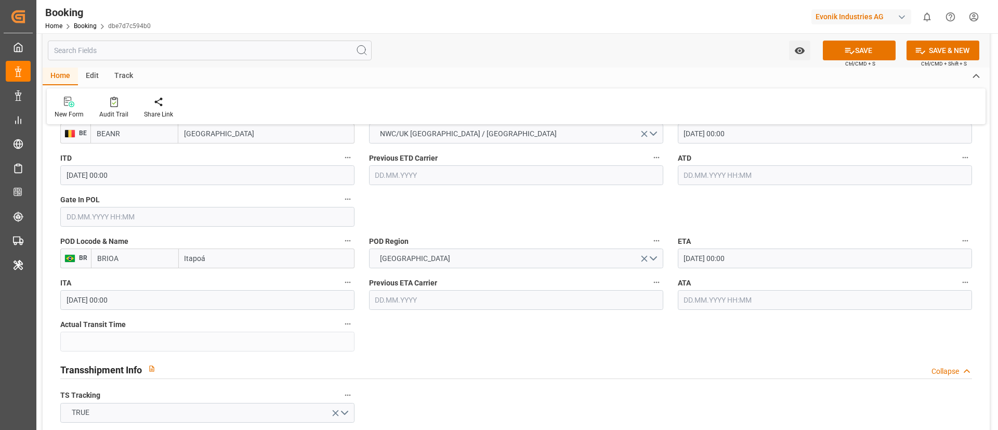
type input "MAERSK LABREA"
click at [763, 253] on input "10.11.2025 00:00" at bounding box center [825, 258] width 294 height 20
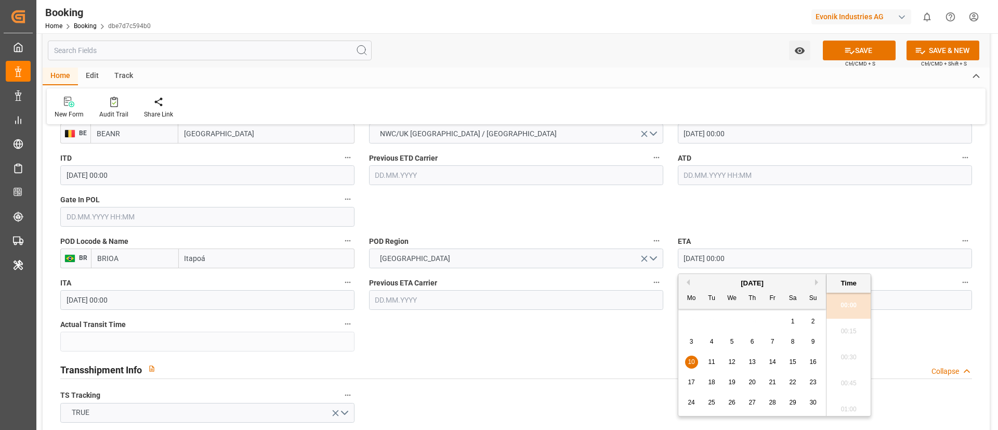
click at [792, 362] on span "15" at bounding box center [792, 361] width 7 height 7
type input "15.11.2025 00:00"
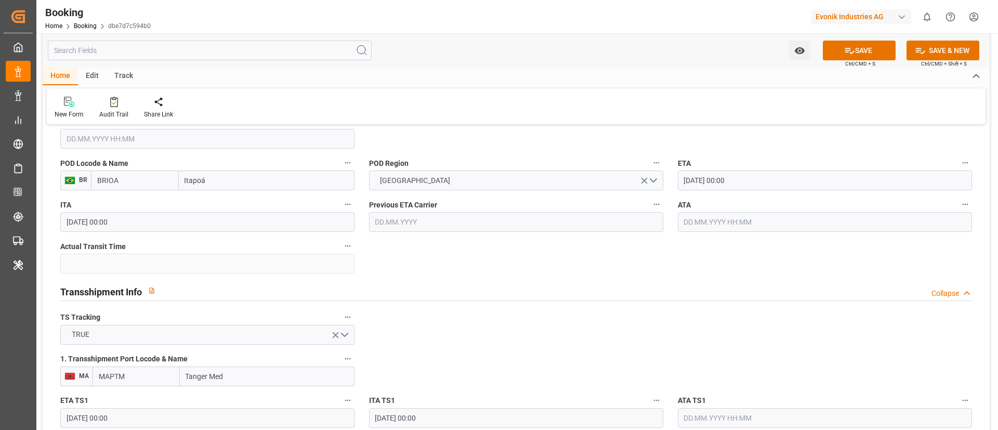
scroll to position [1014, 0]
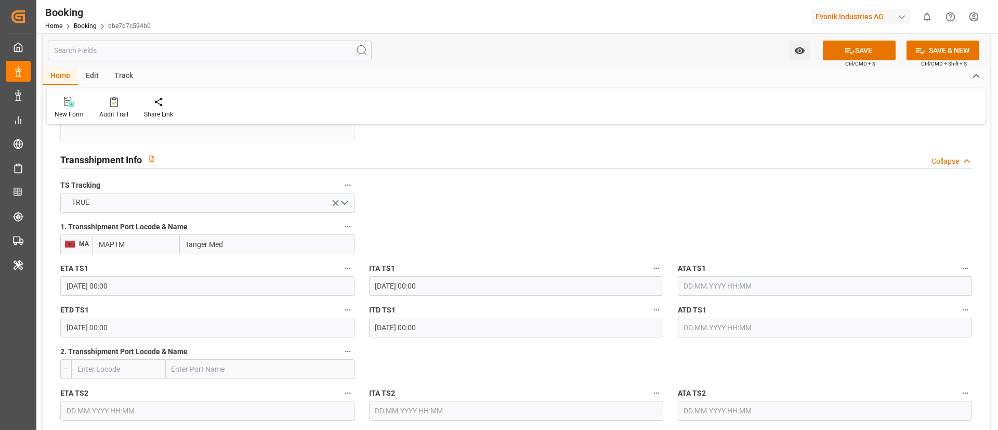
scroll to position [1092, 0]
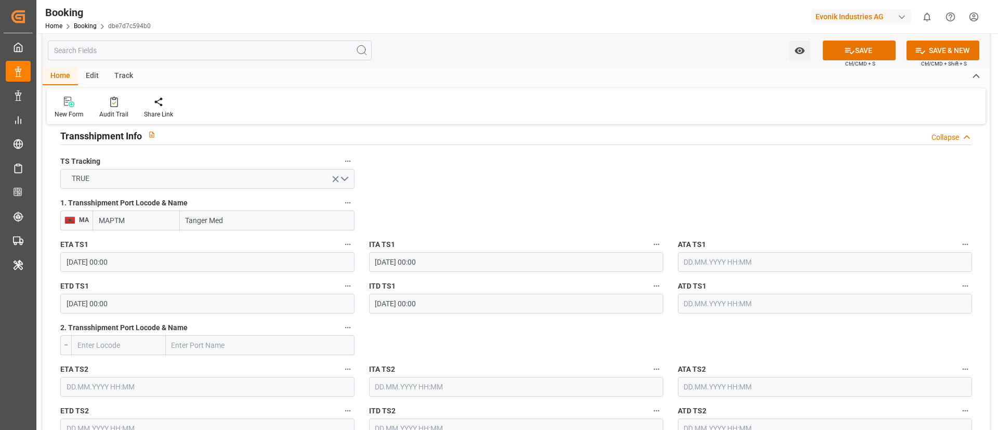
click at [252, 218] on input "Tanger Med" at bounding box center [267, 221] width 175 height 20
click at [144, 221] on input "MAPTM" at bounding box center [136, 221] width 87 height 20
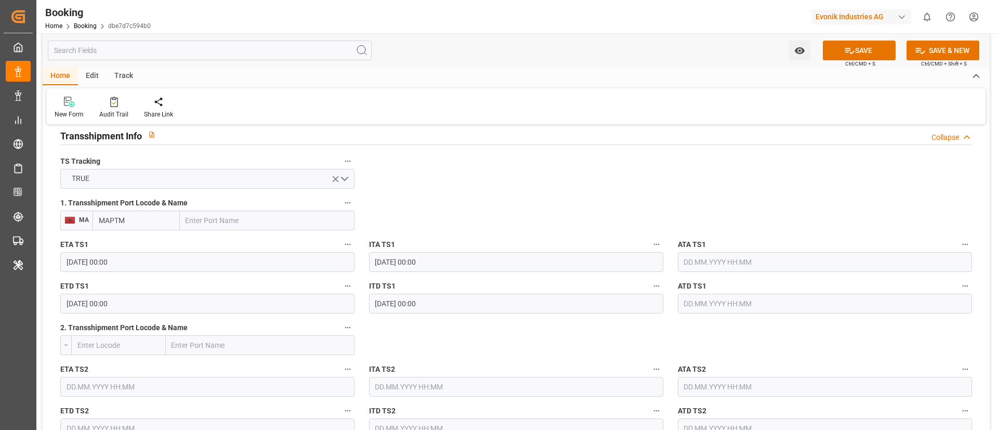
click at [144, 221] on input "MAPTM" at bounding box center [136, 221] width 87 height 20
click at [150, 265] on input "18.10.2025 00:00" at bounding box center [207, 262] width 294 height 20
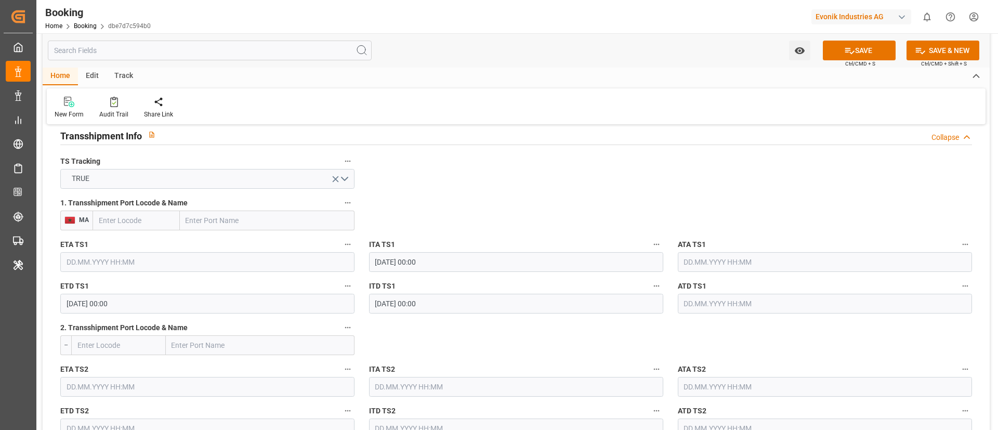
click at [235, 304] on input "20.10.2025 00:00" at bounding box center [207, 304] width 294 height 20
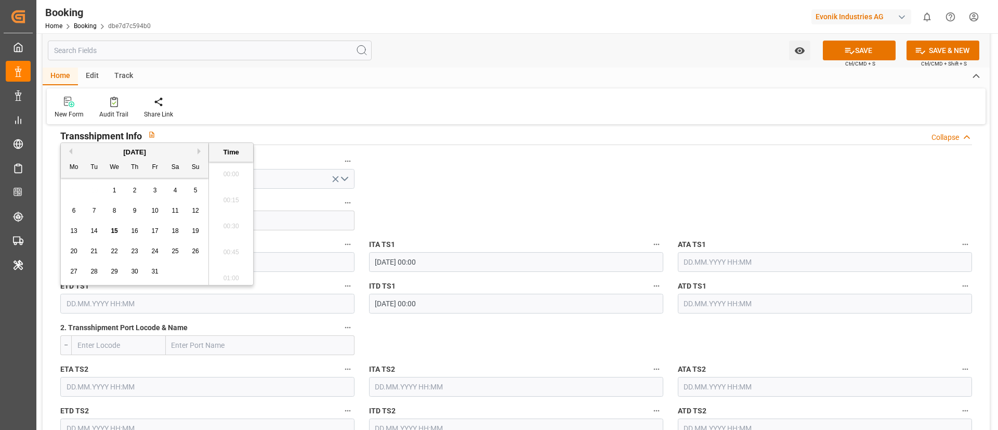
click at [337, 178] on icon "open menu" at bounding box center [335, 179] width 11 height 11
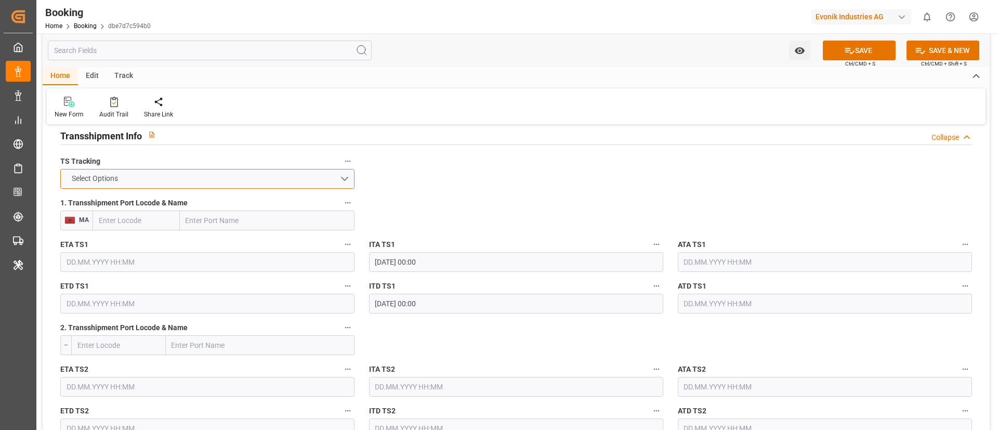
click at [322, 177] on button "Select Options" at bounding box center [207, 179] width 294 height 20
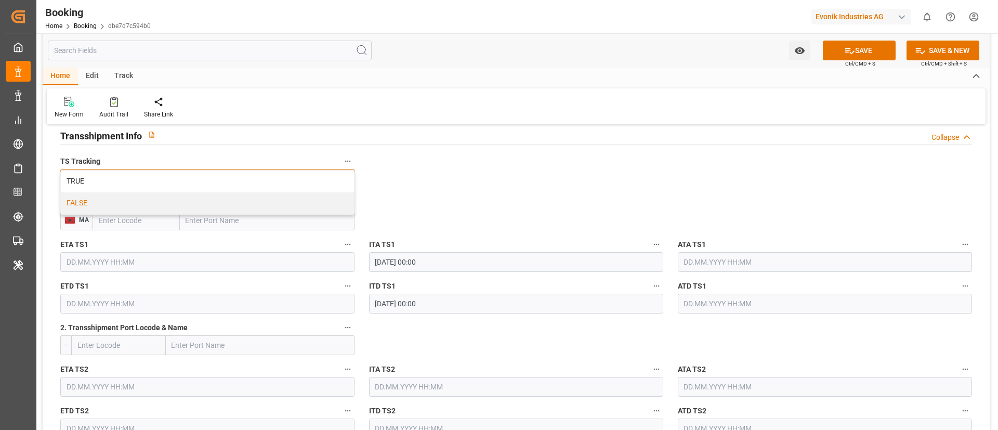
click at [222, 207] on div "FALSE" at bounding box center [207, 203] width 293 height 22
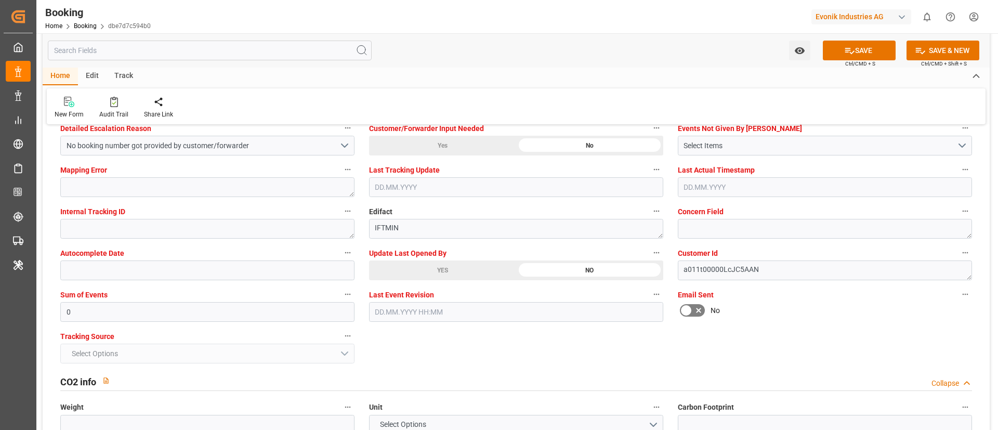
scroll to position [2027, 0]
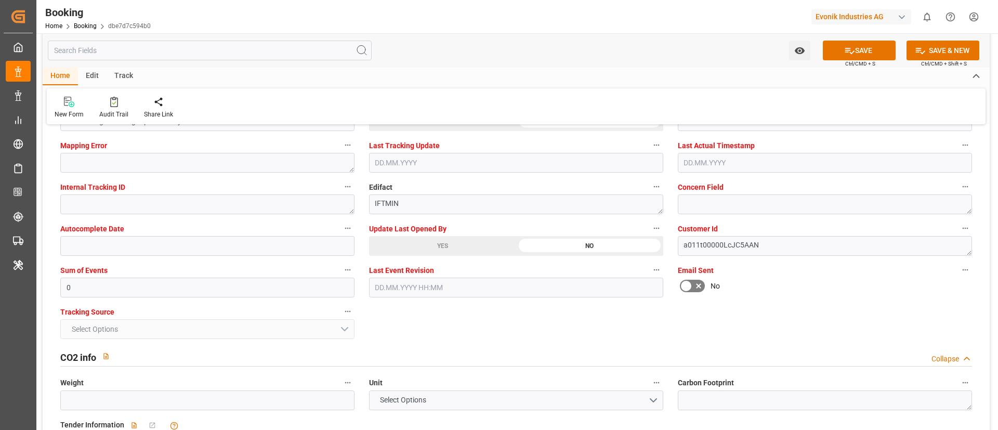
drag, startPoint x: 416, startPoint y: 248, endPoint x: 437, endPoint y: 281, distance: 39.1
click at [416, 248] on div "YES" at bounding box center [442, 246] width 147 height 20
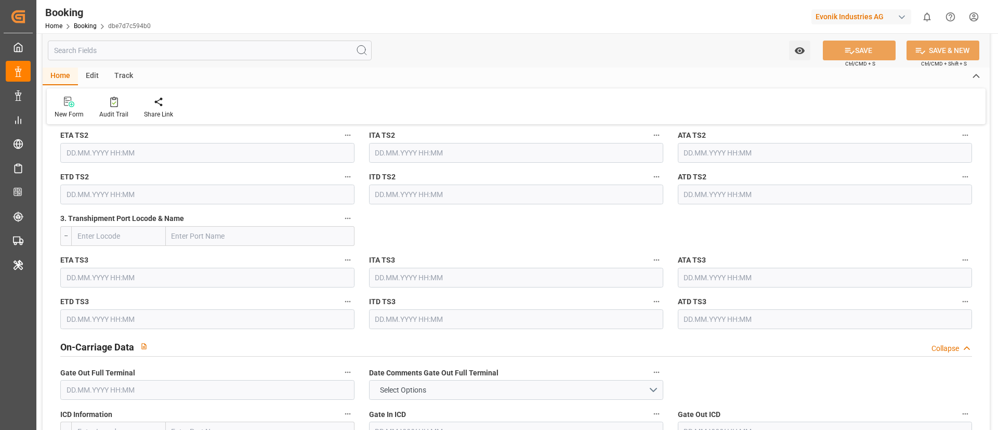
scroll to position [1283, 0]
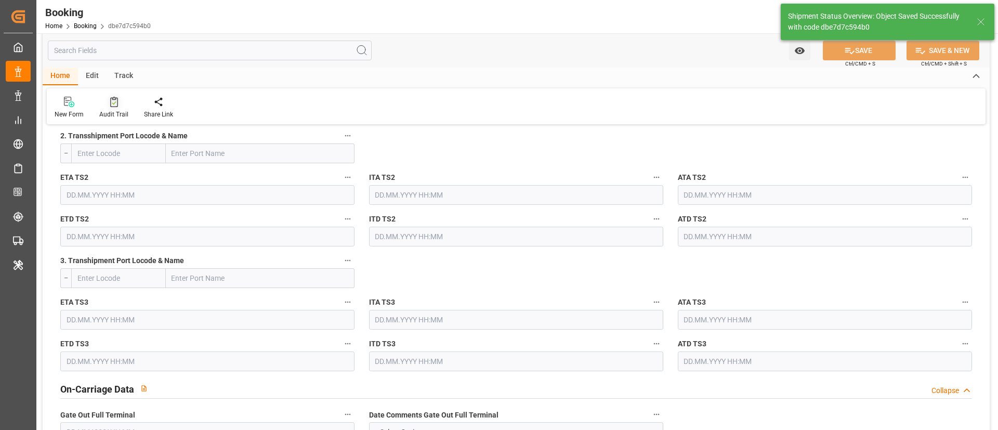
click at [117, 103] on div at bounding box center [113, 101] width 29 height 11
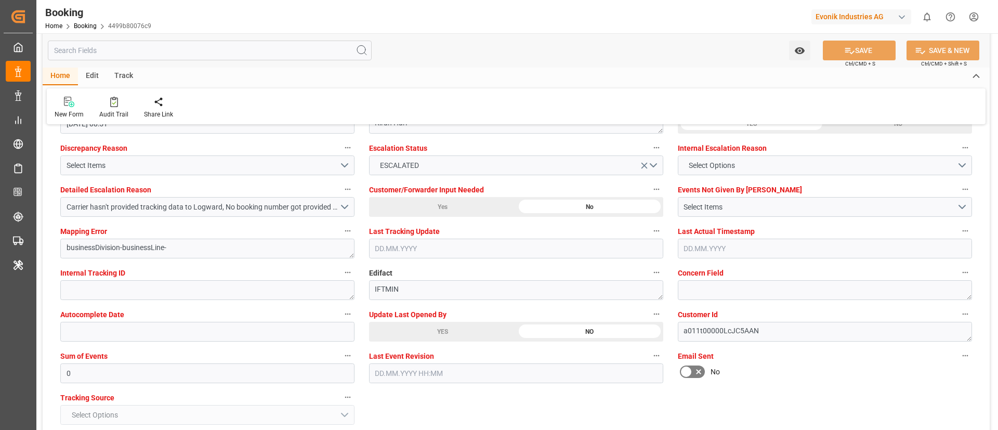
scroll to position [1949, 0]
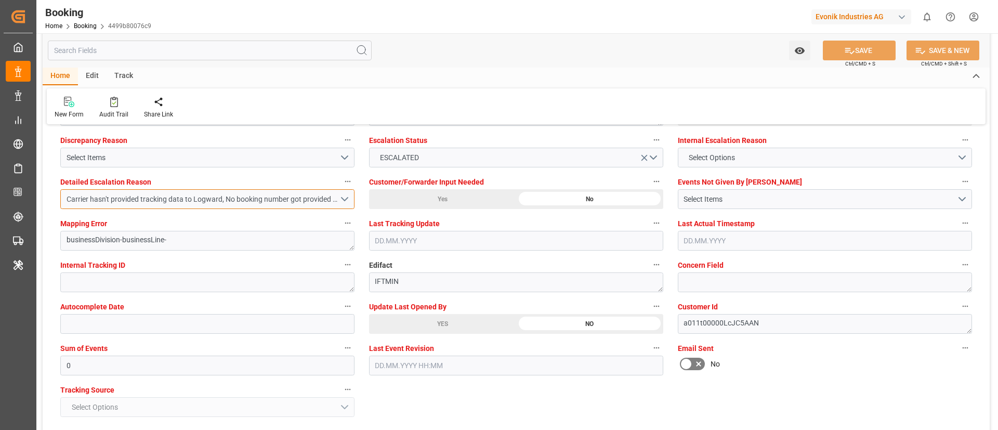
click at [311, 194] on div "Carrier hasn't provided tracking data to Logward, No booking number got provide…" at bounding box center [203, 199] width 273 height 11
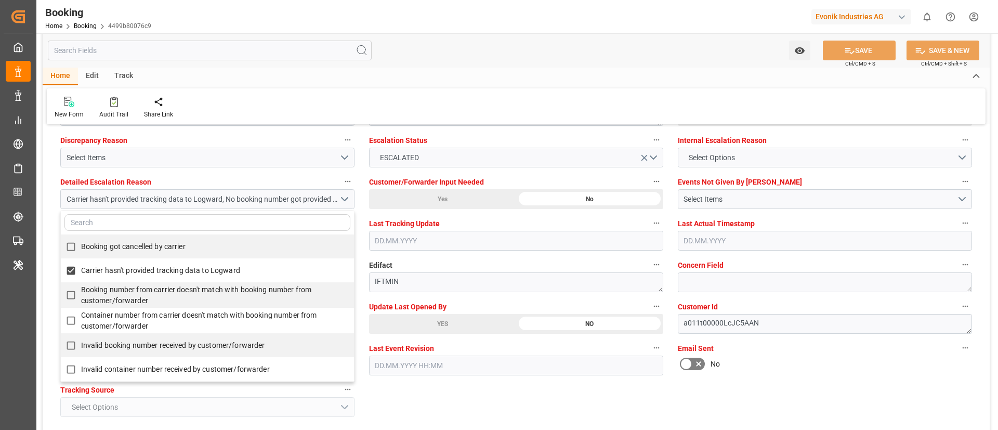
click at [474, 86] on div "Home Edit Track New Form Audit Trail Share Link" at bounding box center [516, 96] width 947 height 57
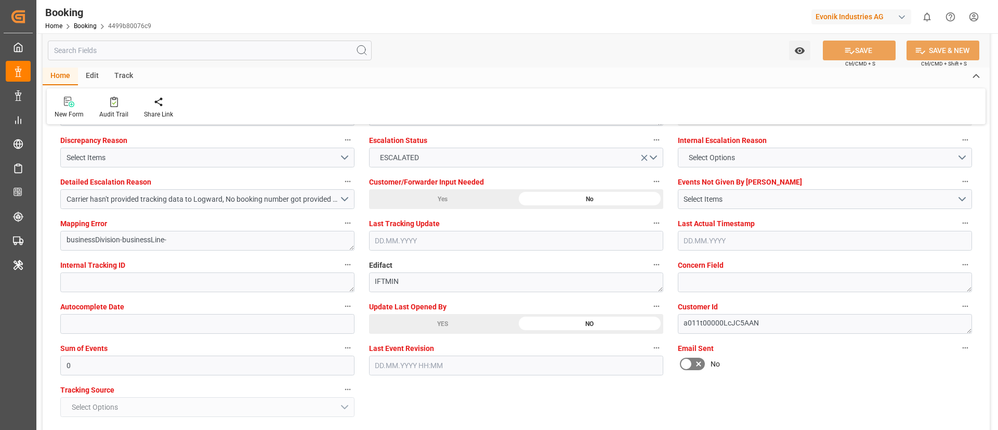
click at [426, 321] on div "YES" at bounding box center [442, 324] width 147 height 20
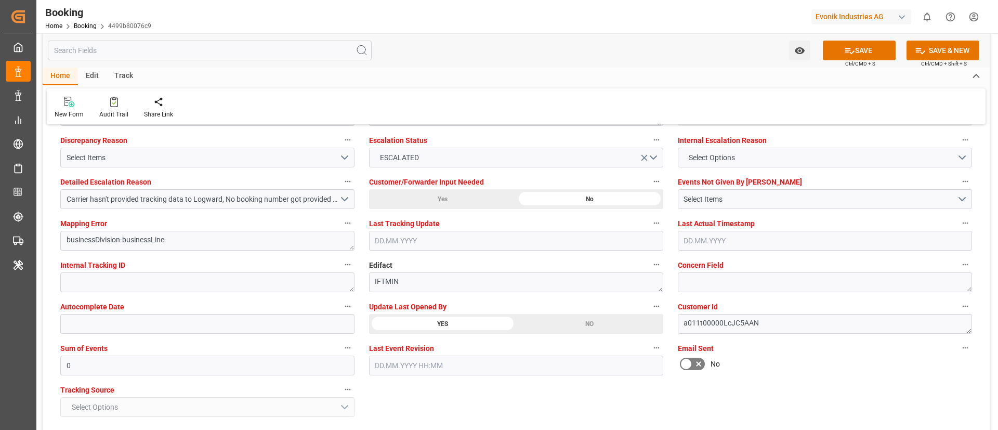
click at [581, 323] on div "NO" at bounding box center [589, 324] width 147 height 20
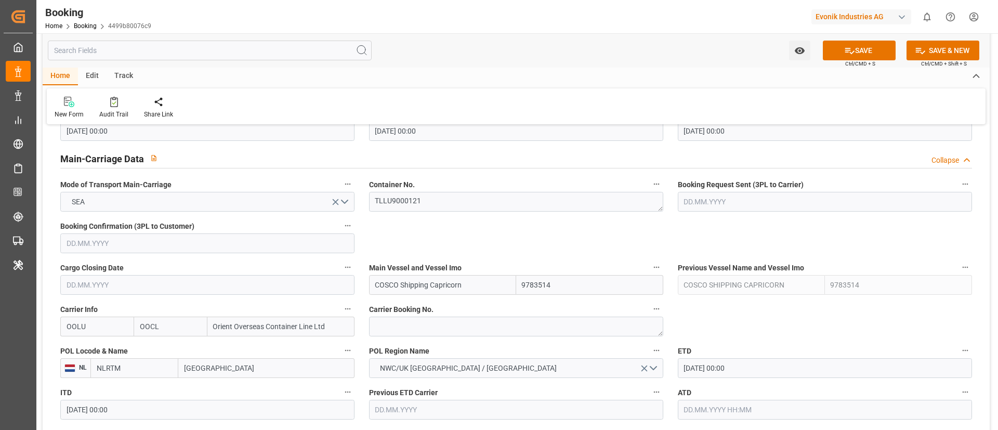
scroll to position [624, 0]
click at [440, 202] on textarea "TLLU9000121" at bounding box center [516, 201] width 294 height 20
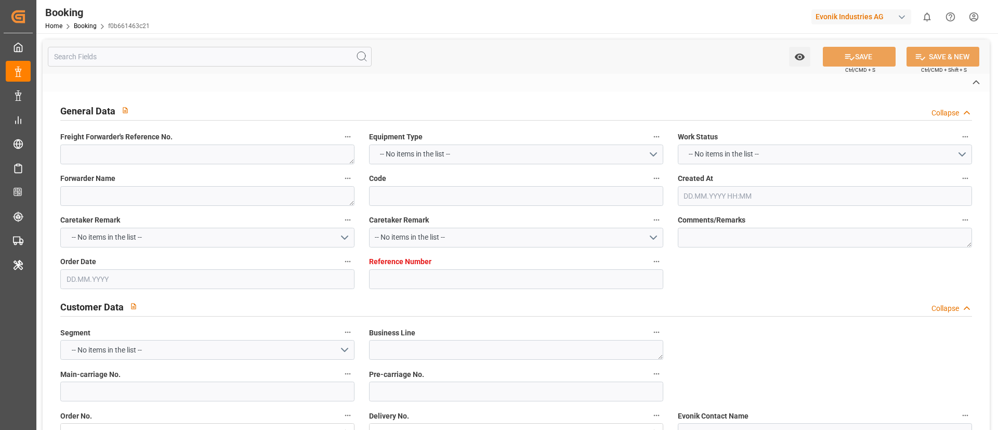
type textarea "0"
type textarea "Newport (TC Operator)"
type input "f0b661463c21"
type input "7001270338"
type textarea "CU-OA"
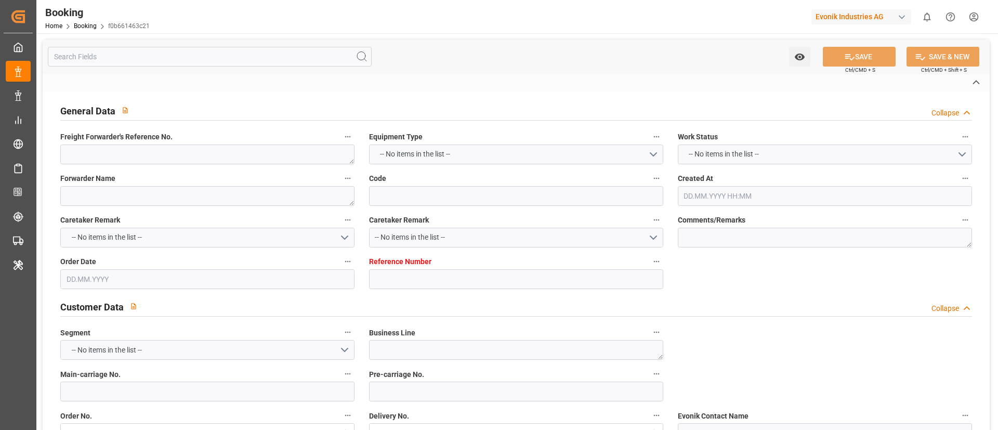
type input "7001270337"
type textarea "[PERSON_NAME][DOMAIN_NAME][EMAIL_ADDRESS][PERSON_NAME][DOMAIN_NAME]"
type textarea "CIF"
type textarea "[GEOGRAPHIC_DATA]"
type textarea "Lauterbourg"
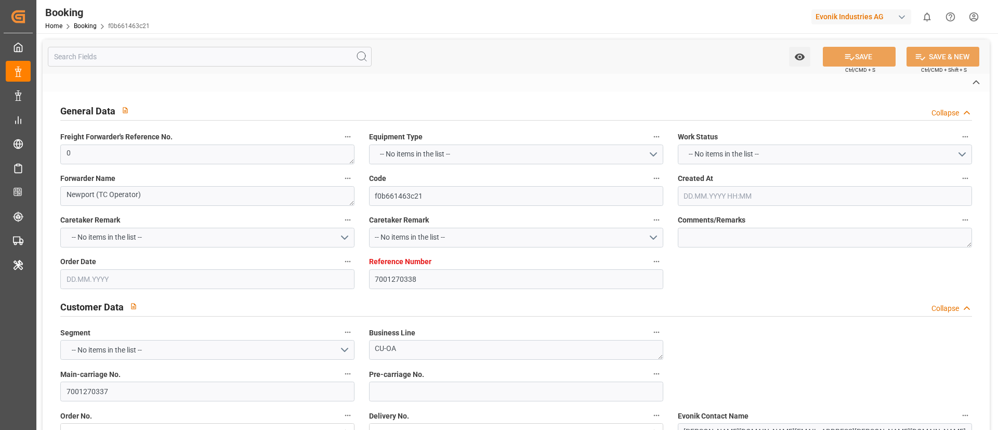
type textarea "SIMU2623655"
type input "OOCL DENMARK"
type input "OOLU"
type input "[GEOGRAPHIC_DATA]"
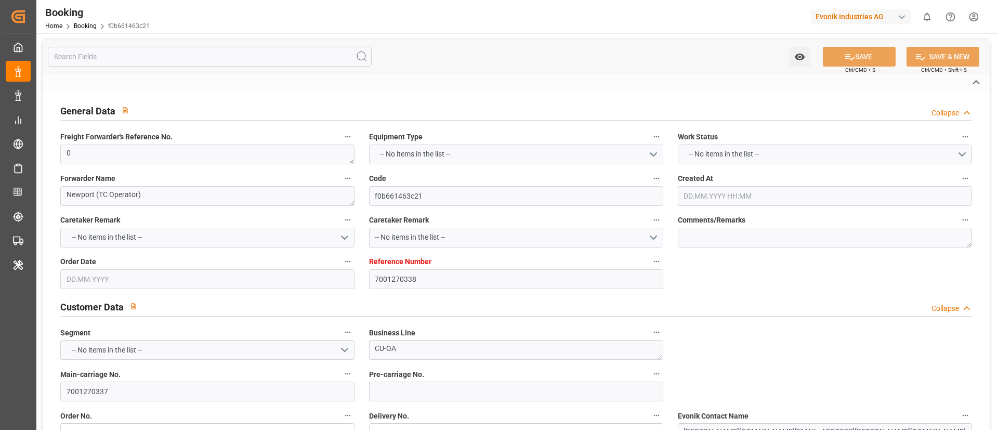
type input "Busan"
type input "Shanghai"
type textarea "INPUT_Evonik_Seeburger_IFTMIN_1003196260_20251001154223891.edi"
type textarea "INPUT_Evonik_Seeburger_IFTMIN_1003127809_20250909091920709.edi,INPUT_Evonik_See…"
type textarea "1003196260"
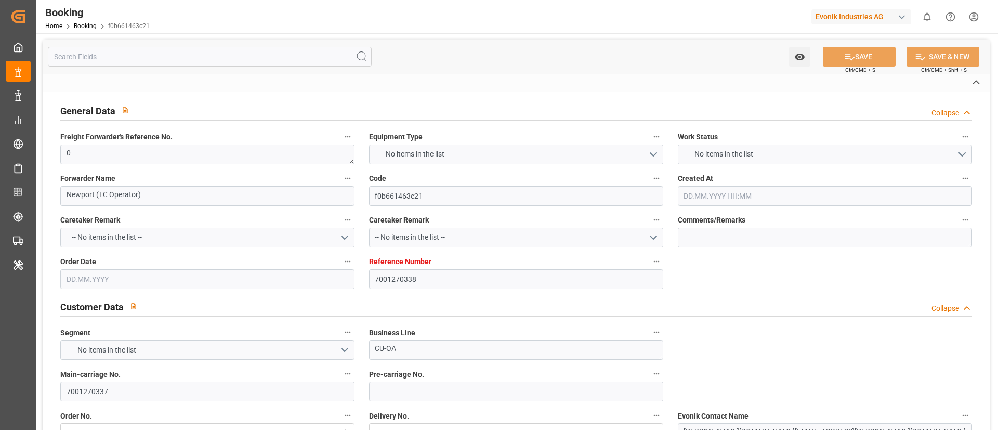
type textarea "Kiran Hari"
type textarea "businessDivision-businessLine-"
type textarea "IFTMIN"
type textarea "a011t00000LcJC5AAN"
type textarea "Yes"
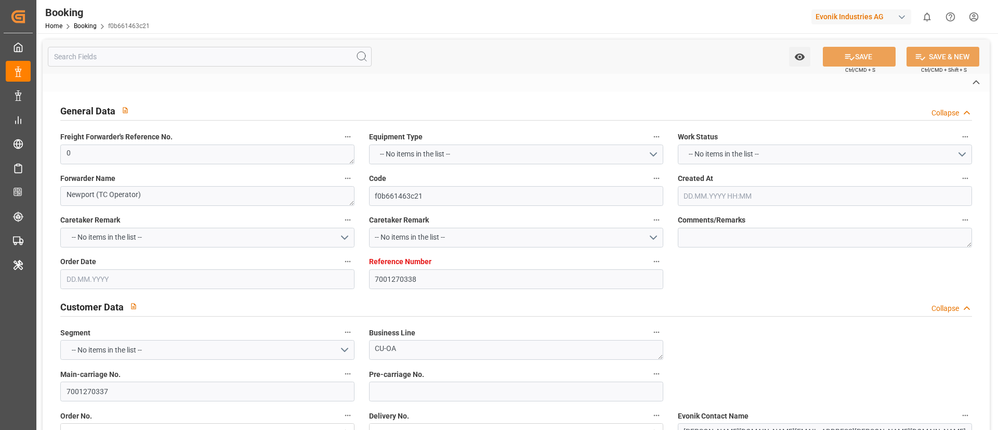
type input "7001270338"
type input "9922548"
type input "OOCL"
type input "Orient Overseas Container Line Ltd"
type input "NLRTM"
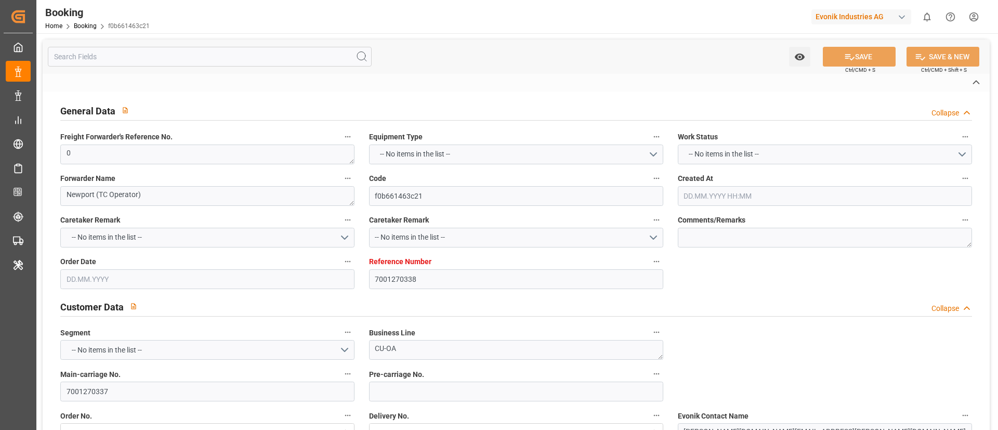
type input "KRPUS"
type input "CNSGH"
type input "0"
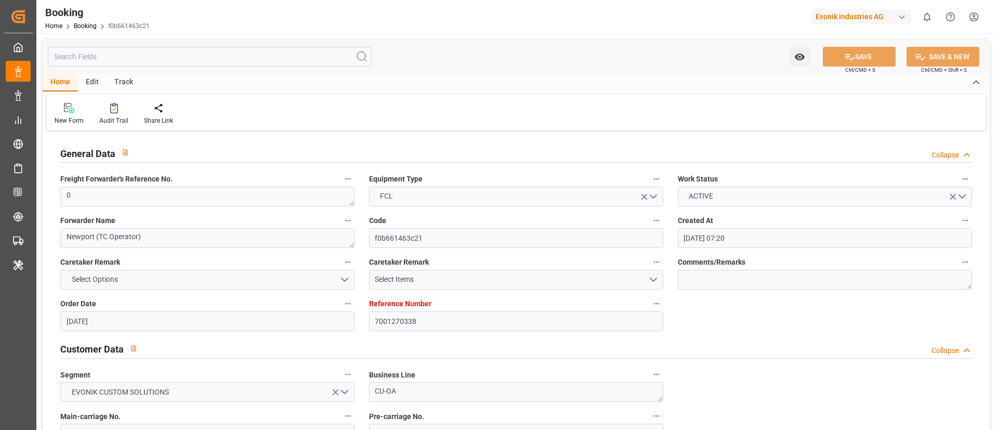
type input "09.09.2025 07:20"
type input "09.09.2025"
type input "30.11.2025"
type input "29.09.2025"
type input "29.09.2025 00:00"
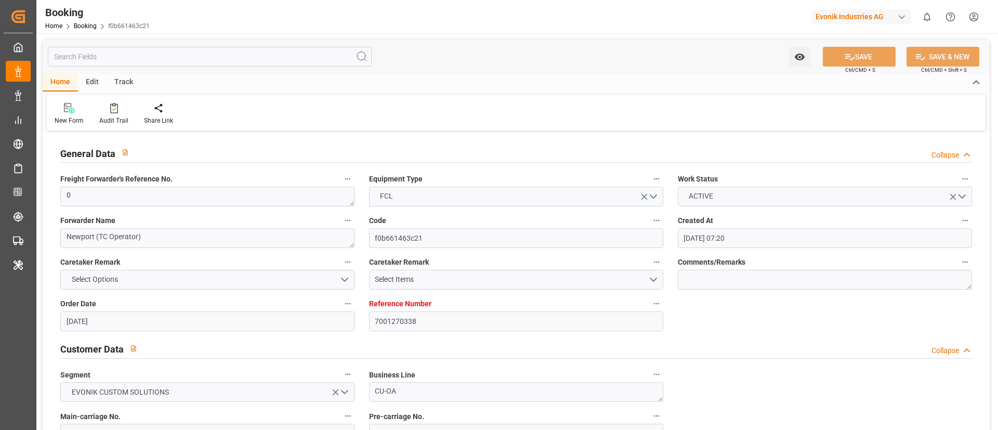
type input "29.09.2025 00:00"
type input "01.10.2025 00:00"
type input "14.10.2025 00:00"
type input "04.10.2025 00:00"
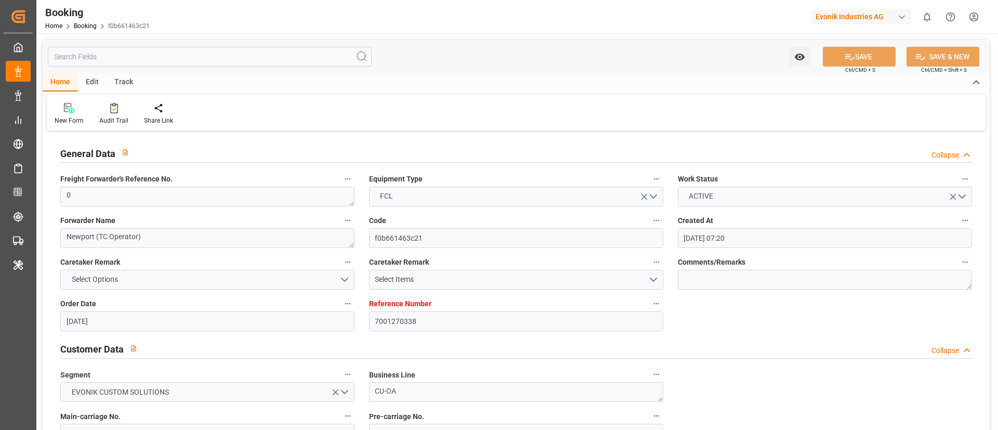
type input "10.12.2025 00:00"
type input "30.11.2025 00:00"
type input "25.11.2025 00:00"
type input "09.12.2025 00:00"
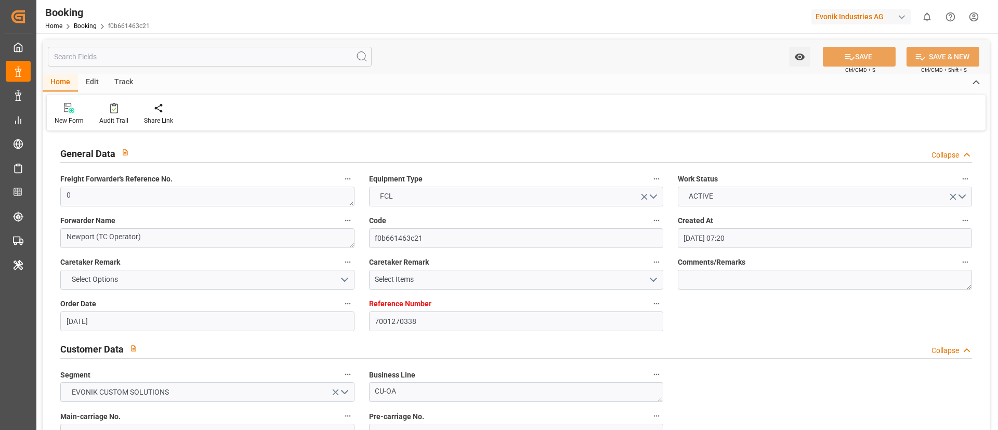
type input "09.12.2025 00:00"
type input "[DATE] 08:51"
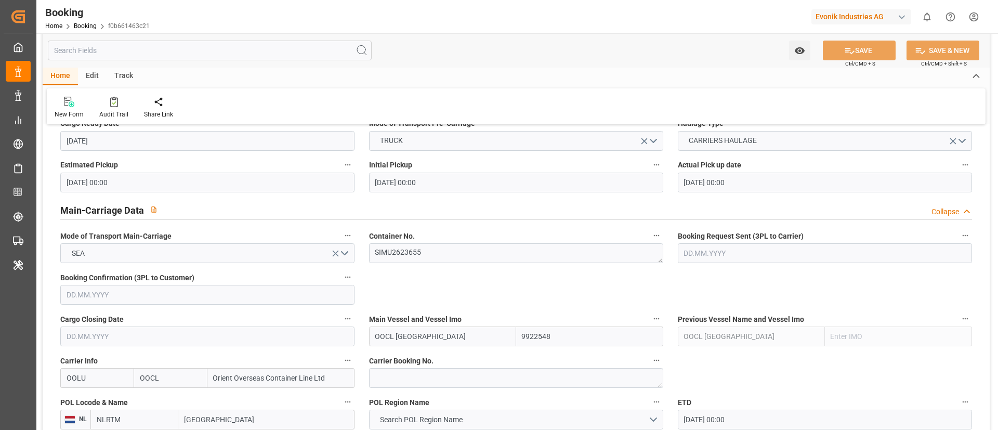
scroll to position [624, 0]
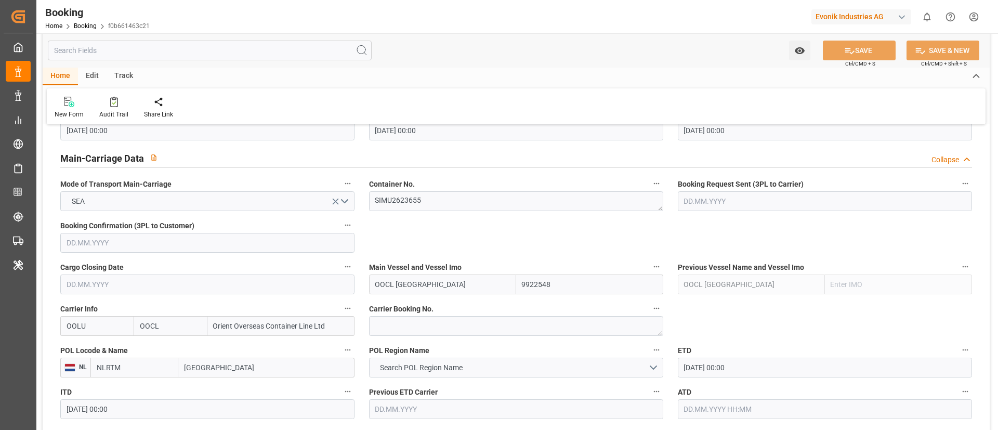
click at [452, 287] on input "OOCL DENMARK" at bounding box center [442, 284] width 147 height 20
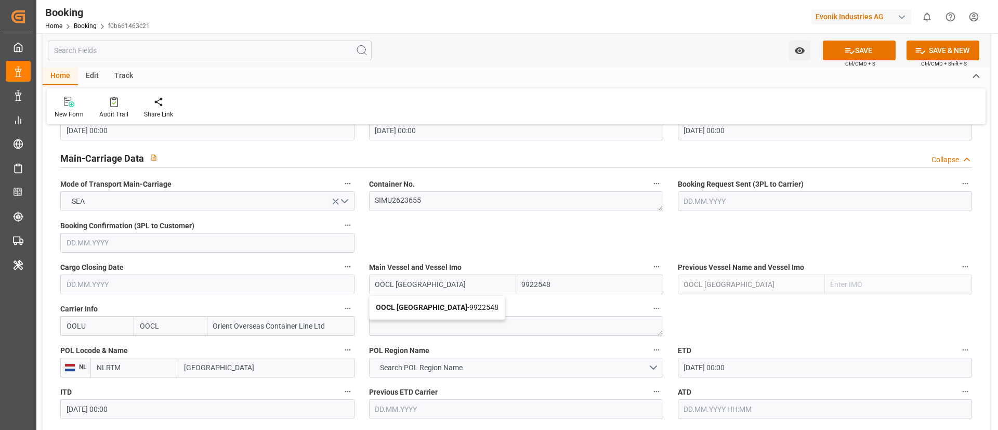
type input "OOCL DENMARK"
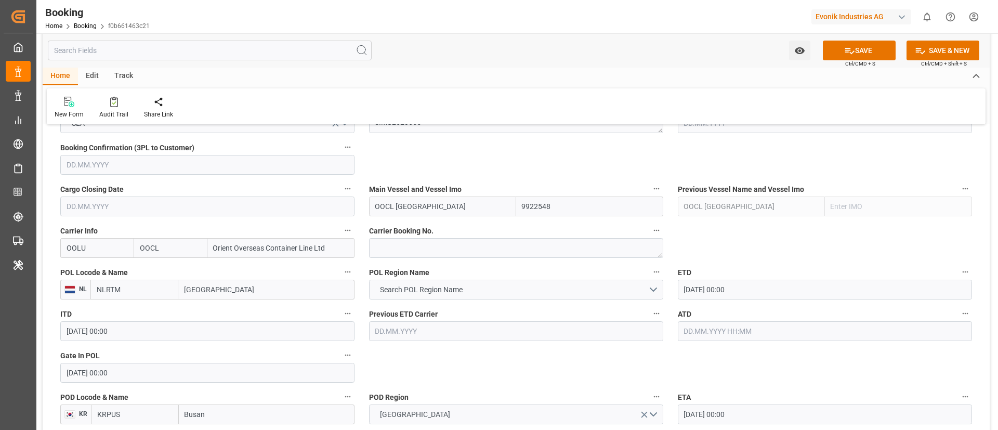
click at [760, 283] on input "14.10.2025 00:00" at bounding box center [825, 290] width 294 height 20
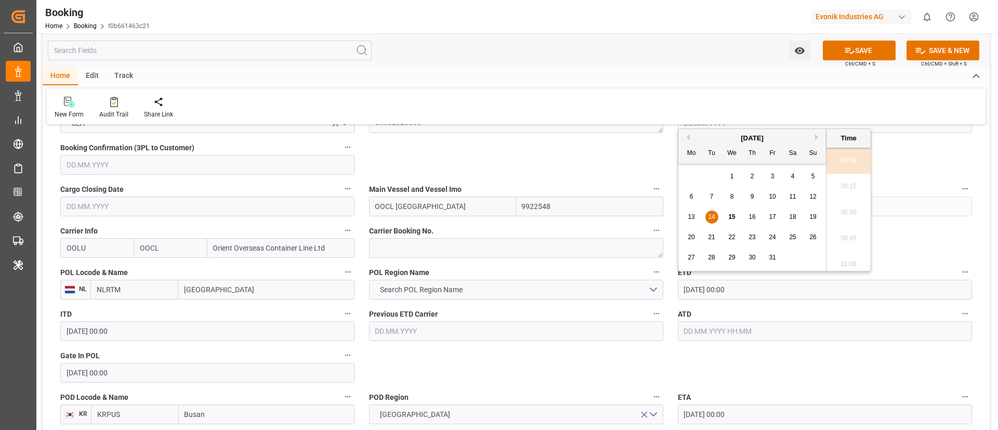
click at [708, 242] on div "21" at bounding box center [711, 237] width 13 height 12
type input "21.10.2025 00:00"
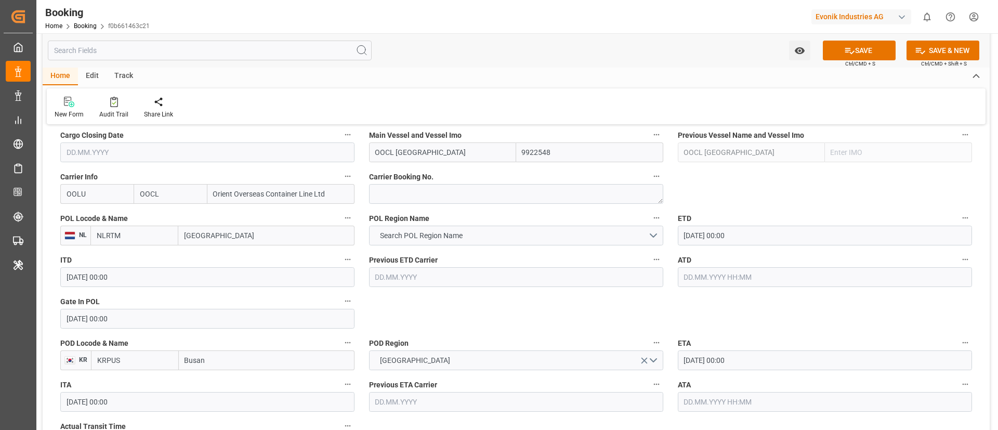
scroll to position [780, 0]
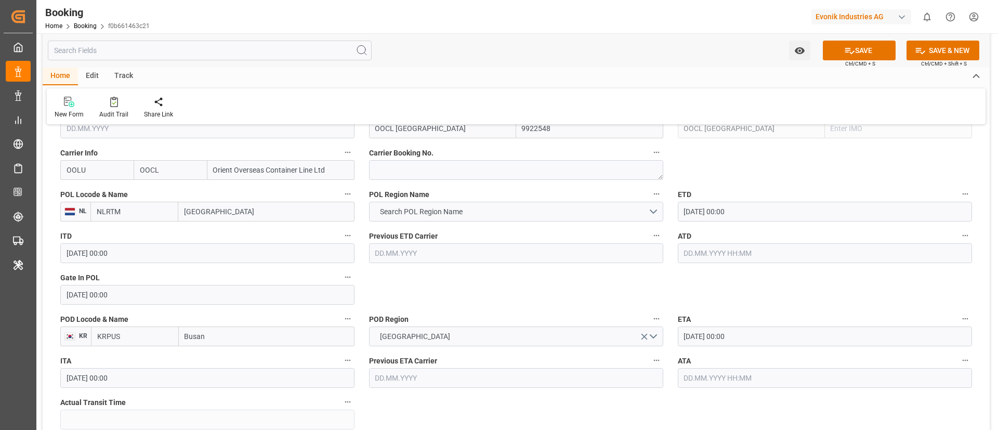
click at [756, 336] on input "10.12.2025 00:00" at bounding box center [825, 336] width 294 height 20
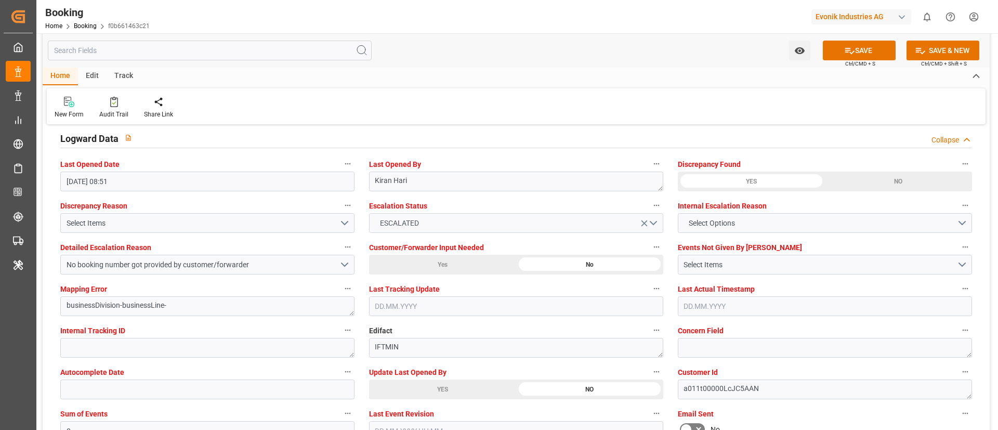
scroll to position [1949, 0]
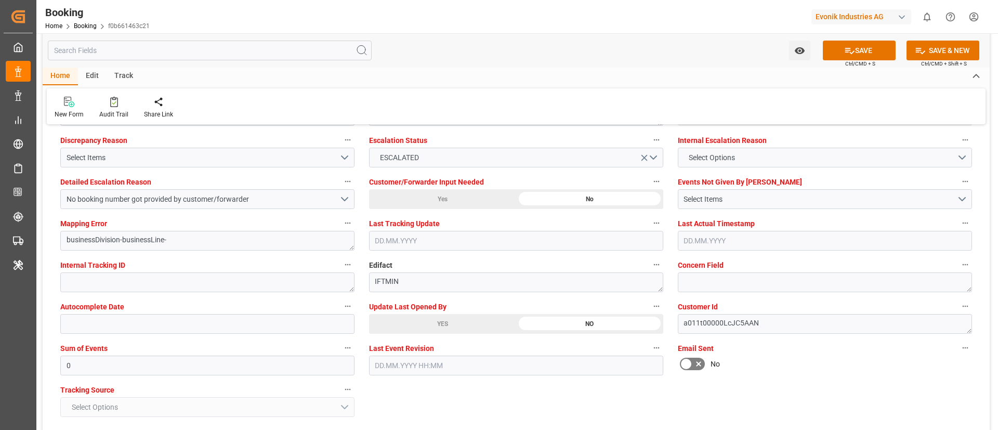
click at [406, 323] on div "YES" at bounding box center [442, 324] width 147 height 20
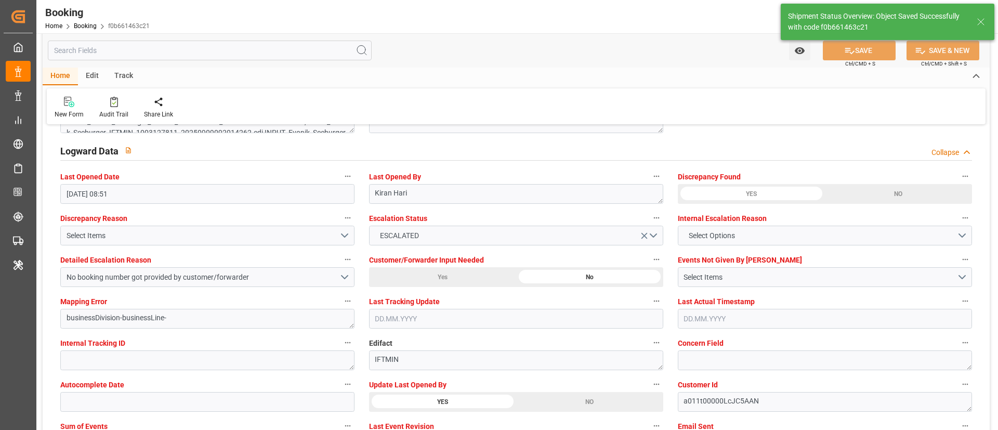
type textarea "Vismitha Mahadev"
type input "OOCL DENMARK"
type input "15.10.2025 09:23"
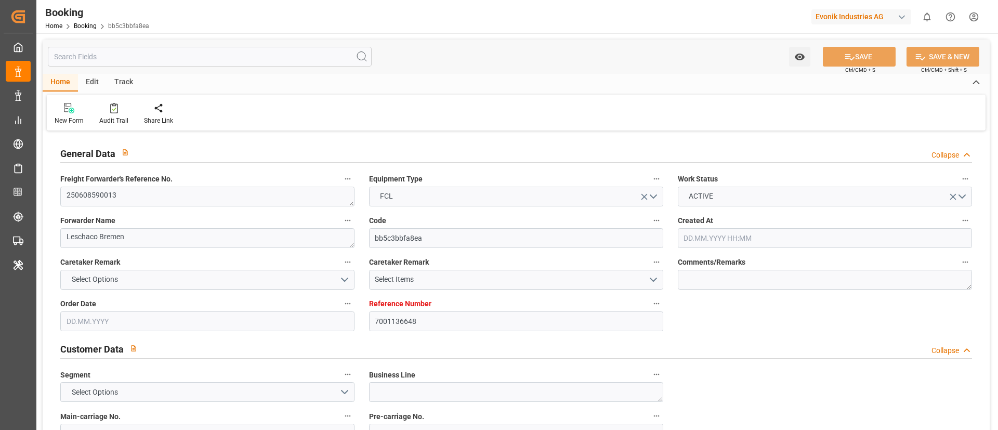
type input "7001136648"
type input "9773222"
type input "NLRTM"
type input "EUNWC"
type input "0"
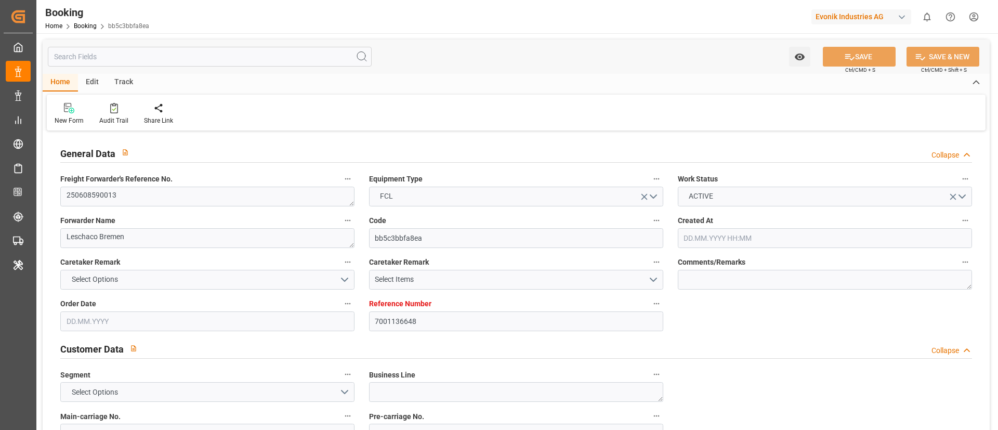
type input "[DATE] 02:12"
type input "[DATE]"
type input "[DATE] 00:00"
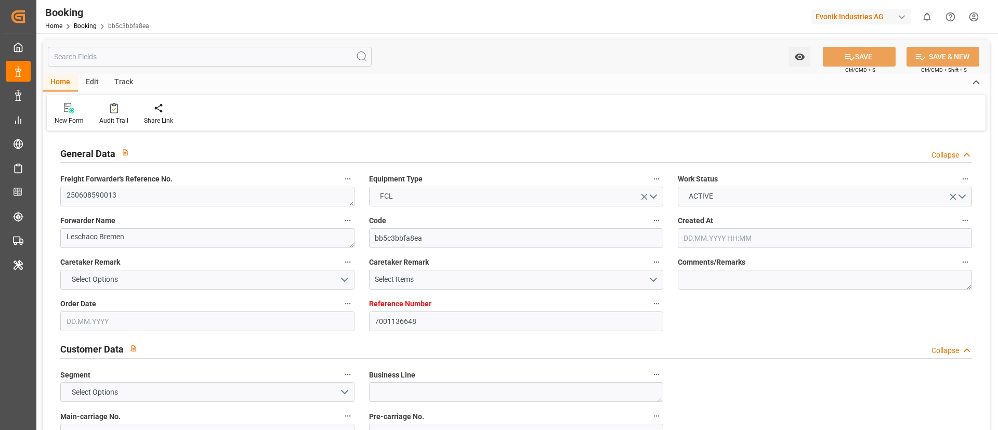
type input "[DATE] 00:00"
type input "[DATE] 06:13"
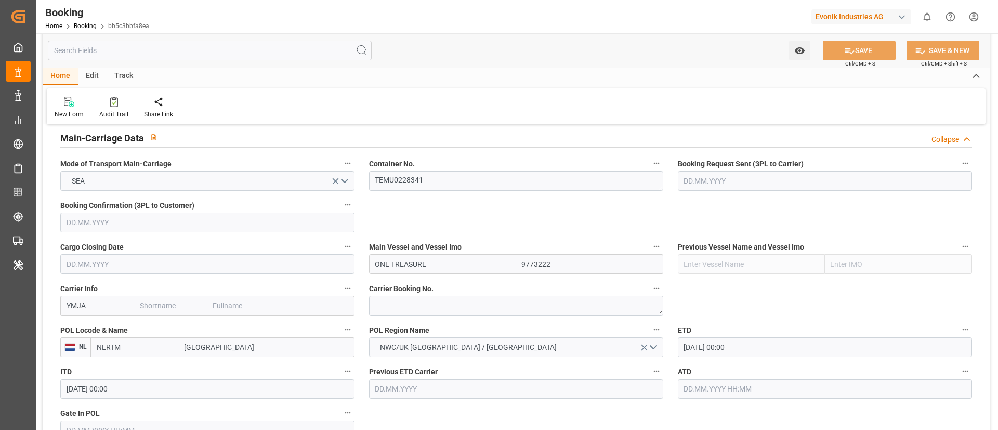
scroll to position [780, 0]
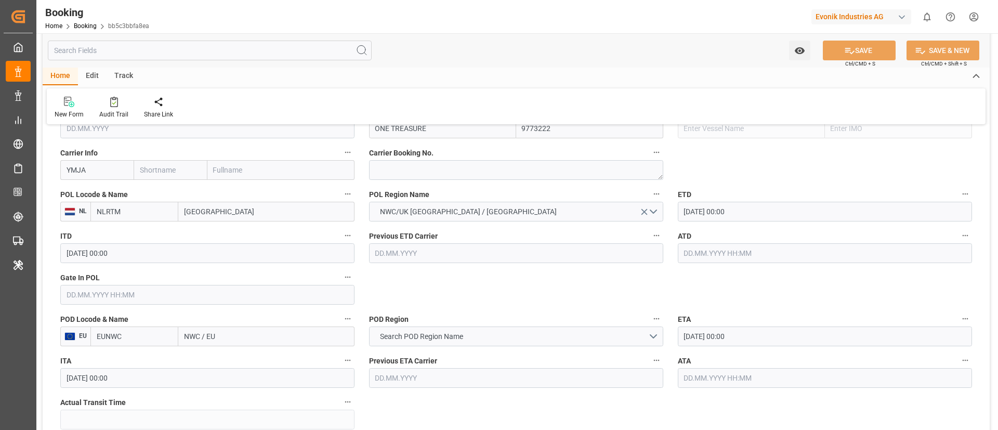
click at [103, 170] on input "YMJA" at bounding box center [96, 170] width 73 height 20
click at [91, 170] on input "YMJA" at bounding box center [96, 170] width 73 height 20
click at [76, 191] on b "YMLU" at bounding box center [77, 193] width 20 height 8
type input "YMLU"
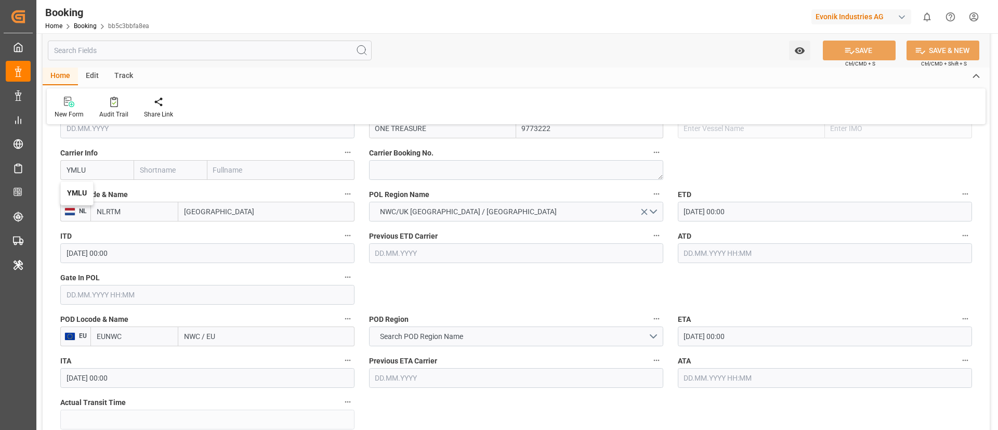
type input "[PERSON_NAME]"
type input "[PERSON_NAME] Marine Transport Corp."
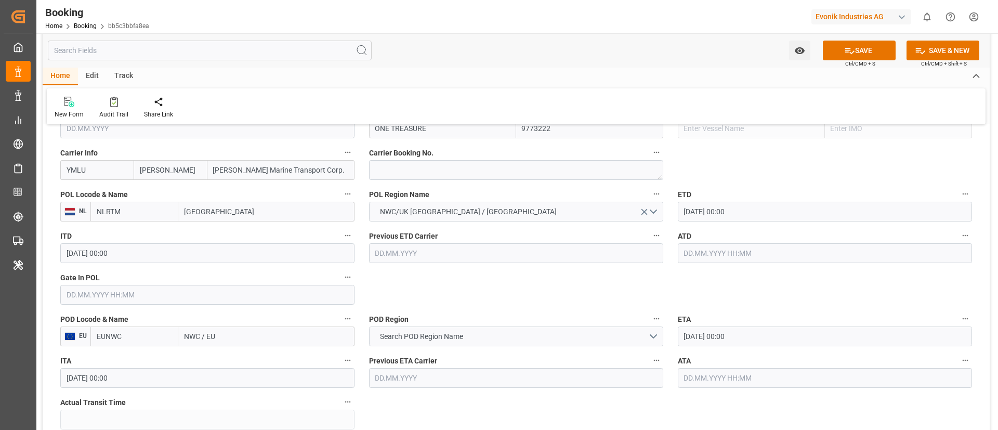
click at [143, 292] on input "text" at bounding box center [207, 295] width 294 height 20
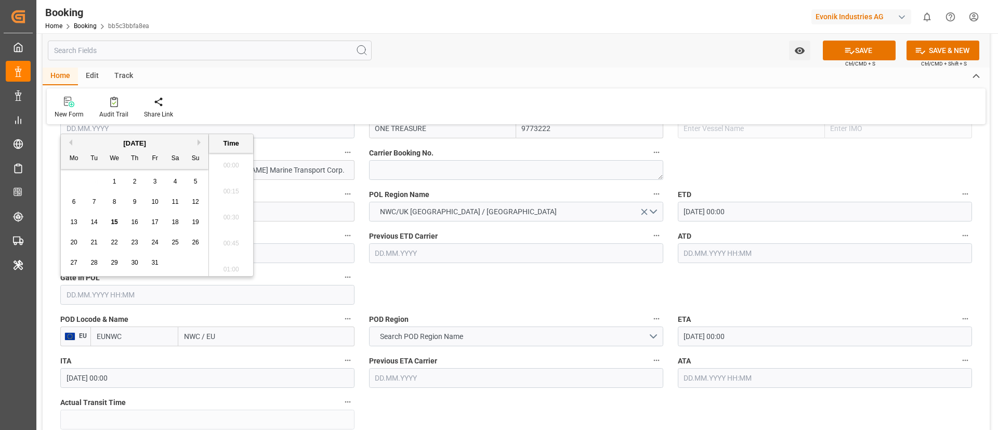
click at [114, 218] on span "15" at bounding box center [114, 221] width 7 height 7
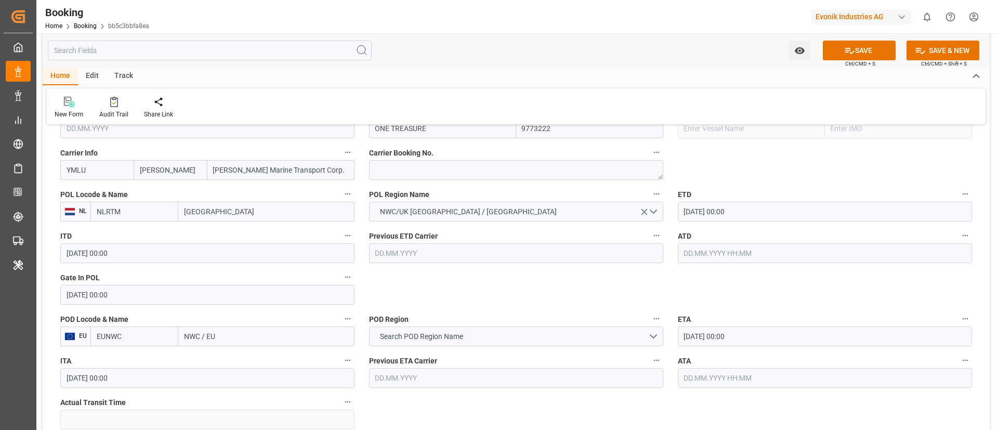
type input "[DATE] 00:00"
click at [435, 55] on textarea "TEMU0228341" at bounding box center [516, 45] width 294 height 20
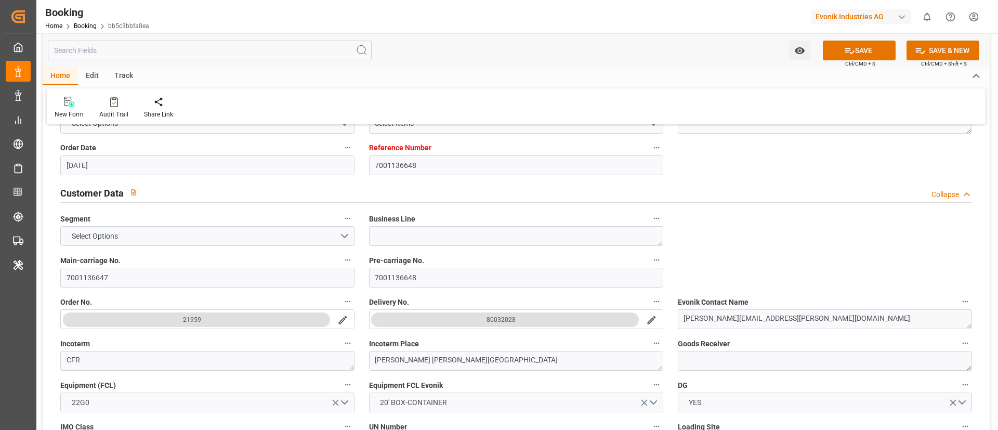
scroll to position [0, 0]
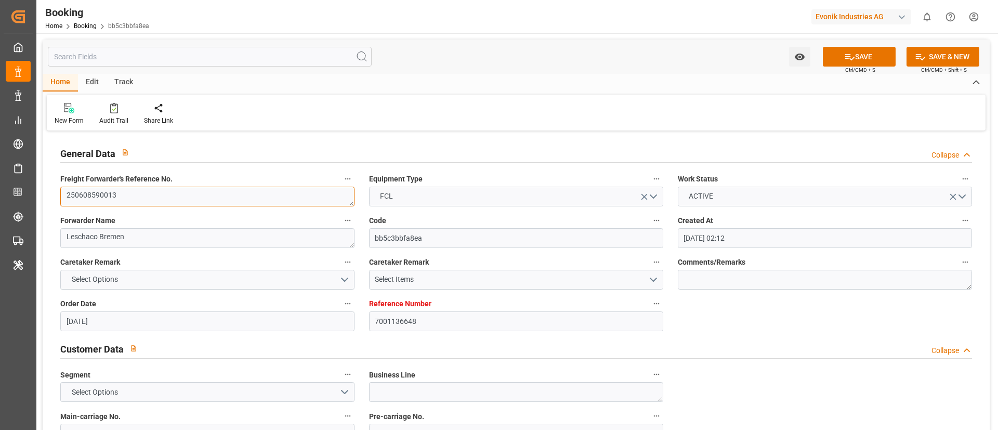
click at [176, 195] on textarea "250608590013" at bounding box center [207, 197] width 294 height 20
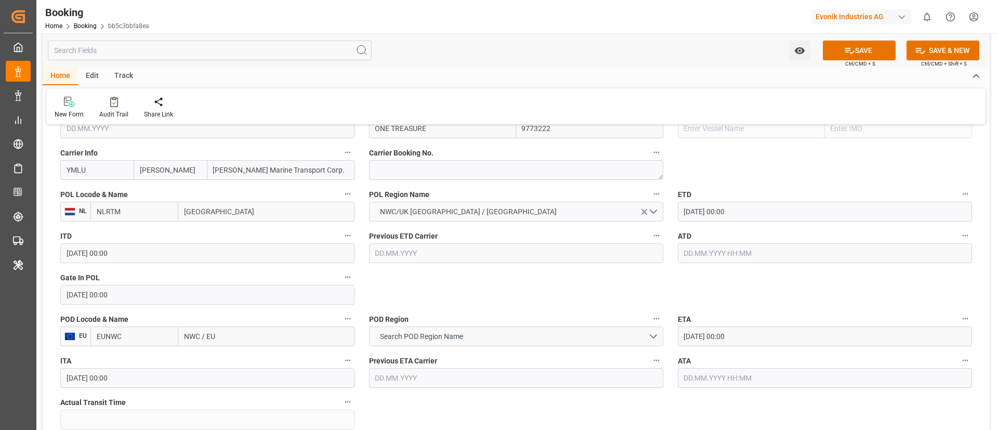
scroll to position [858, 0]
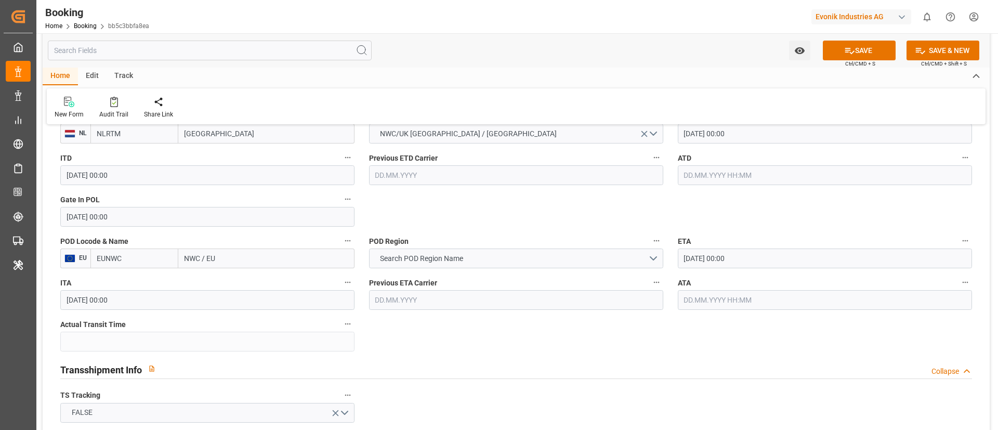
click at [133, 258] on input "EUNWC" at bounding box center [134, 258] width 88 height 20
paste input "VNCLI"
click at [116, 282] on b "VNCLI" at bounding box center [107, 281] width 21 height 8
type input "VNCLI"
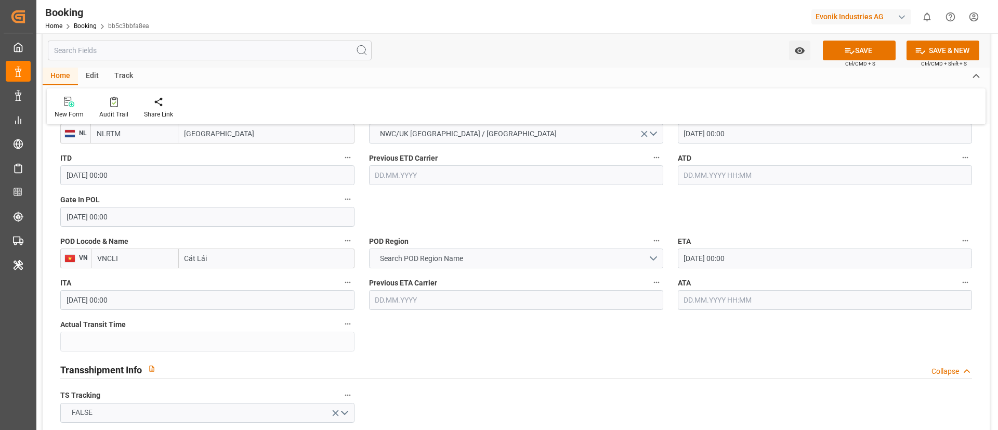
type input "Cát Lái"
click at [462, 258] on span "Search POD Region Name" at bounding box center [422, 258] width 94 height 11
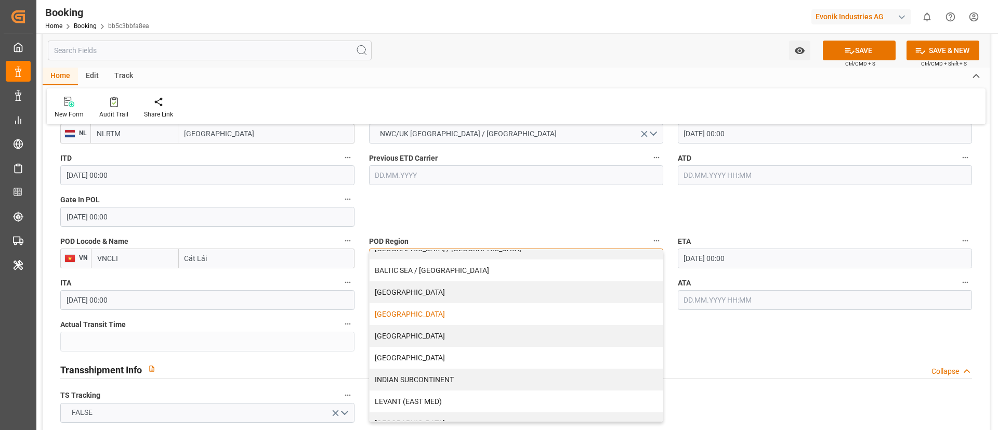
scroll to position [156, 0]
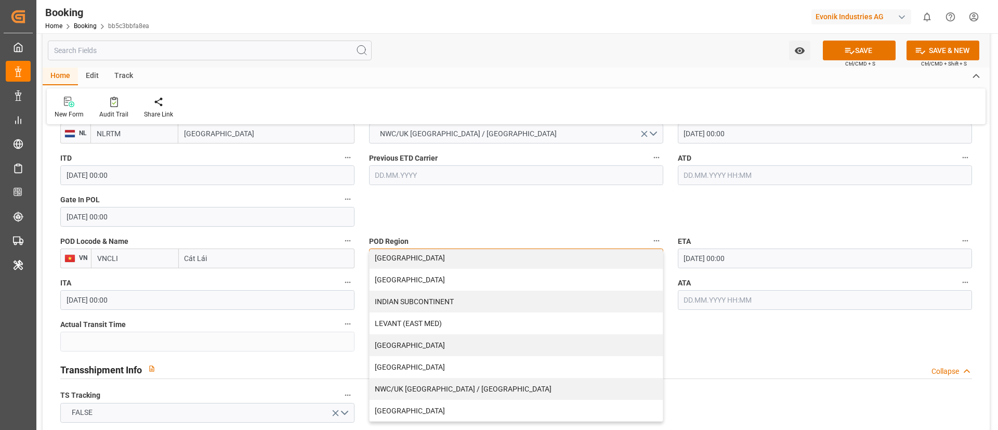
drag, startPoint x: 410, startPoint y: 280, endPoint x: 415, endPoint y: 275, distance: 7.4
click at [410, 280] on div "[GEOGRAPHIC_DATA]" at bounding box center [516, 280] width 293 height 22
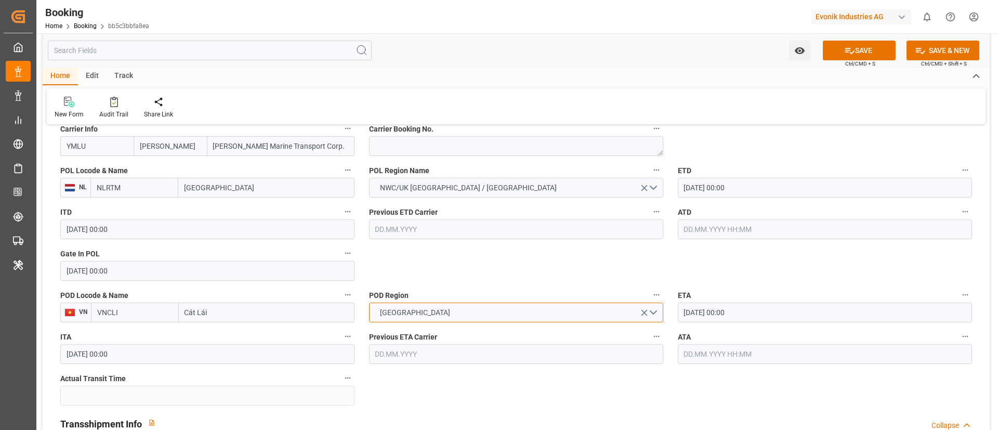
scroll to position [780, 0]
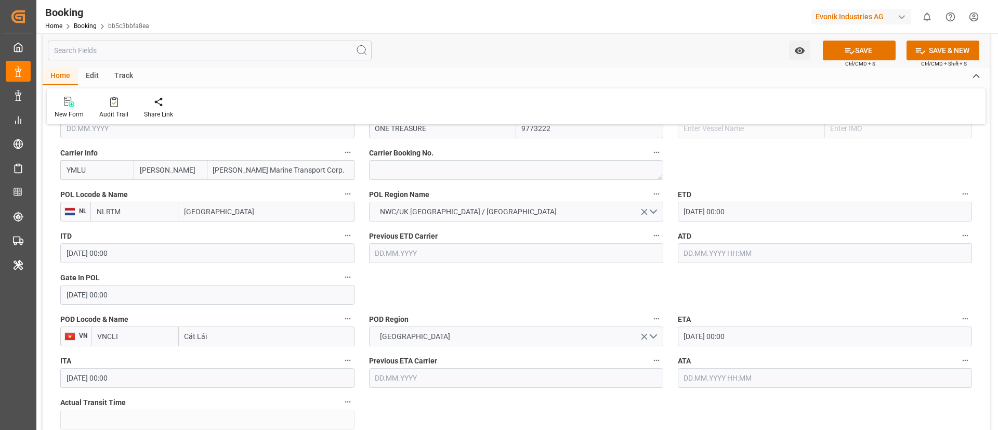
click at [749, 209] on input "30.06.2025 00:00" at bounding box center [825, 212] width 294 height 20
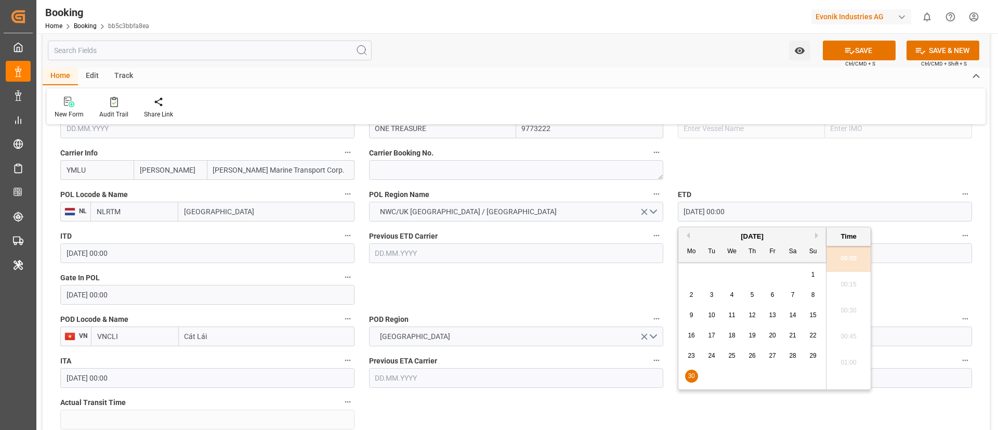
click at [816, 235] on button "Next Month" at bounding box center [818, 235] width 6 height 6
click at [818, 235] on button "Next Month" at bounding box center [818, 235] width 6 height 6
click at [771, 337] on span "24" at bounding box center [772, 335] width 7 height 7
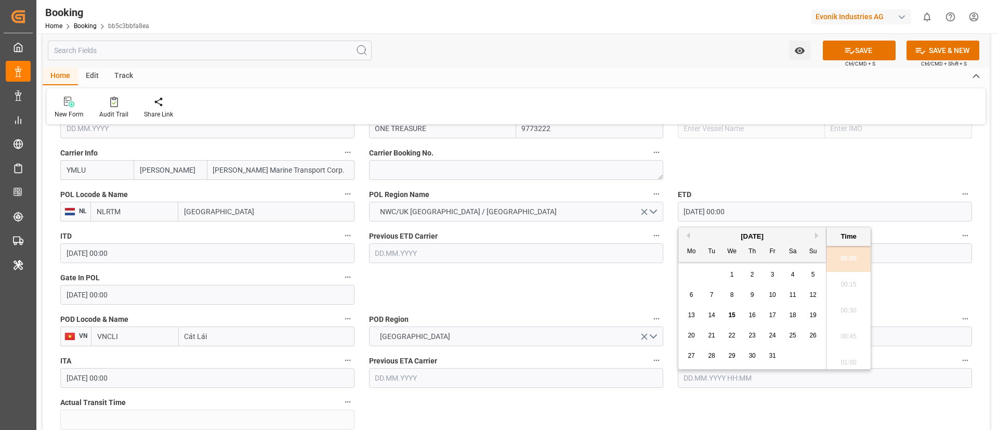
type input "24.10.2025 00:00"
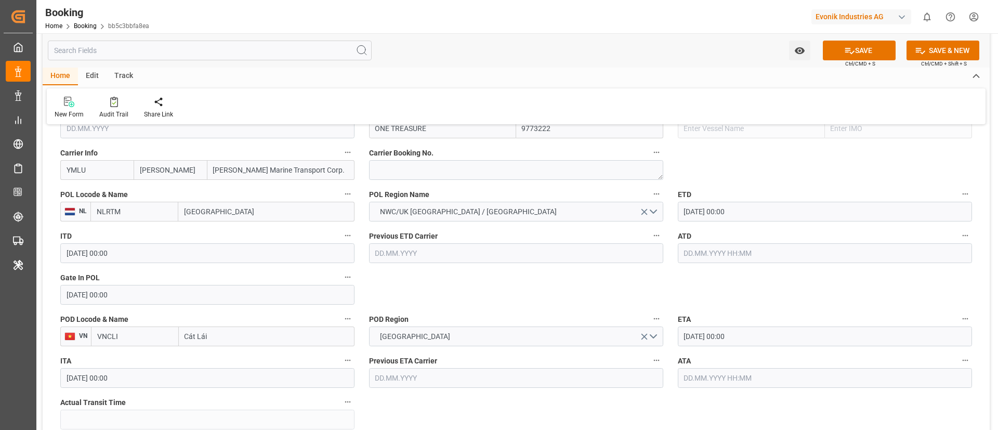
click at [748, 330] on input "21.08.2025 00:00" at bounding box center [825, 336] width 294 height 20
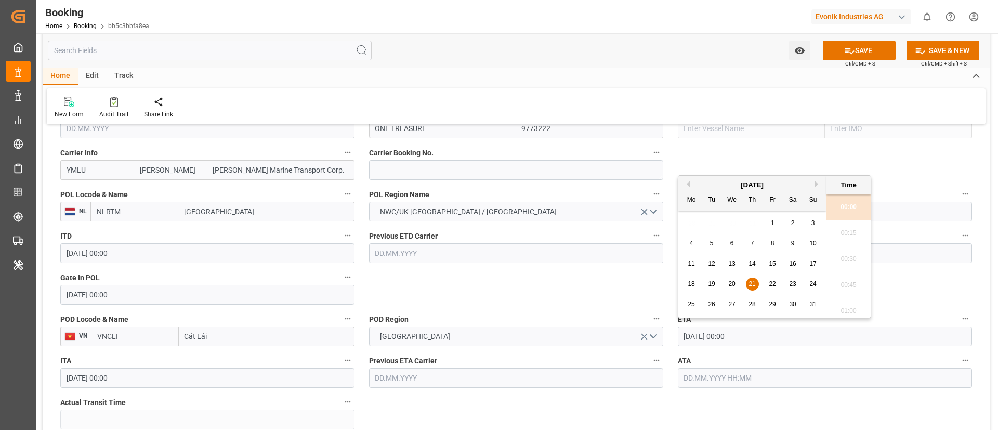
click at [820, 184] on button "Next Month" at bounding box center [818, 184] width 6 height 6
click at [730, 269] on div "12" at bounding box center [732, 264] width 13 height 12
type input "12.11.2025 00:00"
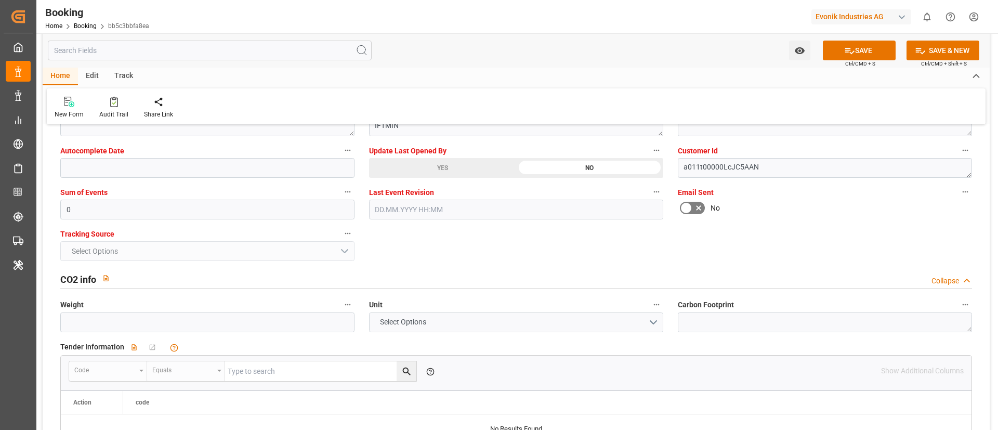
scroll to position [2027, 0]
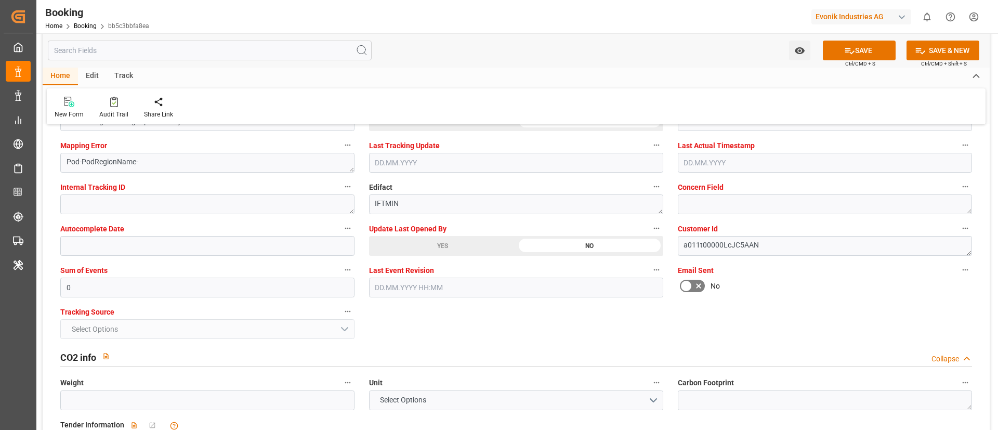
click at [398, 243] on div "YES" at bounding box center [442, 246] width 147 height 20
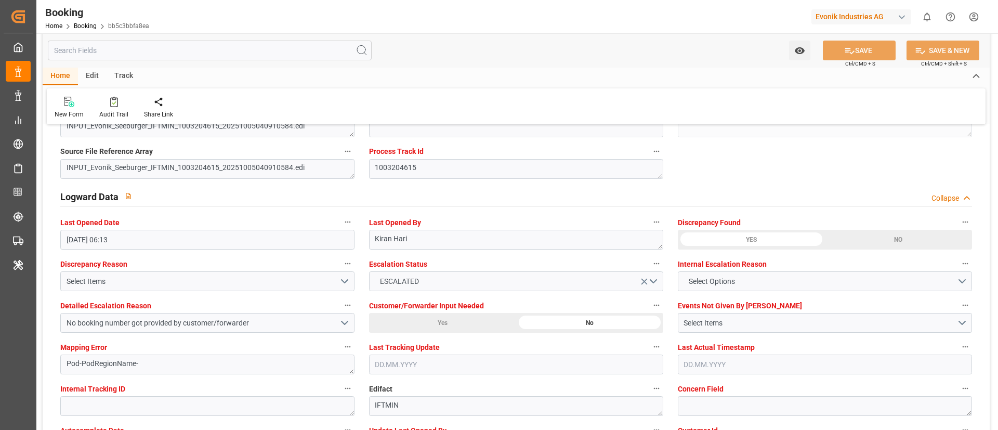
scroll to position [1793, 0]
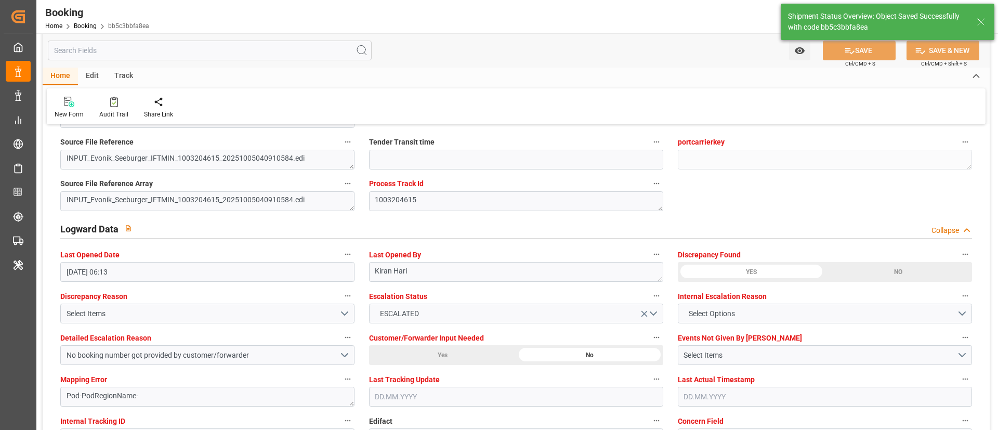
type textarea "Vismitha Mahadev"
type input "15.10.2025 09:36"
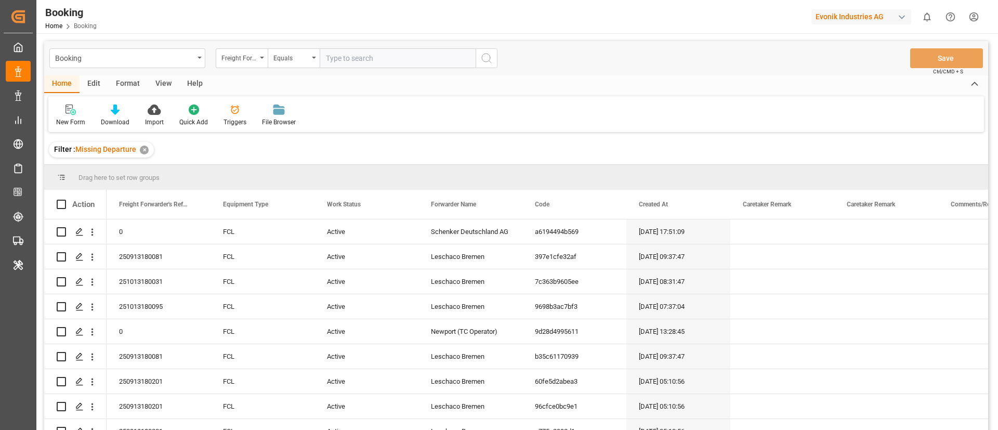
click at [159, 83] on div "View" at bounding box center [164, 84] width 32 height 18
click at [71, 114] on icon at bounding box center [66, 109] width 10 height 10
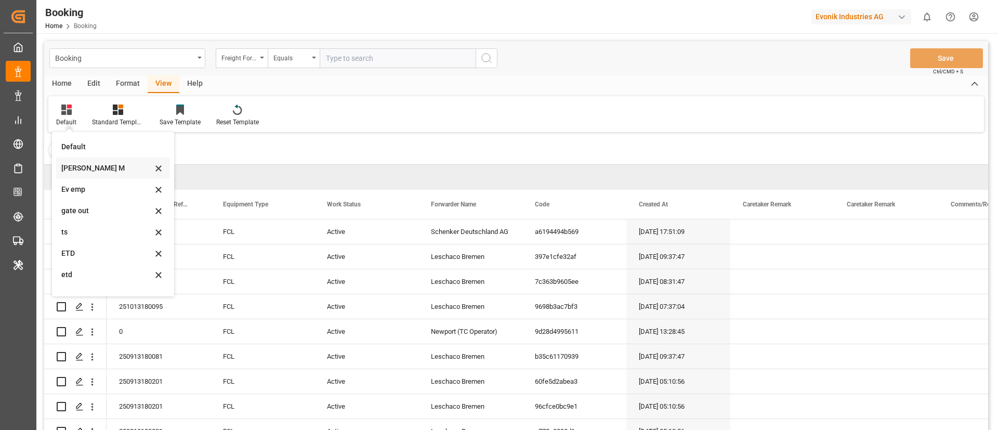
click at [90, 168] on div "[PERSON_NAME] M" at bounding box center [106, 168] width 91 height 11
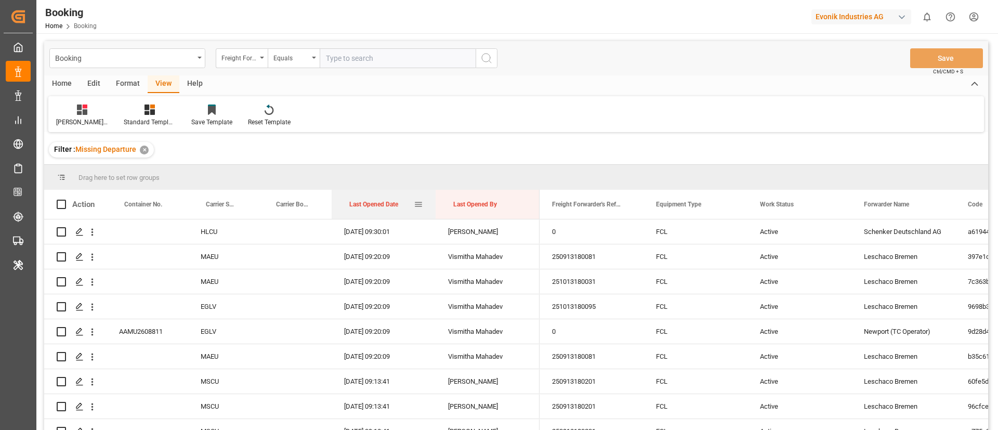
drag, startPoint x: 382, startPoint y: 199, endPoint x: 445, endPoint y: 217, distance: 65.3
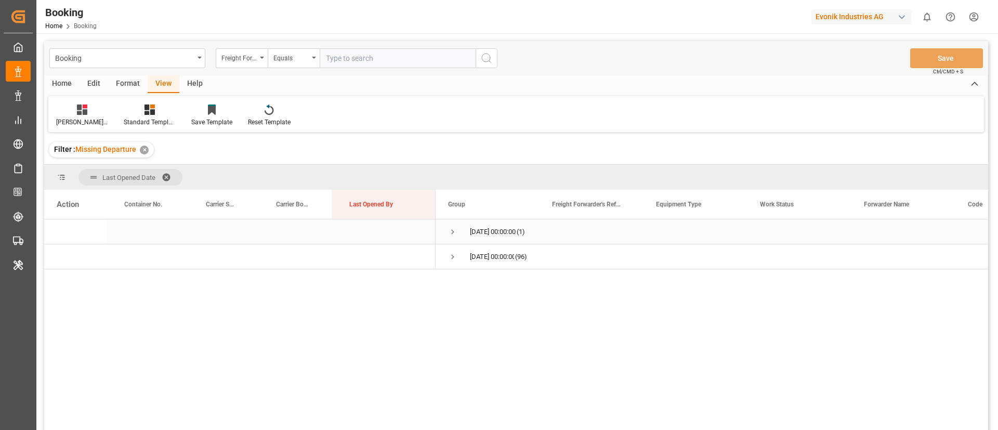
click at [448, 233] on span "Press SPACE to select this row." at bounding box center [452, 231] width 9 height 9
click at [142, 260] on div "TLLU9000121" at bounding box center [148, 256] width 82 height 24
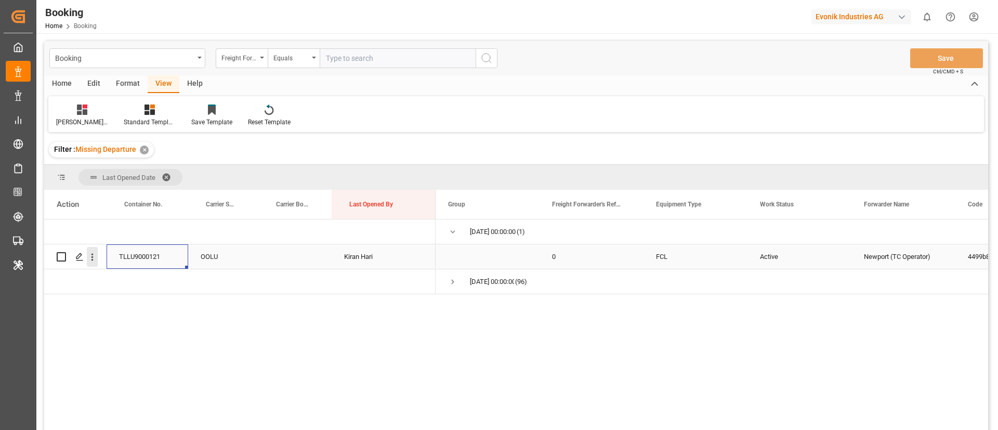
click at [93, 257] on icon "open menu" at bounding box center [92, 257] width 2 height 7
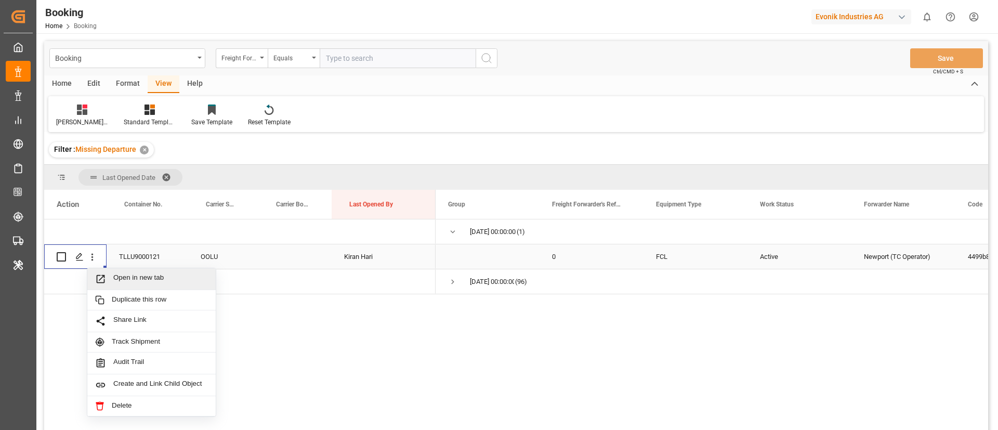
click at [136, 282] on span "Open in new tab" at bounding box center [160, 278] width 95 height 11
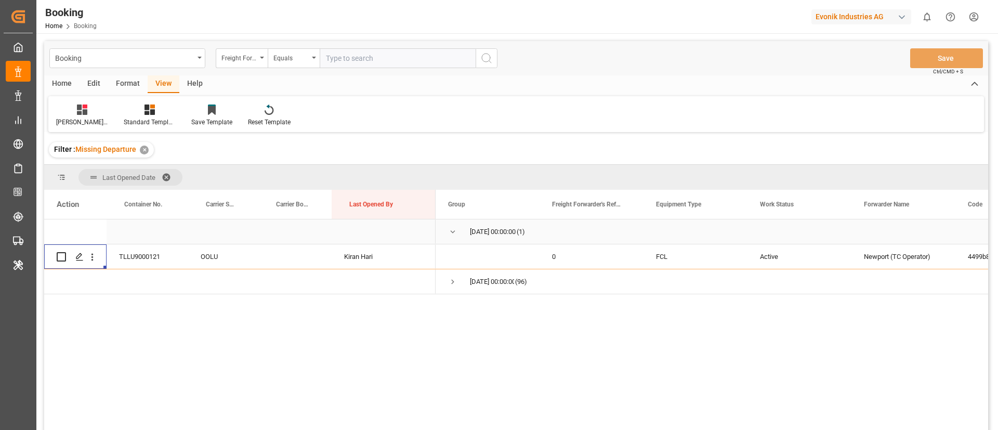
click at [455, 233] on span "Press SPACE to select this row." at bounding box center [452, 231] width 9 height 9
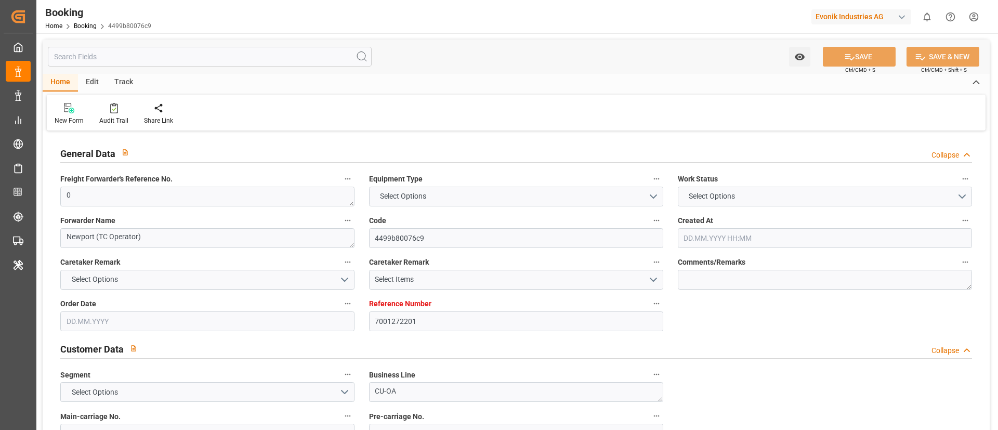
type input "7001272201"
type input "9783514"
type input "OOCL"
type input "Orient Overseas Container Line Ltd"
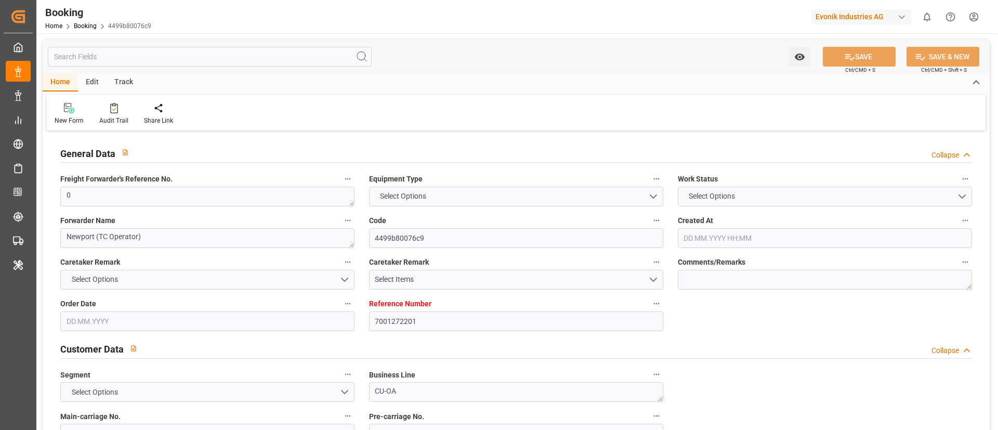
type input "NLRTM"
type input "KRPUS"
type input "0"
type input "[DATE] 13:36"
type input "[DATE]"
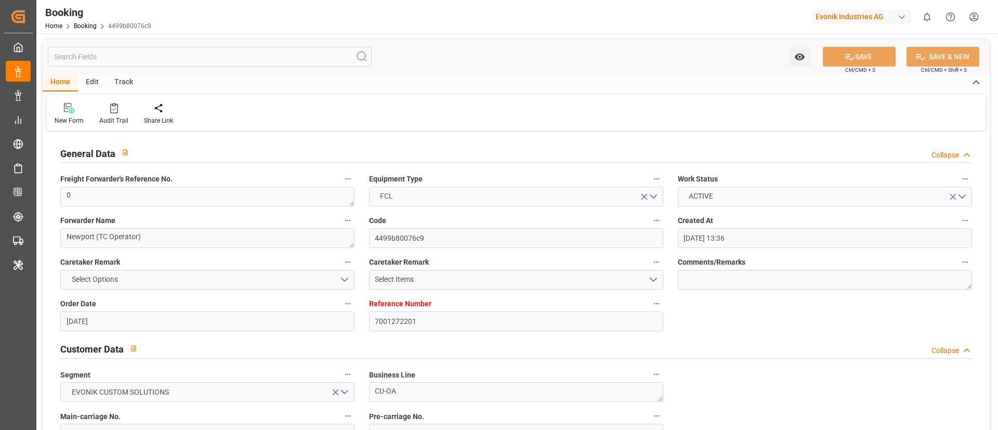
type input "[DATE]"
type input "[DATE] 00:00"
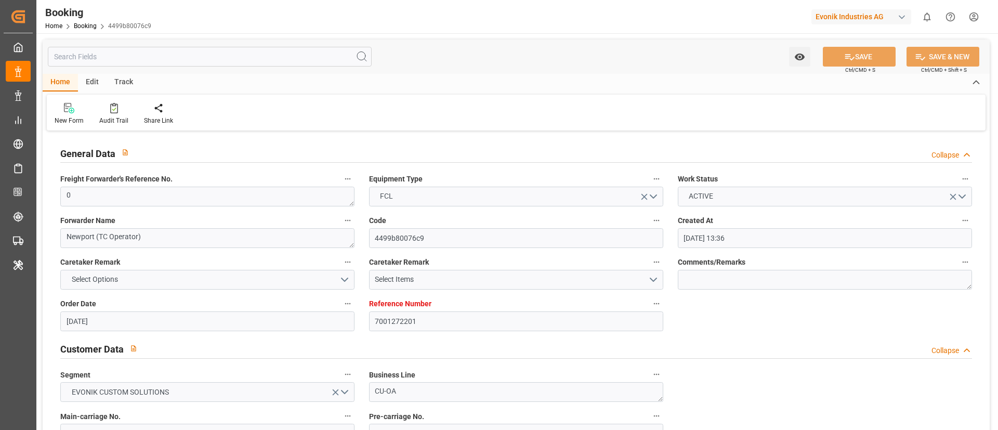
type input "[DATE] 00:00"
type input "[DATE] 08:51"
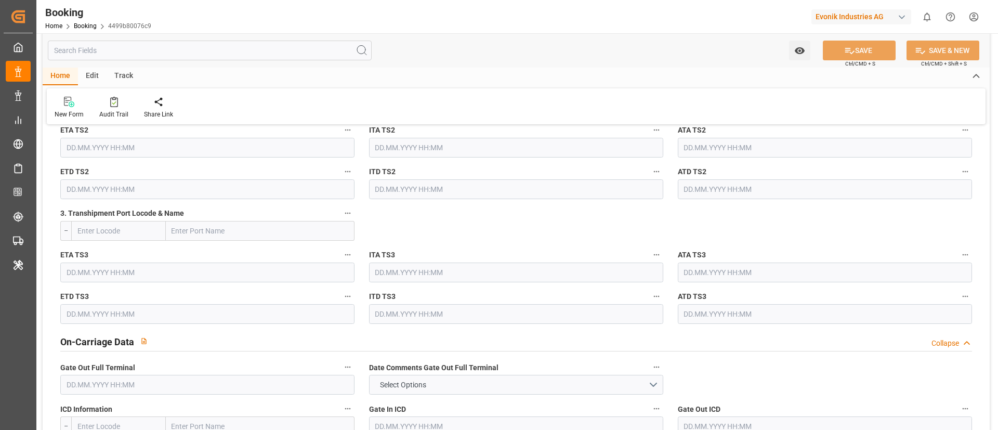
scroll to position [1403, 0]
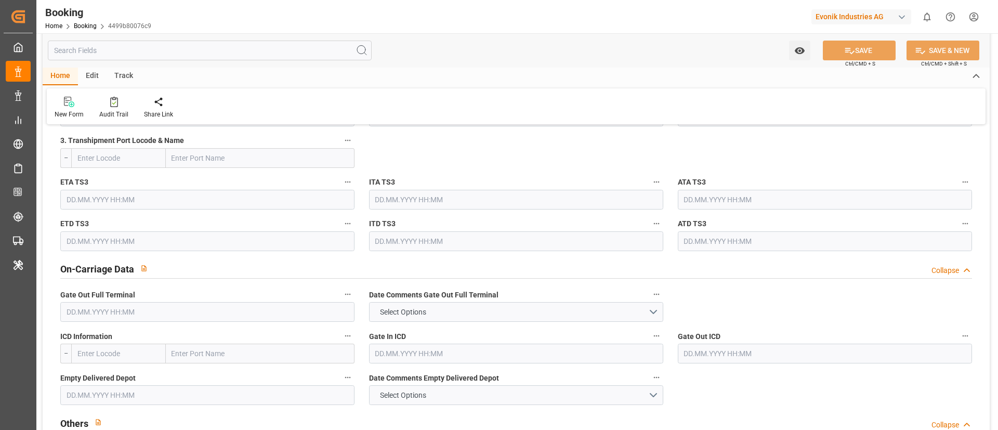
click at [164, 44] on input "text" at bounding box center [210, 51] width 324 height 20
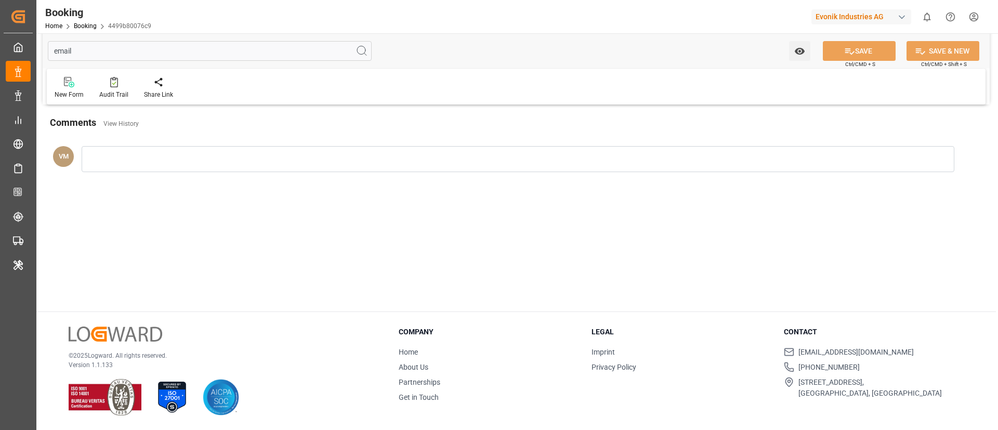
scroll to position [42, 0]
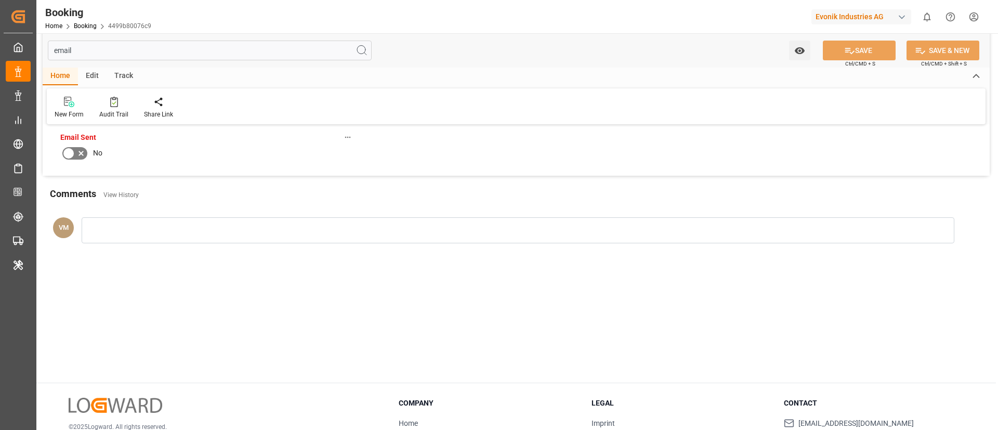
type input "email"
click at [74, 152] on icon at bounding box center [68, 153] width 12 height 12
click at [0, 0] on input "checkbox" at bounding box center [0, 0] width 0 height 0
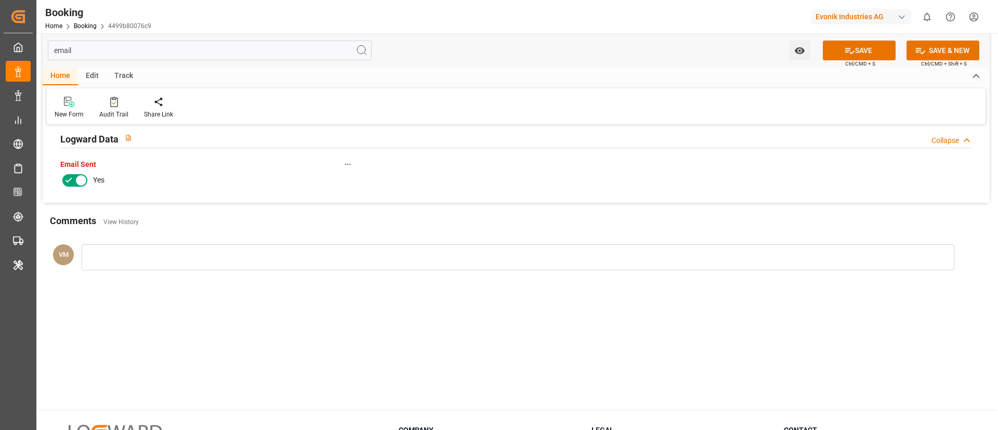
scroll to position [0, 0]
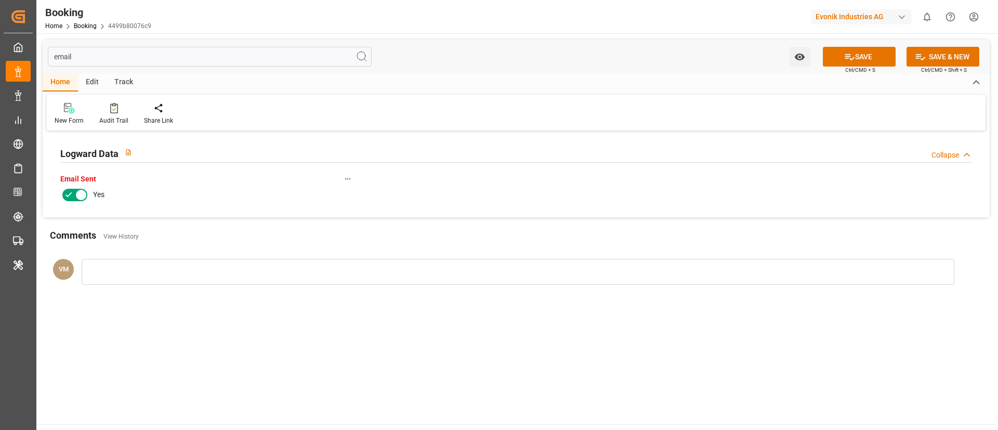
click at [114, 59] on input "email" at bounding box center [210, 57] width 324 height 20
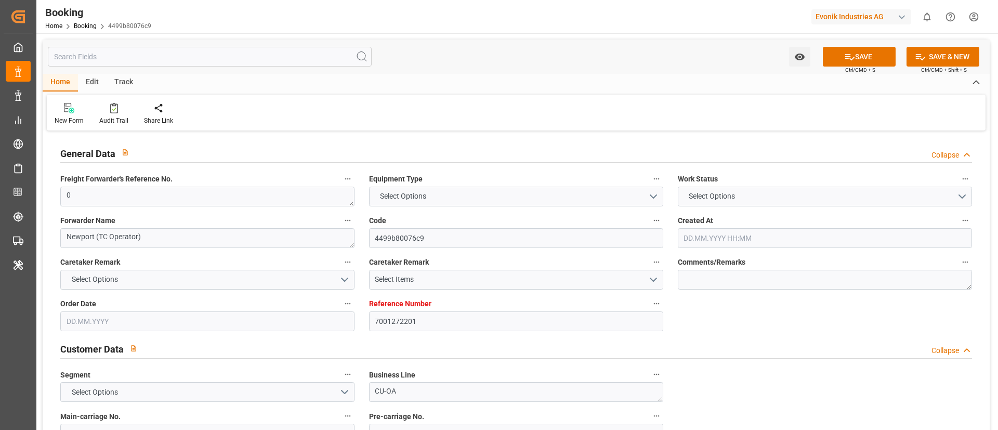
type textarea "0"
type textarea "Newport (TC Operator)"
type input "4499b80076c9"
type input "7001272201"
type textarea "CU-OA"
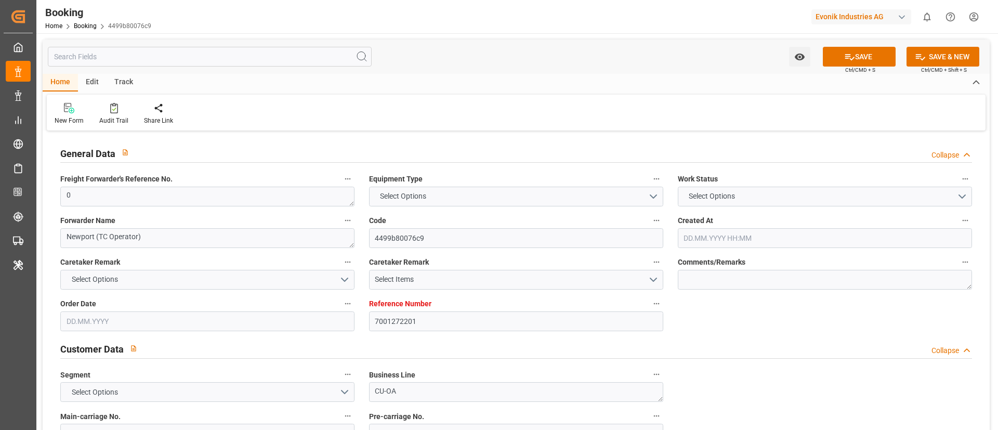
type input "7001272200"
type textarea "[PERSON_NAME][DOMAIN_NAME][EMAIL_ADDRESS][PERSON_NAME][DOMAIN_NAME]"
type textarea "CIF"
type textarea "[GEOGRAPHIC_DATA]"
type textarea "Lauterbourg"
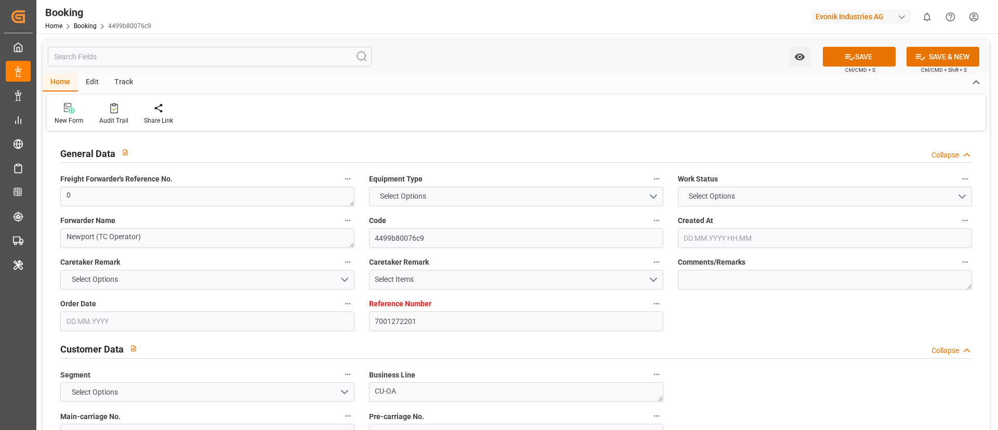
type textarea "TLLU9000121"
type input "COSCO Shipping Capricorn"
type input "COSCO SHIPPING CAPRICORN"
type input "OOLU"
type input "[GEOGRAPHIC_DATA]"
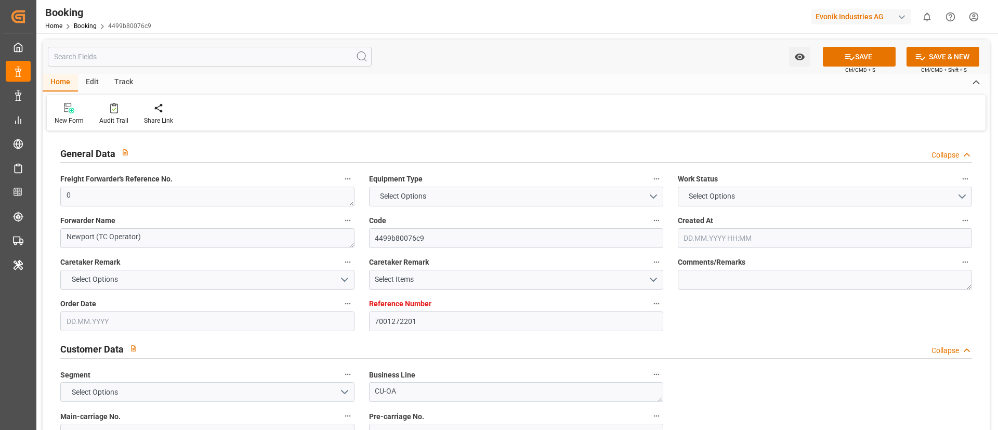
type input "Busan"
type textarea "INPUT_Evonik_Seeburger_IFTMIN_1003215195_20251008093733287.edi"
type textarea "NWC/[GEOGRAPHIC_DATA] [GEOGRAPHIC_DATA] Continent / [GEOGRAPHIC_DATA]-OA"
type textarea "INPUT_Evonik_Seeburger_IFTMIN_1003133881_20250910153551632.edi,INPUT_Evonik_See…"
type textarea "1003215195"
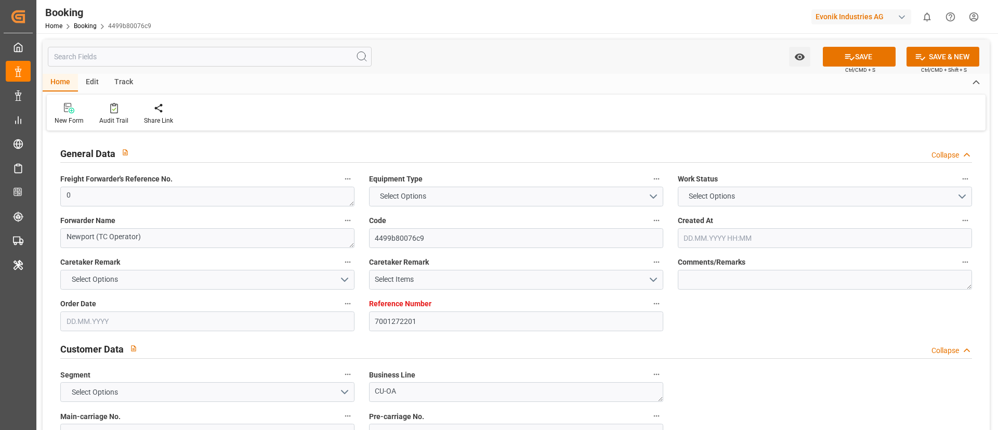
type textarea "Kiran Hari"
type textarea "businessDivision-businessLine-"
type textarea "IFTMIN"
type textarea "a011t00000LcJC5AAN"
type textarea "No"
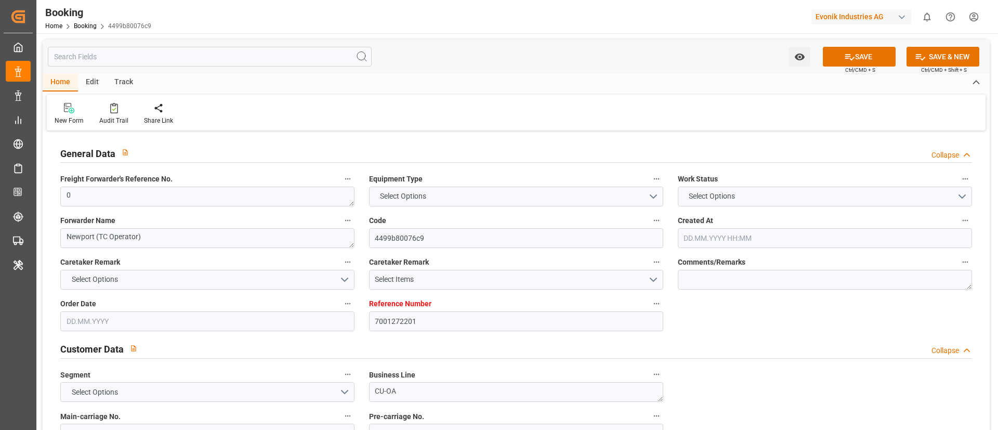
type input "7001272201"
type input "9783514"
type input "OOCL"
type input "Orient Overseas Container Line Ltd"
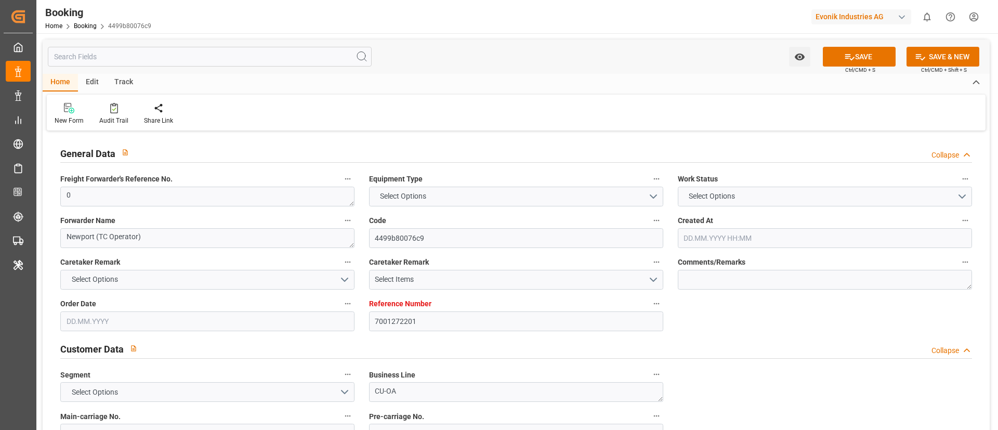
type input "NLRTM"
type input "KRPUS"
type input "0"
type input "[DATE] 13:36"
type input "[DATE]"
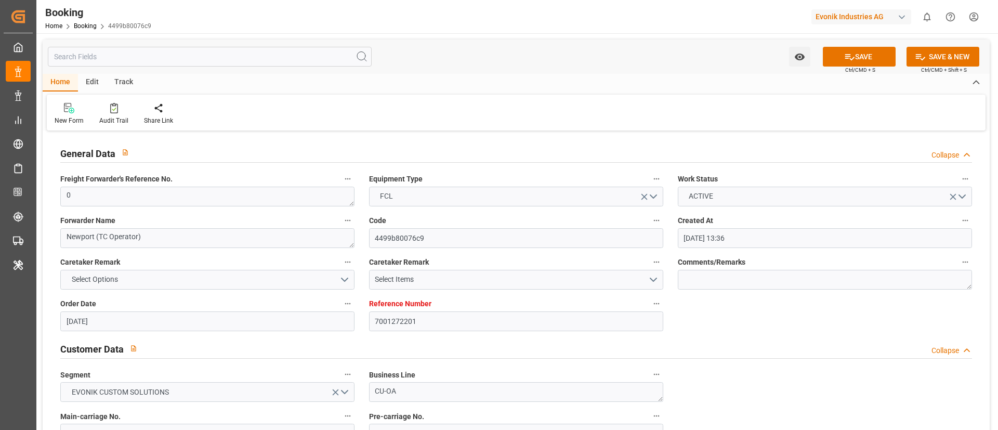
type input "[DATE]"
type input "[DATE] 00:00"
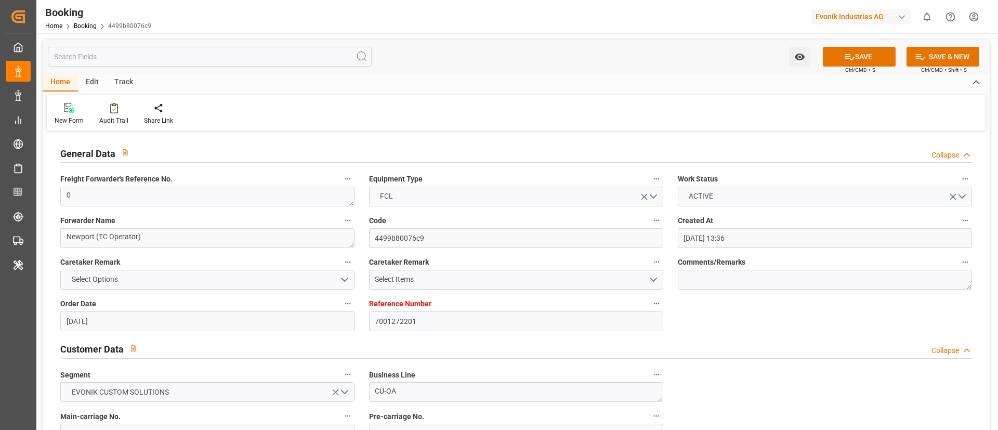
type input "[DATE] 00:00"
type input "[DATE] 08:51"
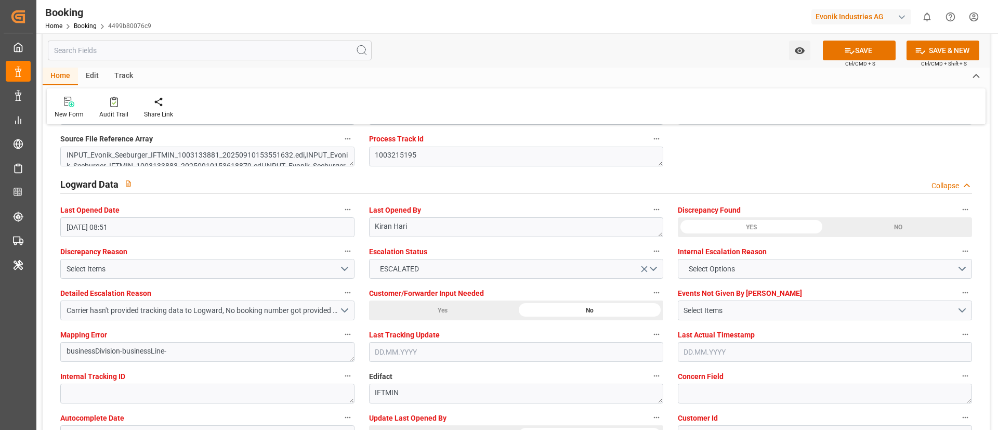
scroll to position [1871, 0]
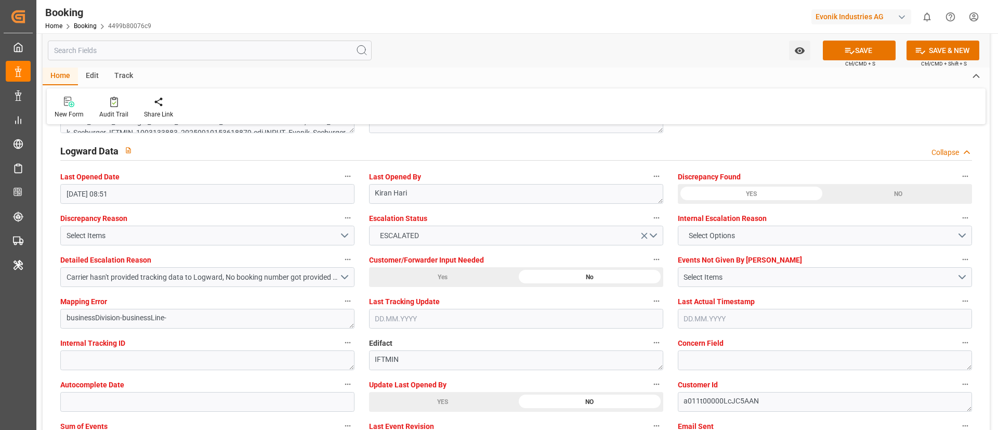
click at [414, 392] on div "YES" at bounding box center [442, 402] width 147 height 20
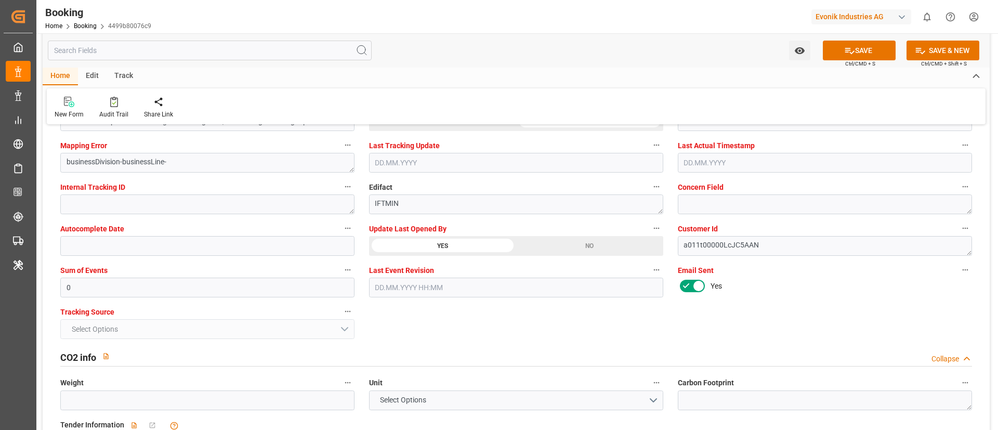
scroll to position [1949, 0]
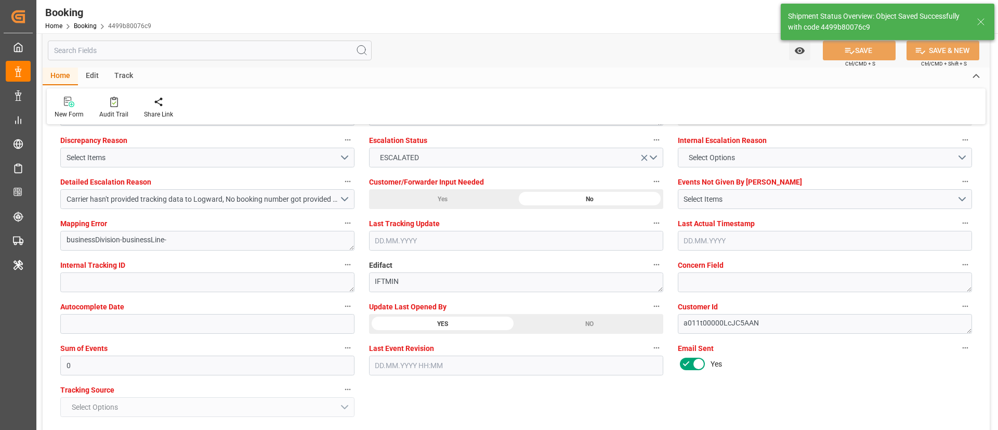
type textarea "Vismitha Mahadev"
type input "[DATE] 09:38"
